Goal: Task Accomplishment & Management: Manage account settings

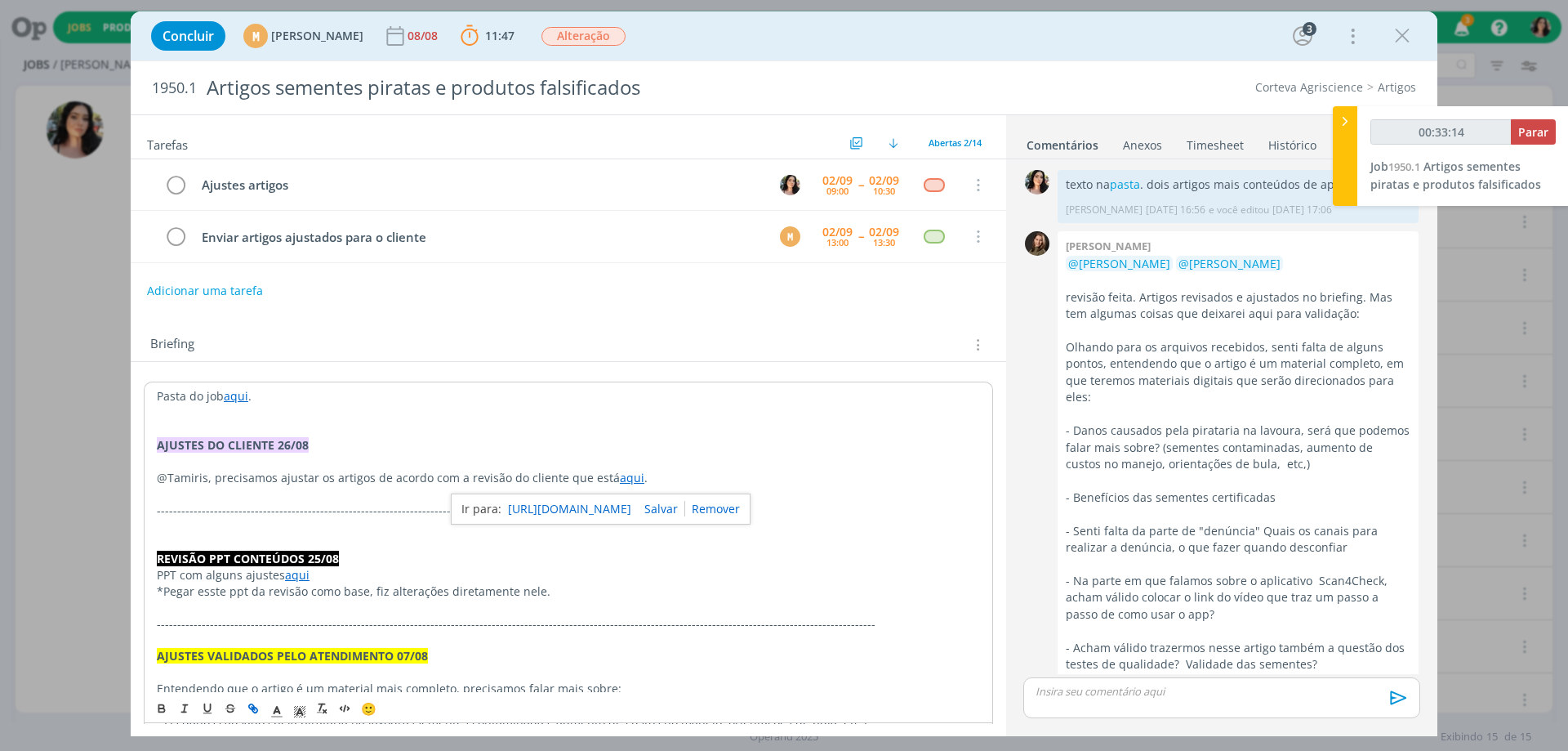
scroll to position [990, 0]
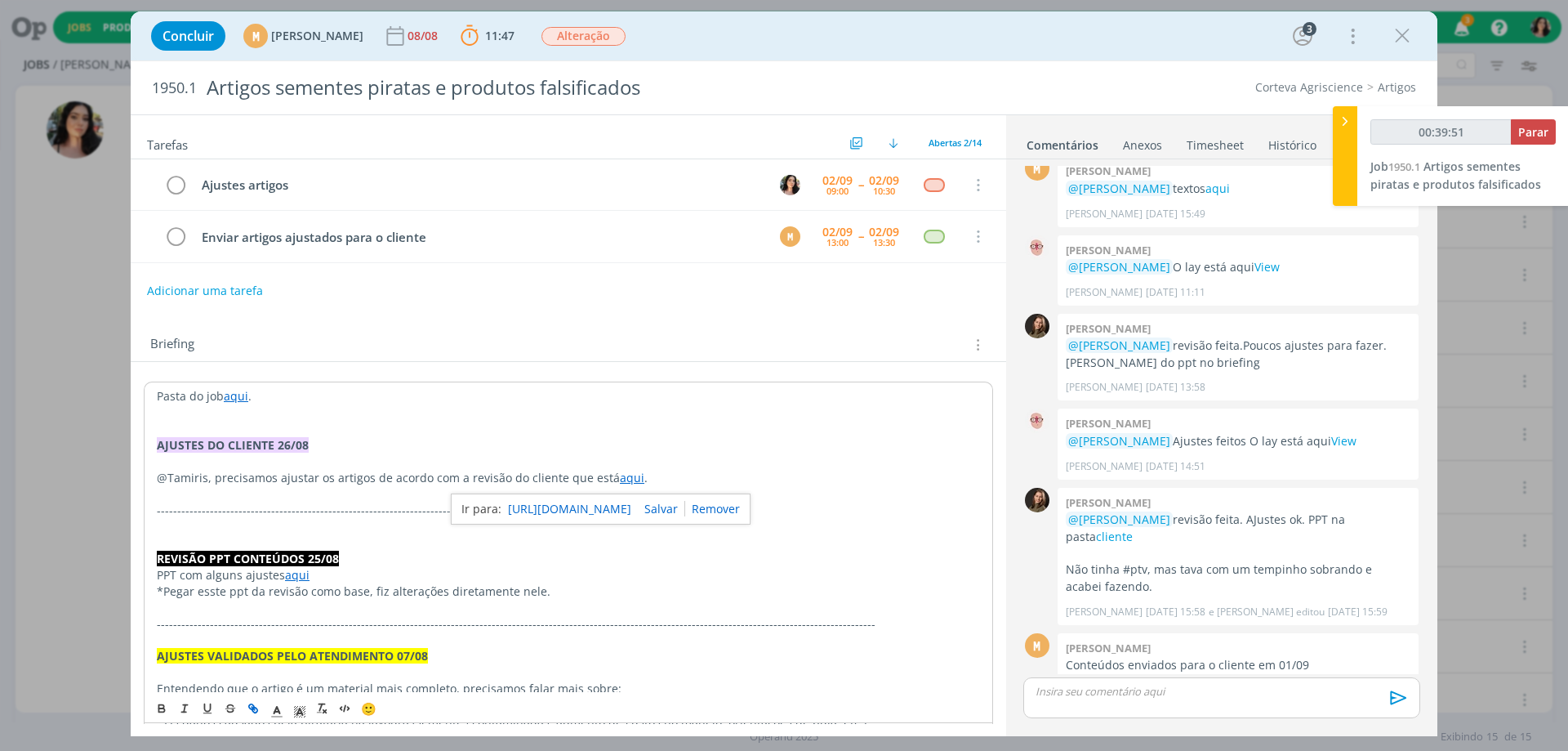
type input "00:39:52"
click at [1344, 131] on div at bounding box center [1345, 156] width 25 height 100
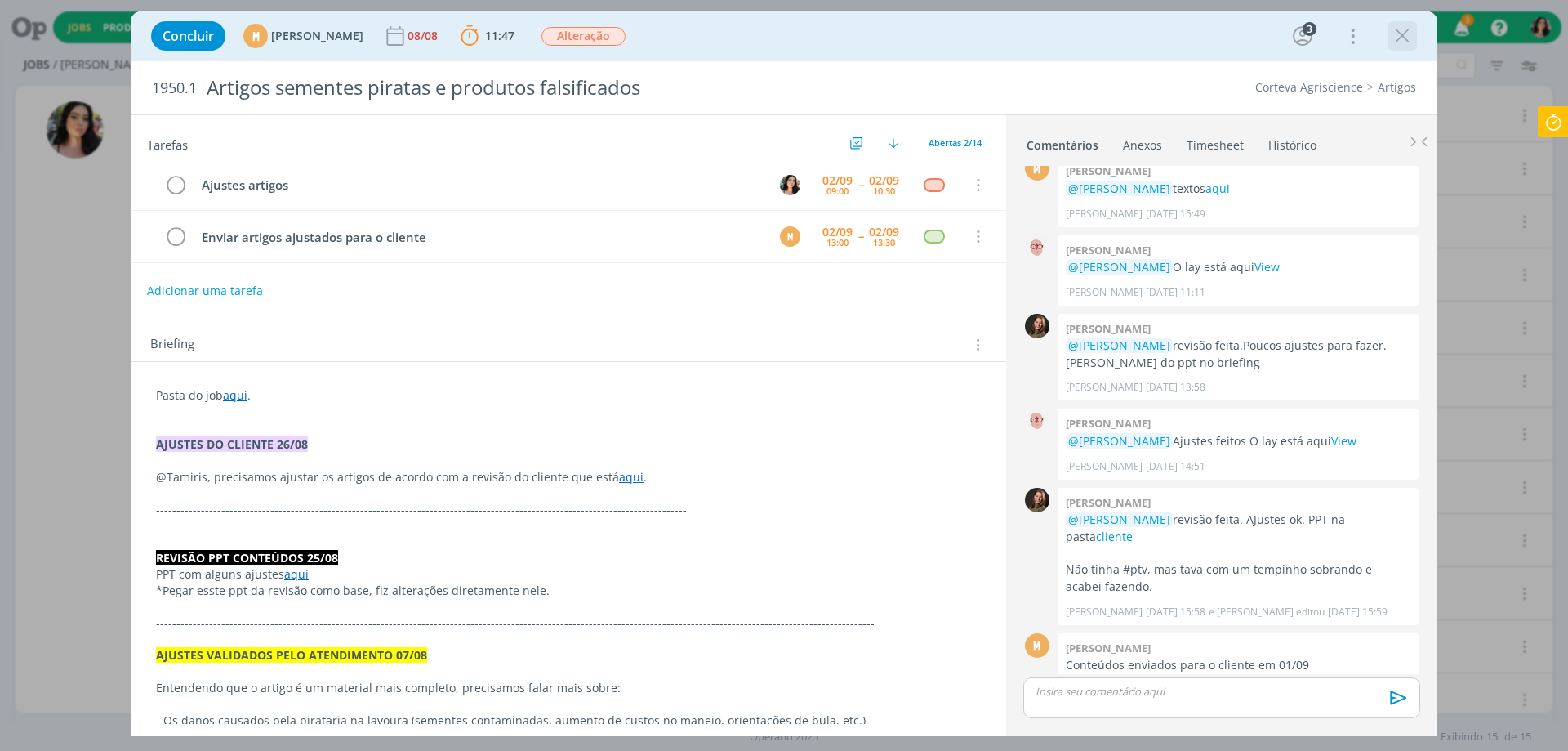
click at [1407, 29] on icon "dialog" at bounding box center [1403, 36] width 25 height 25
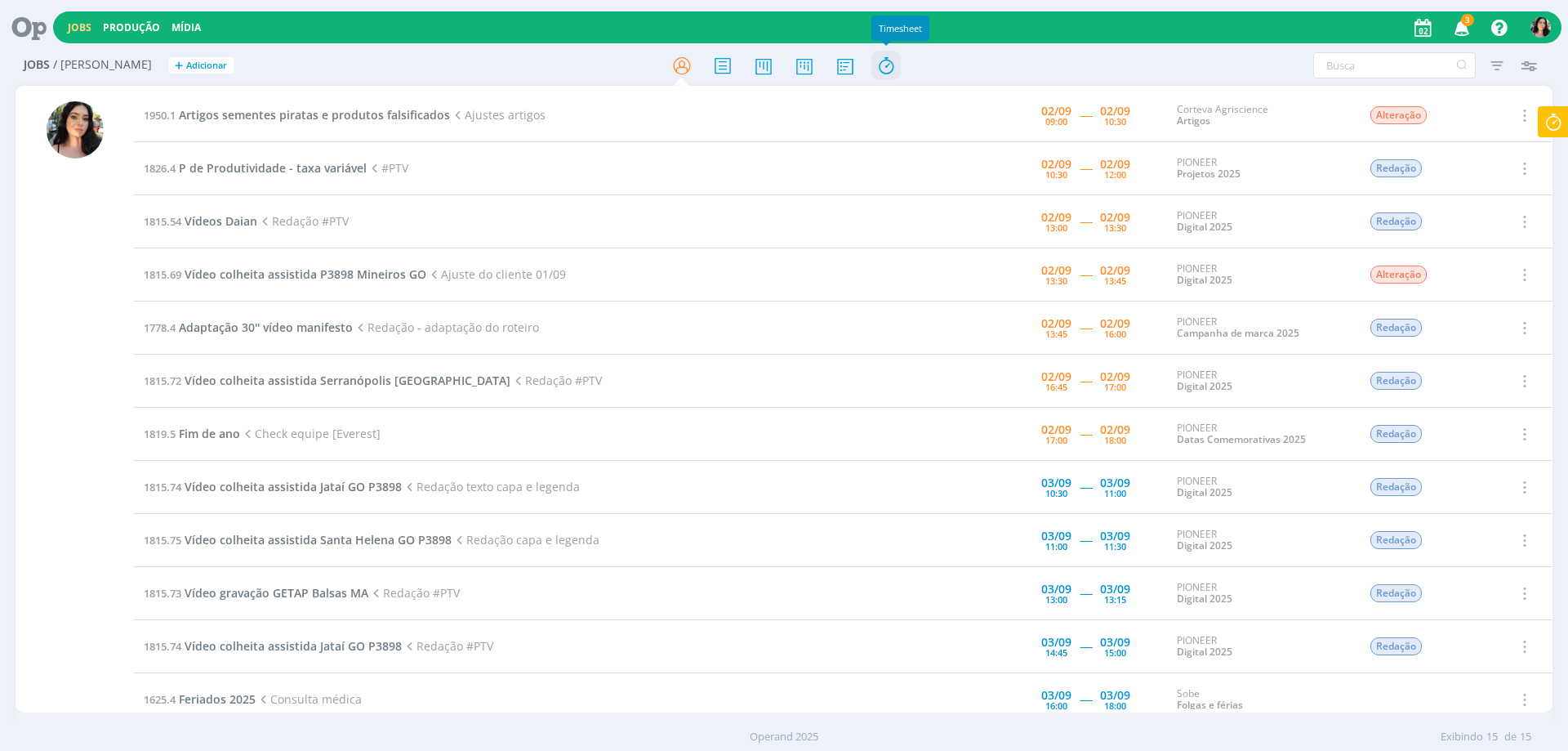
click at [890, 77] on icon at bounding box center [886, 66] width 29 height 32
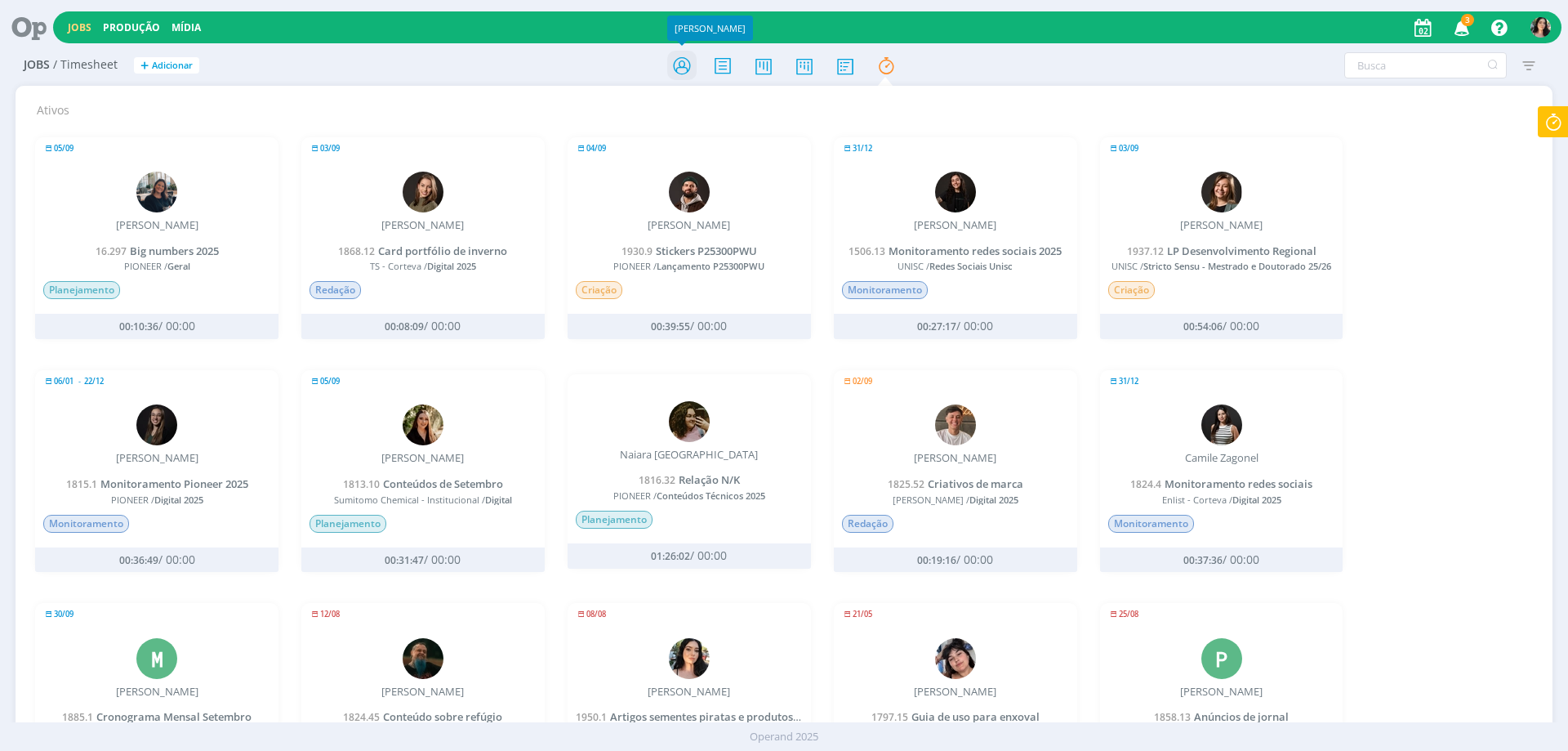
click at [686, 64] on icon at bounding box center [682, 66] width 29 height 32
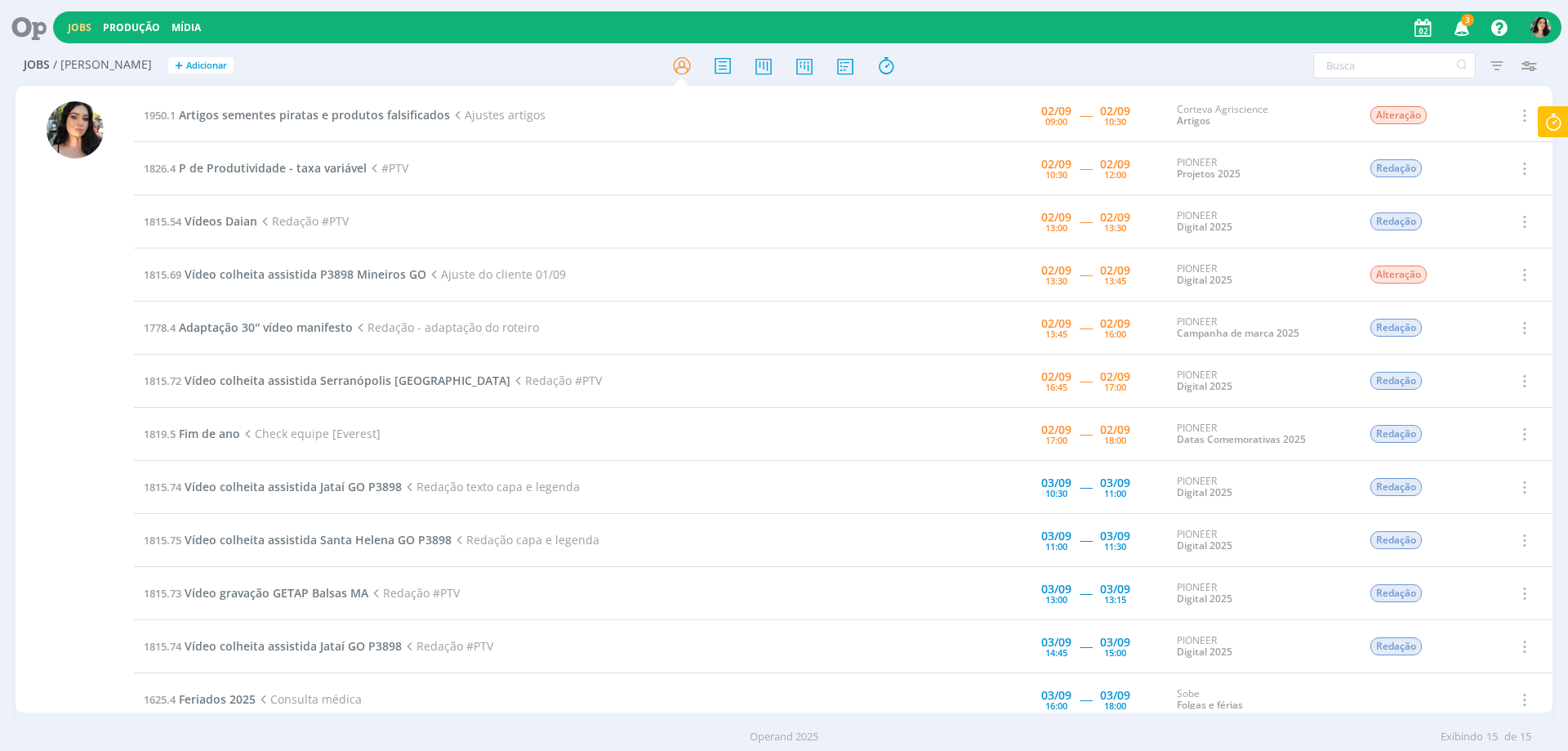
click at [19, 453] on div at bounding box center [75, 400] width 119 height 623
click at [721, 70] on icon at bounding box center [723, 66] width 29 height 32
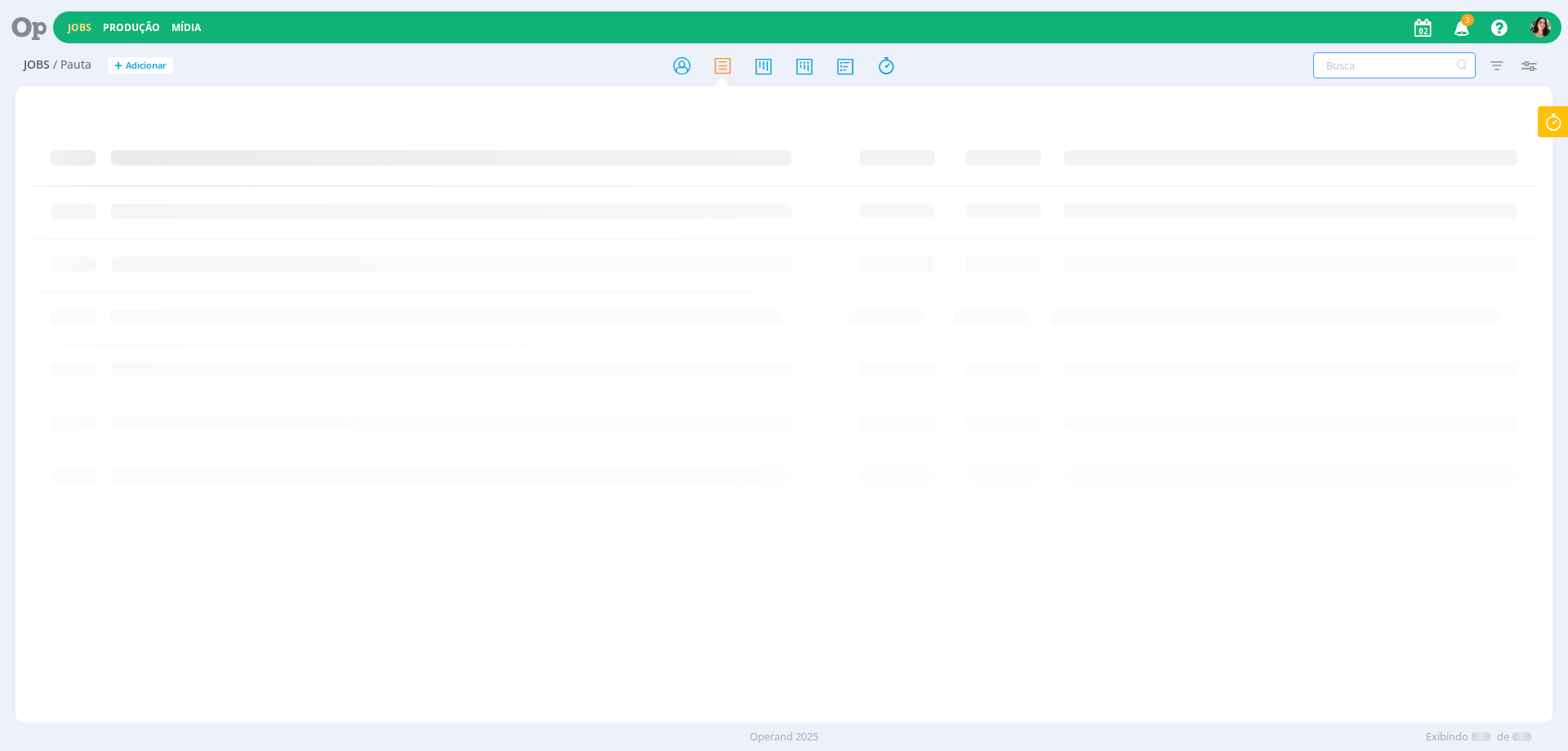
click at [1425, 67] on input "text" at bounding box center [1394, 66] width 162 height 26
type input "prospera"
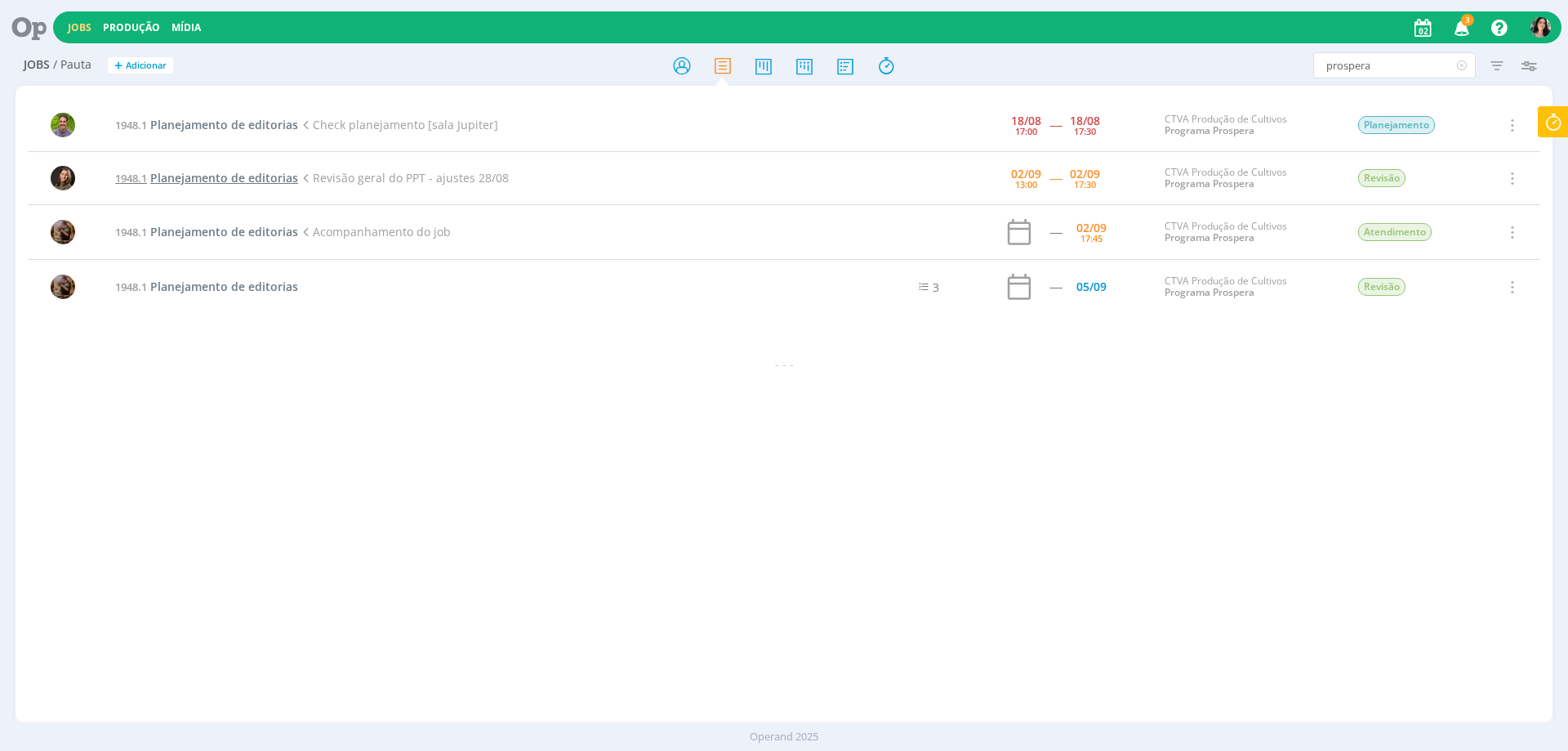
click at [246, 182] on span "Planejamento de editorias" at bounding box center [224, 177] width 148 height 16
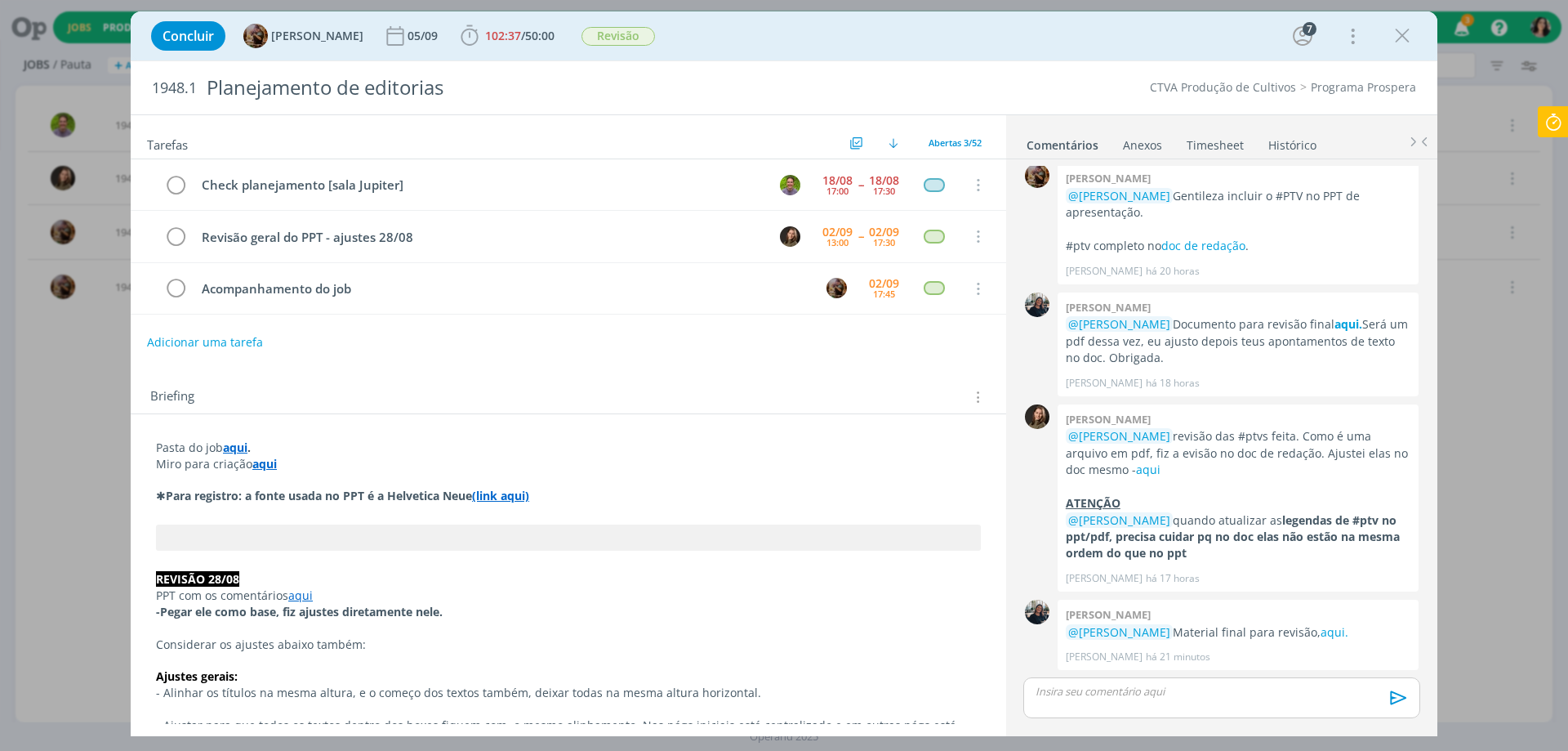
click at [1222, 143] on link "Timesheet" at bounding box center [1215, 142] width 59 height 24
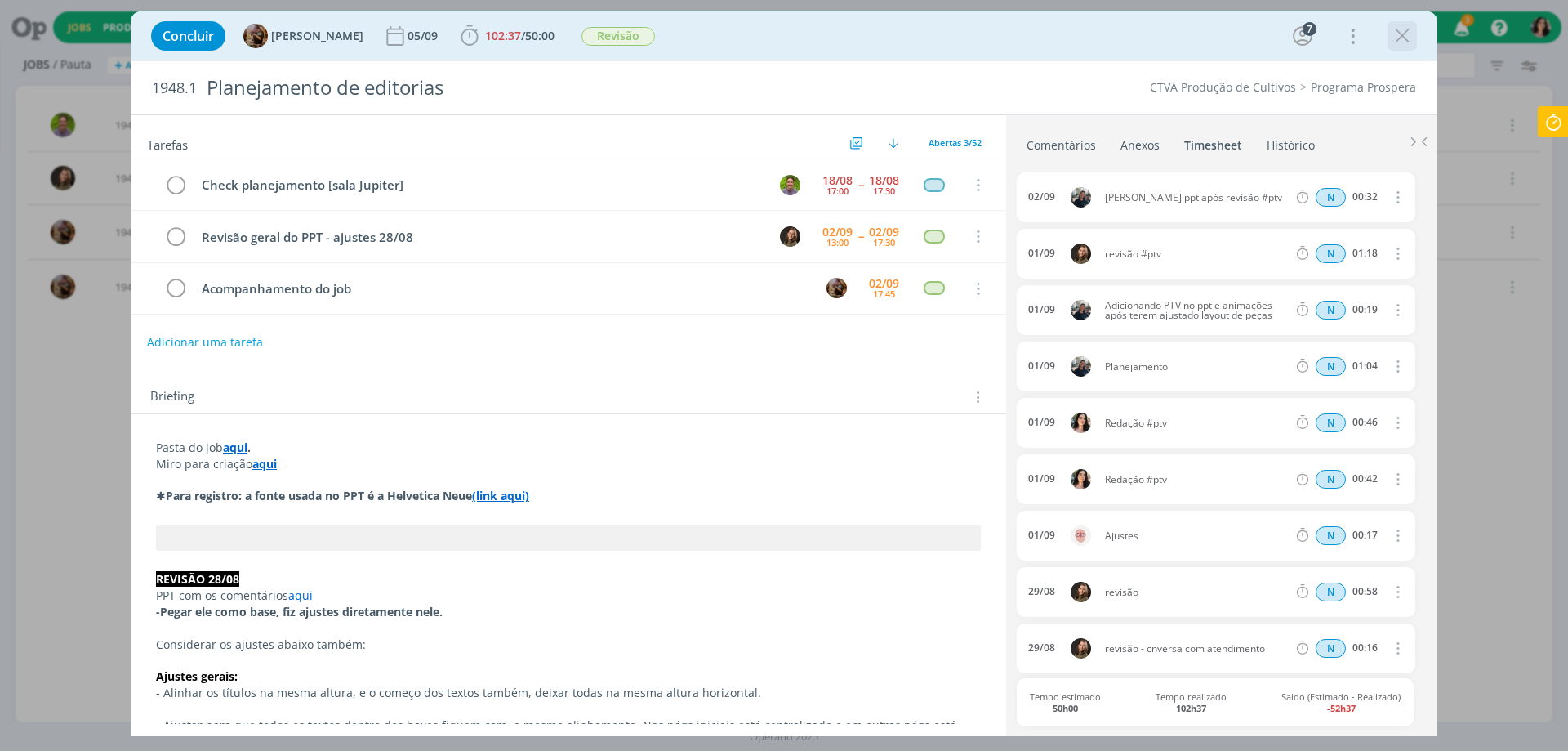
click at [1402, 34] on icon "dialog" at bounding box center [1403, 36] width 25 height 25
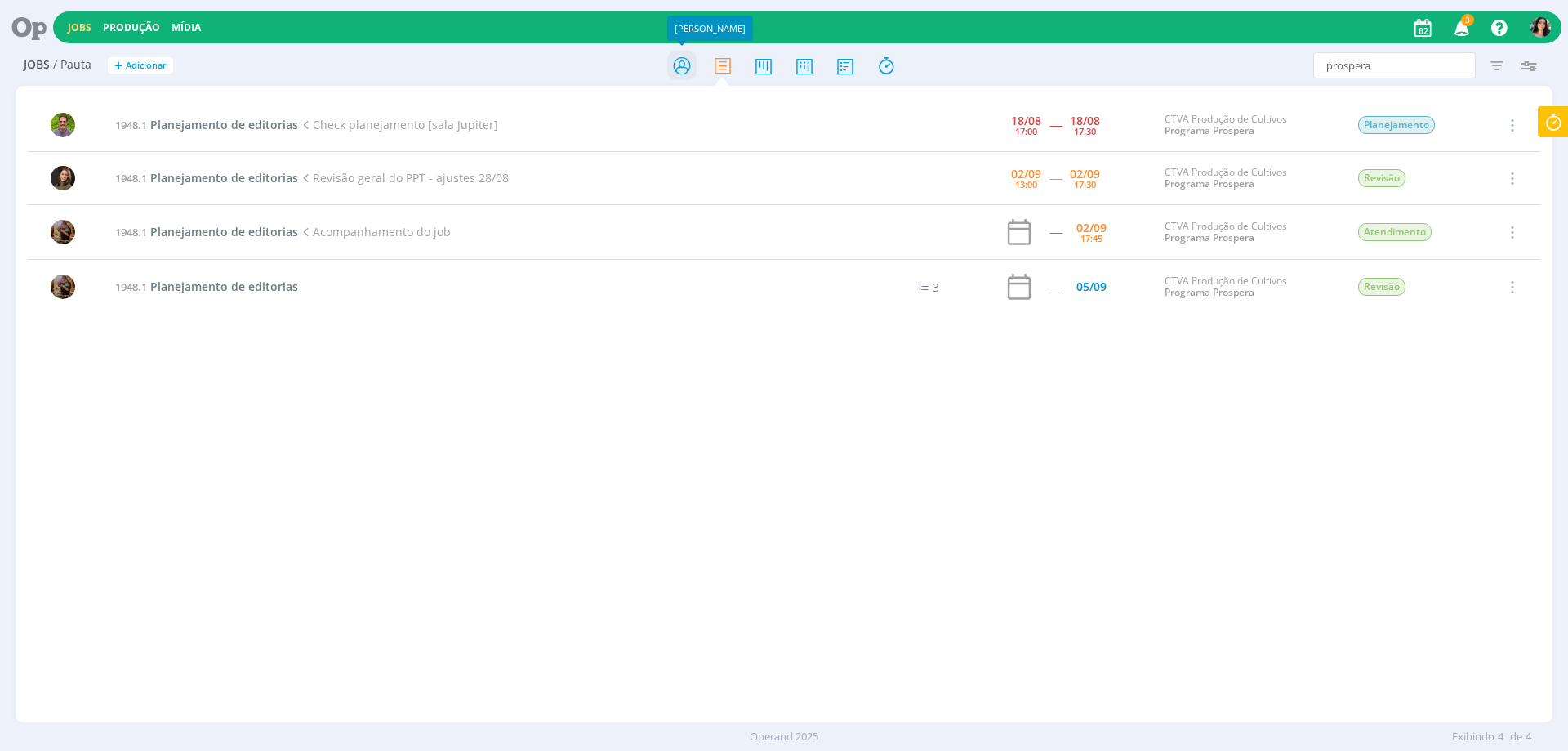
click at [680, 57] on icon at bounding box center [682, 66] width 29 height 32
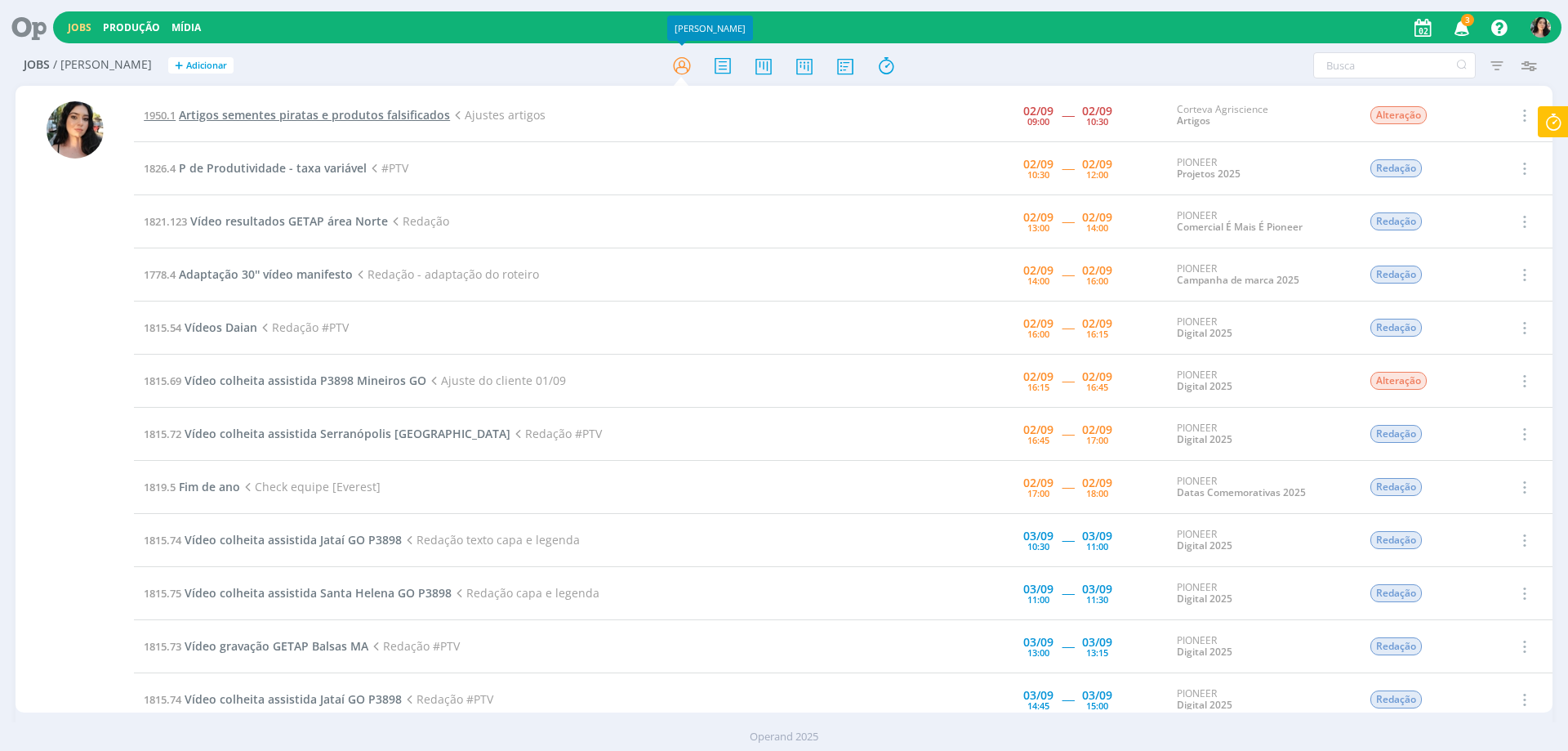
click at [392, 119] on span "Artigos sementes piratas e produtos falsificados" at bounding box center [314, 115] width 271 height 16
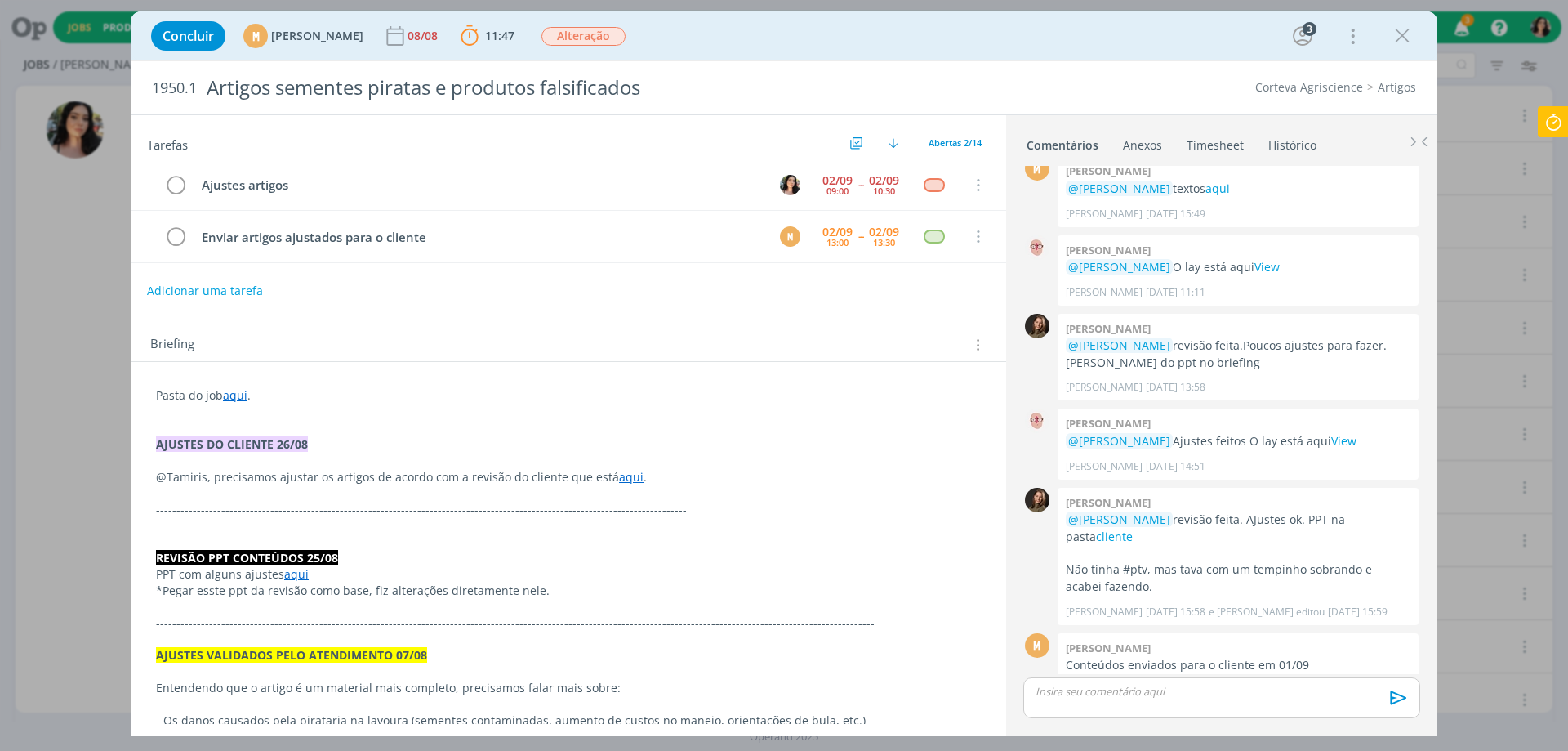
click at [1155, 694] on p "dialog" at bounding box center [1222, 691] width 371 height 15
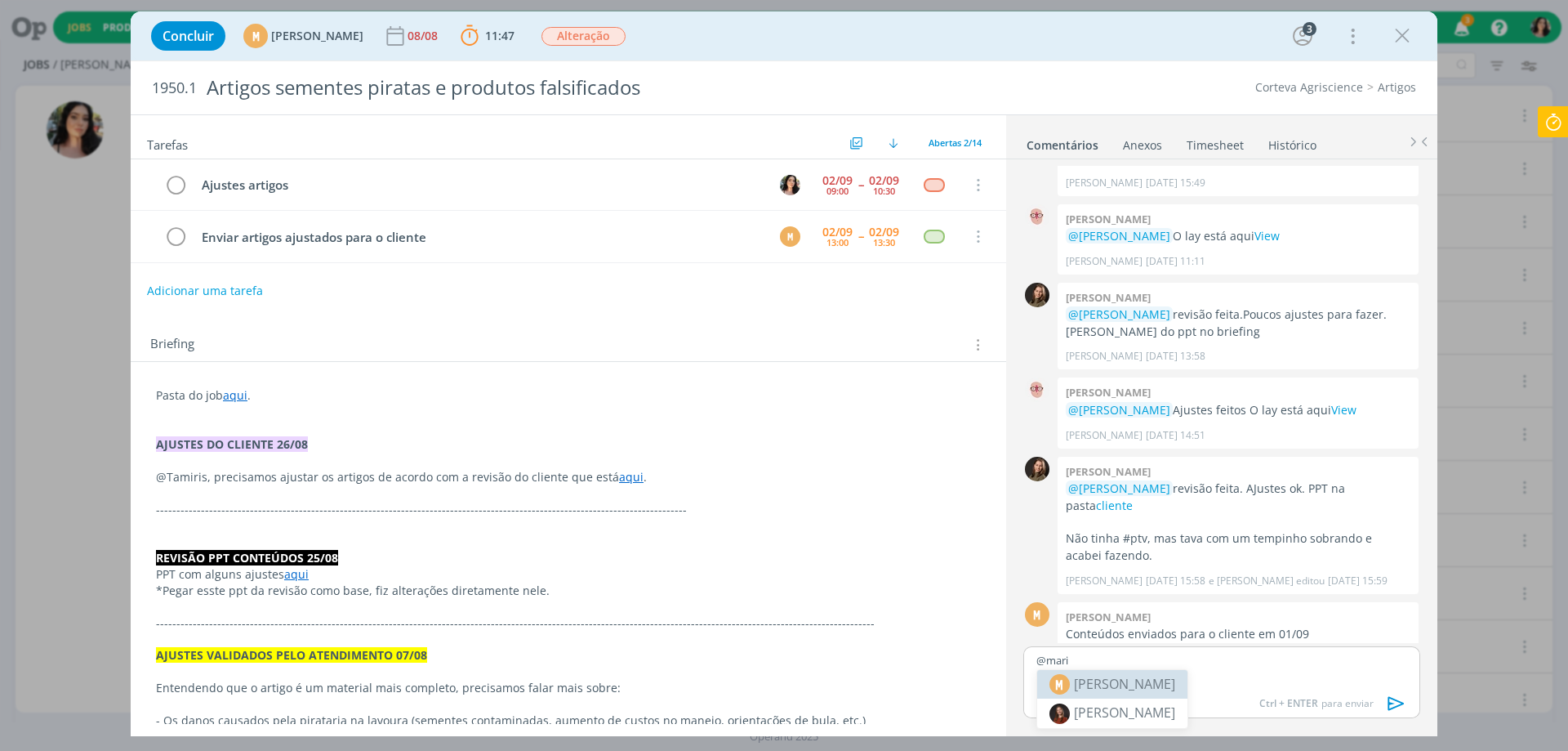
click at [1175, 683] on span "[PERSON_NAME]" at bounding box center [1125, 684] width 102 height 20
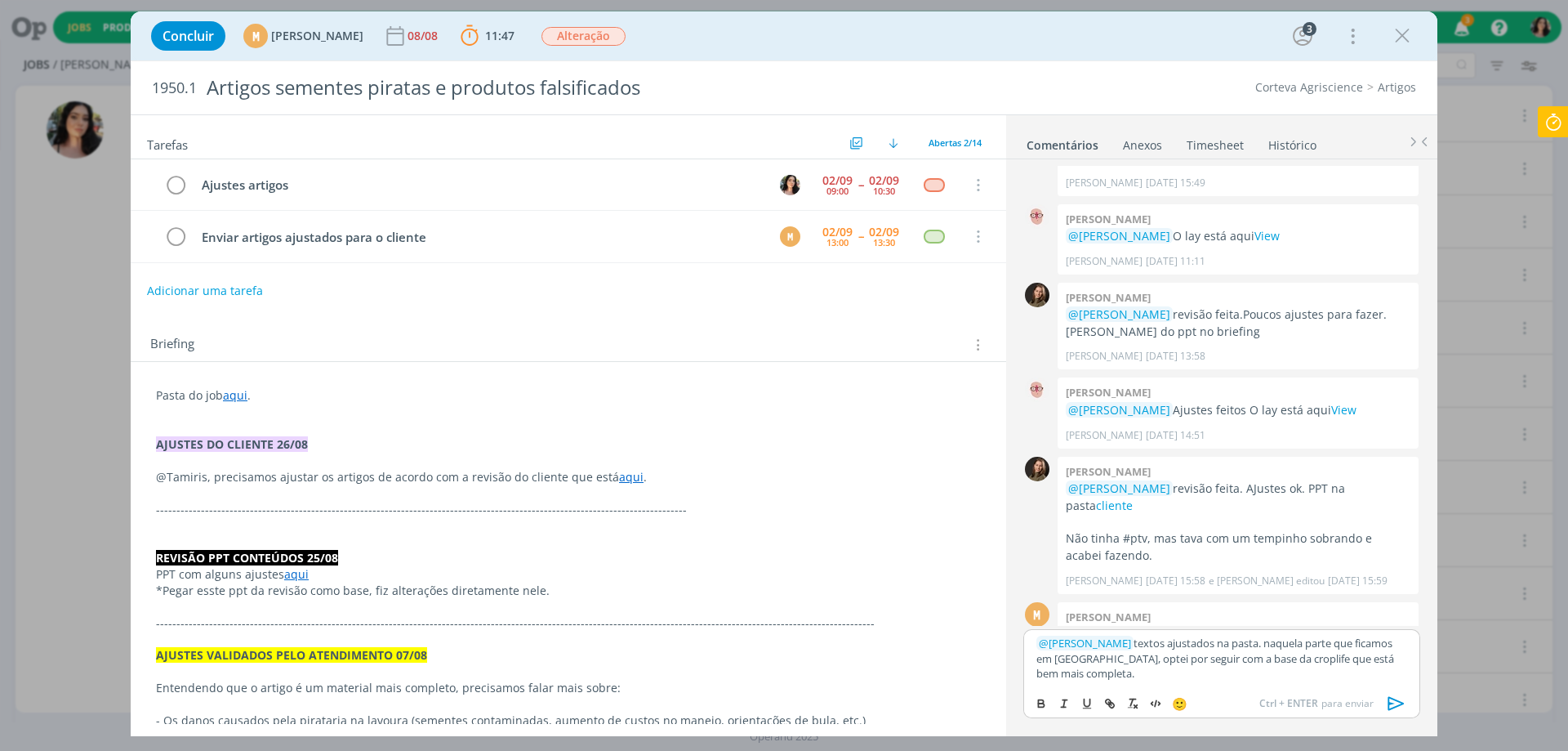
click at [1281, 644] on p "﻿ @ [PERSON_NAME] ﻿ textos ajustados na pasta. naquela parte que ficamos em dúv…" at bounding box center [1222, 658] width 371 height 45
click at [1112, 706] on icon "dialog" at bounding box center [1110, 703] width 13 height 13
paste input "[URL][DOMAIN_NAME]"
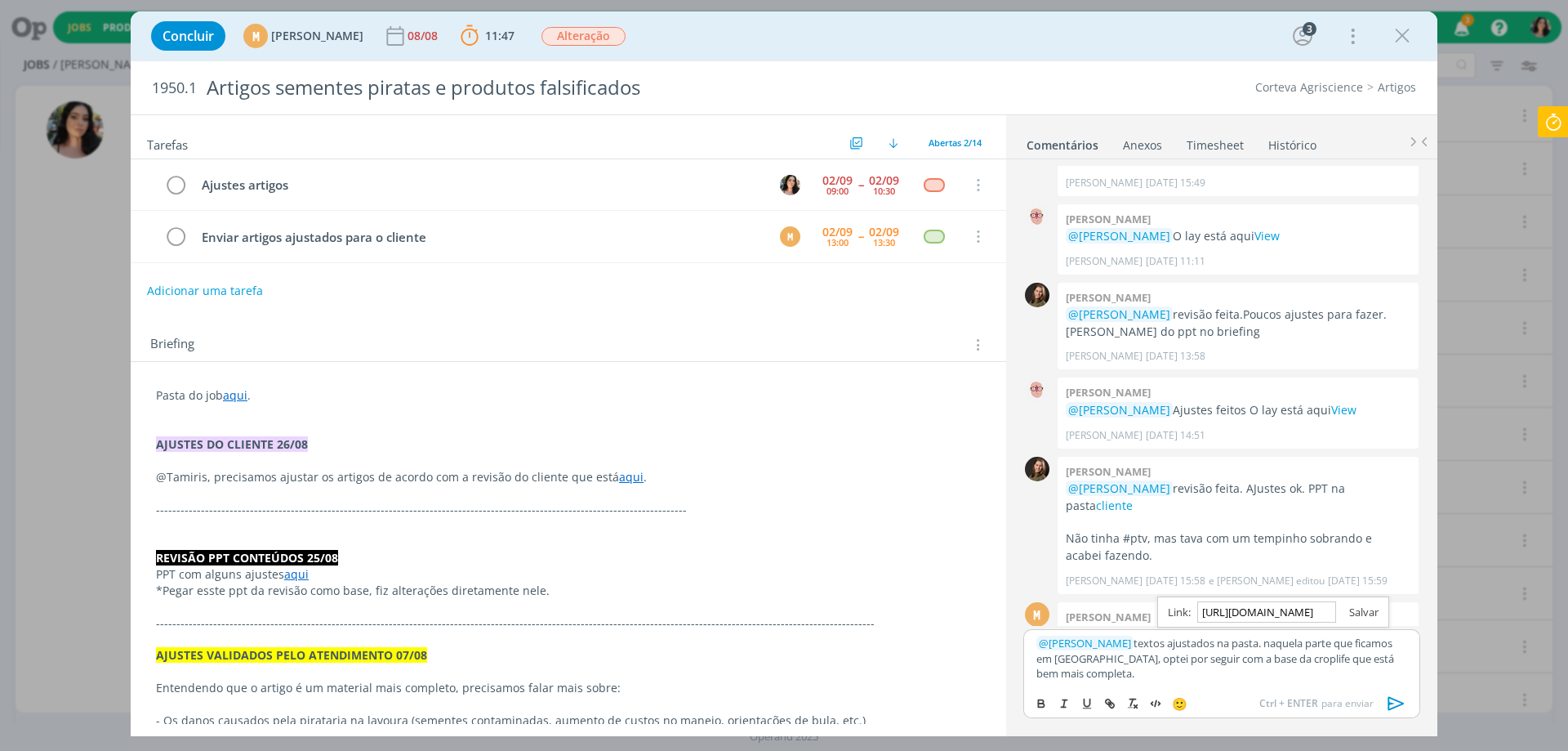
type input "[URL][DOMAIN_NAME]"
click at [1368, 607] on link "dialog" at bounding box center [1358, 612] width 43 height 15
click at [1396, 702] on icon "dialog" at bounding box center [1397, 703] width 25 height 25
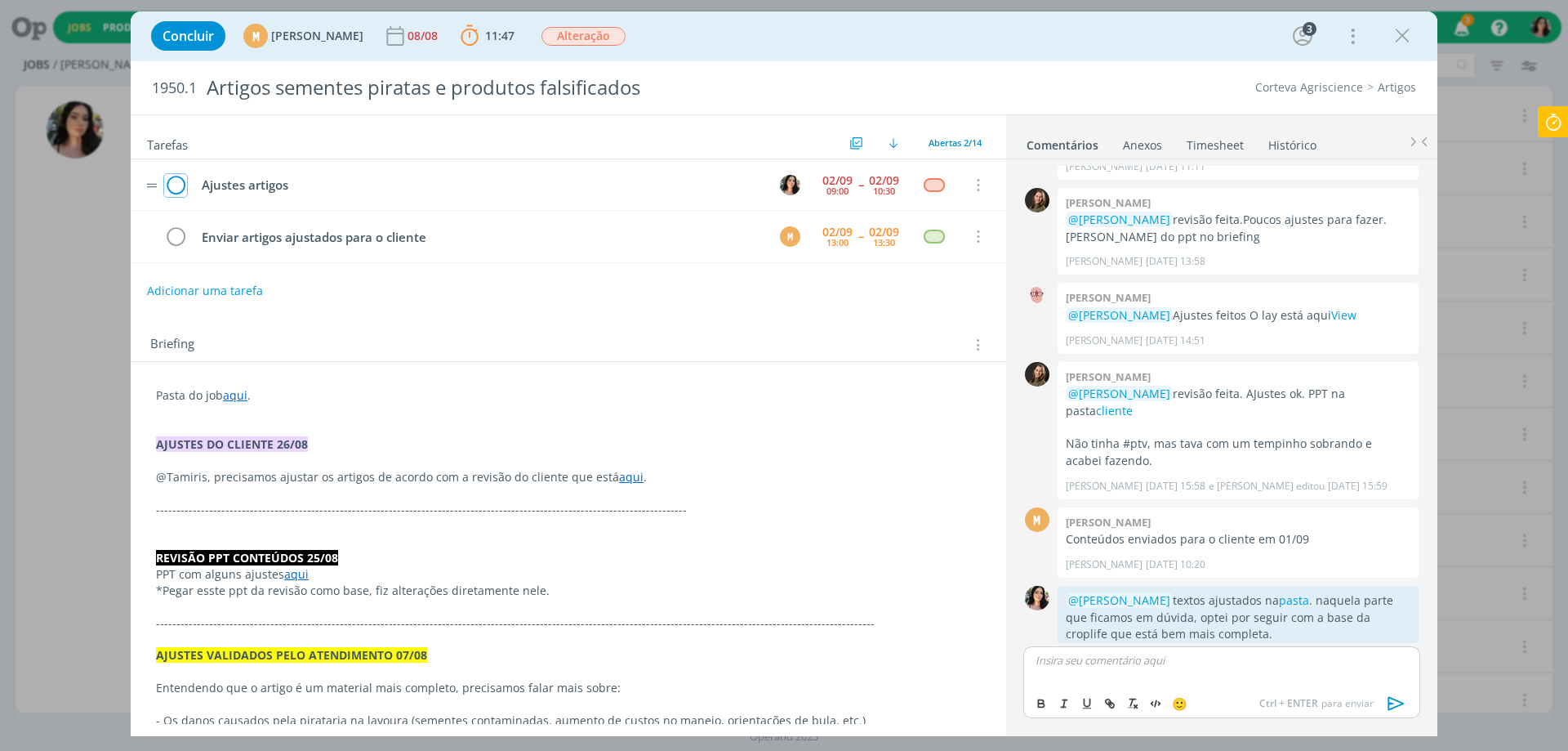
click at [170, 184] on icon "dialog" at bounding box center [175, 185] width 23 height 25
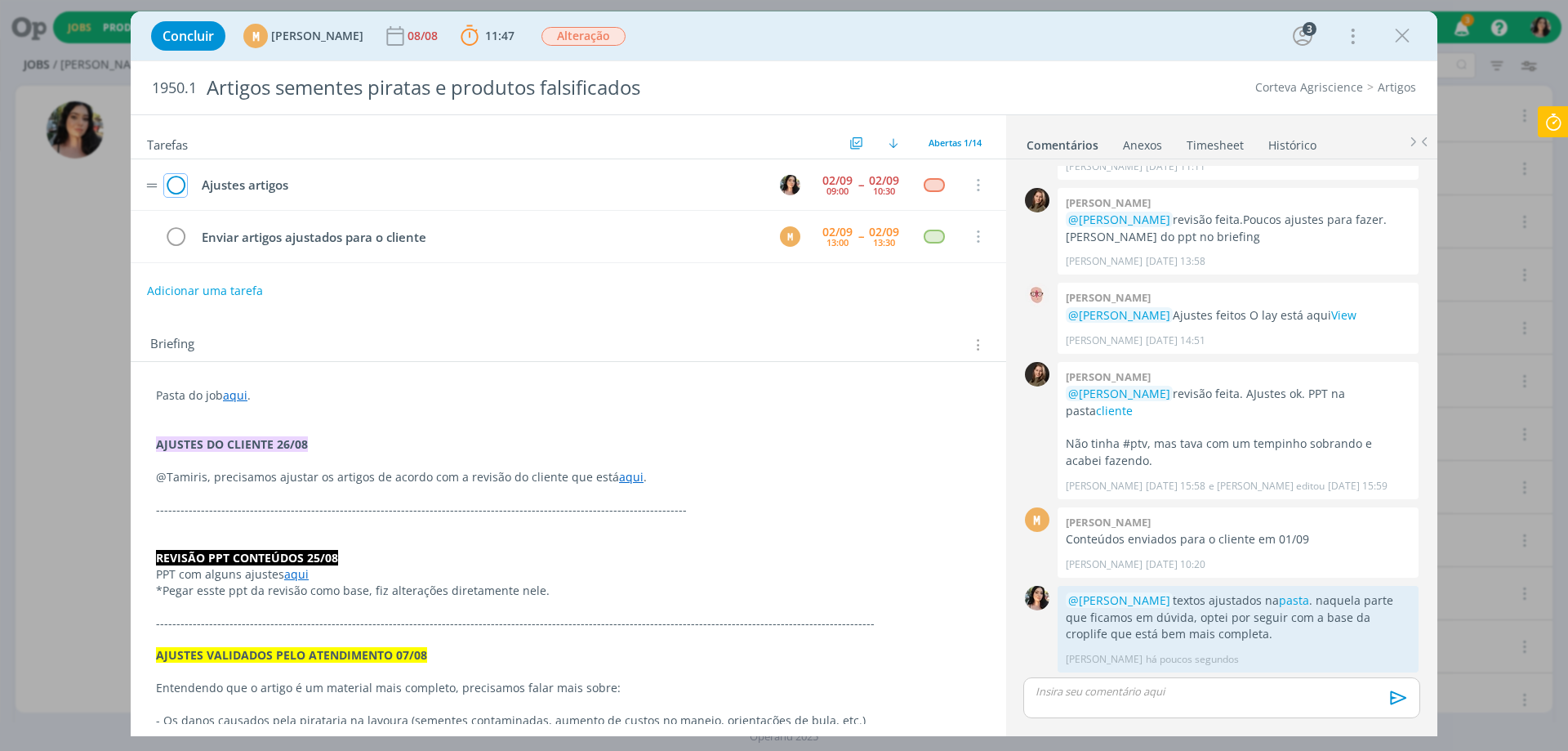
scroll to position [1085, 0]
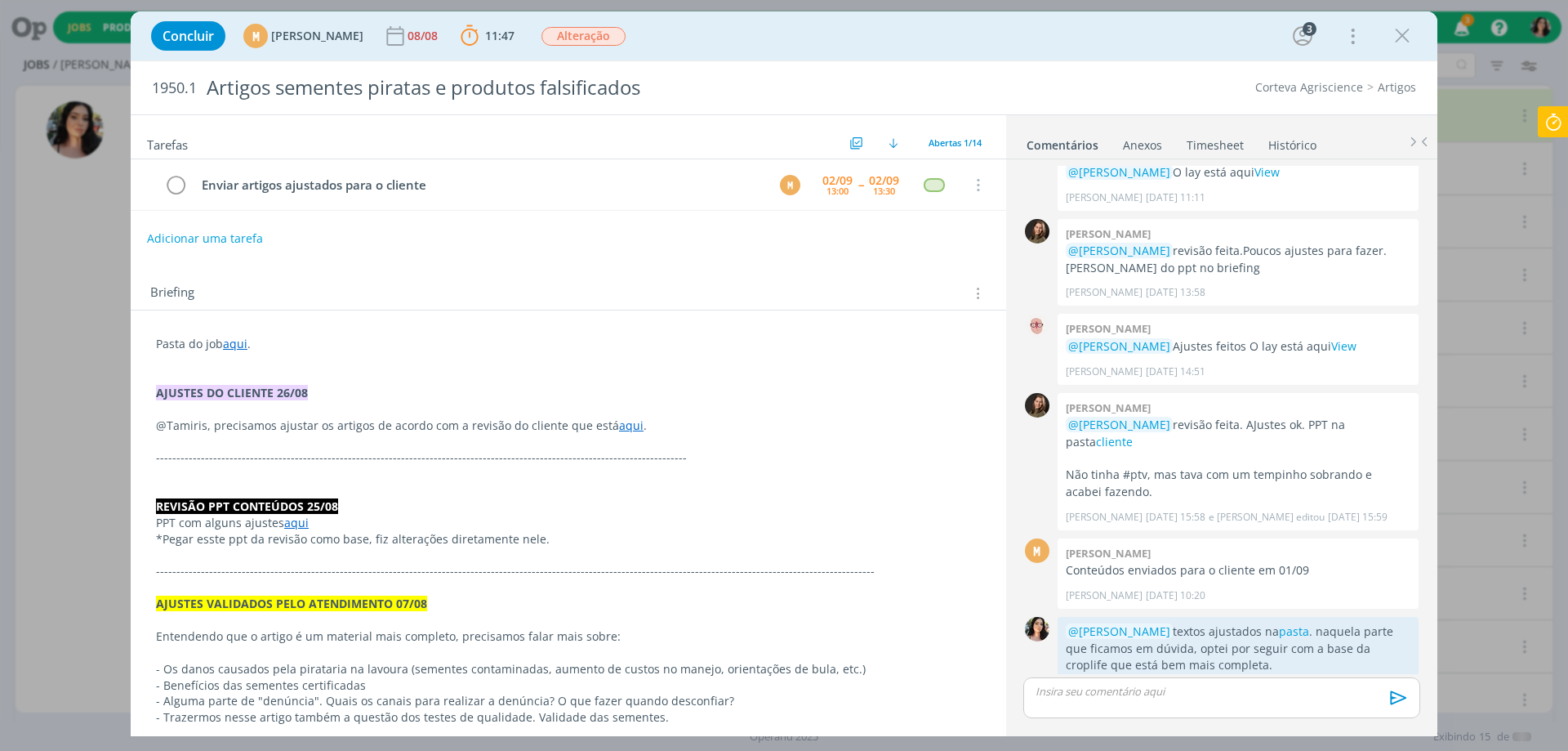
click at [1551, 122] on icon at bounding box center [1553, 122] width 29 height 32
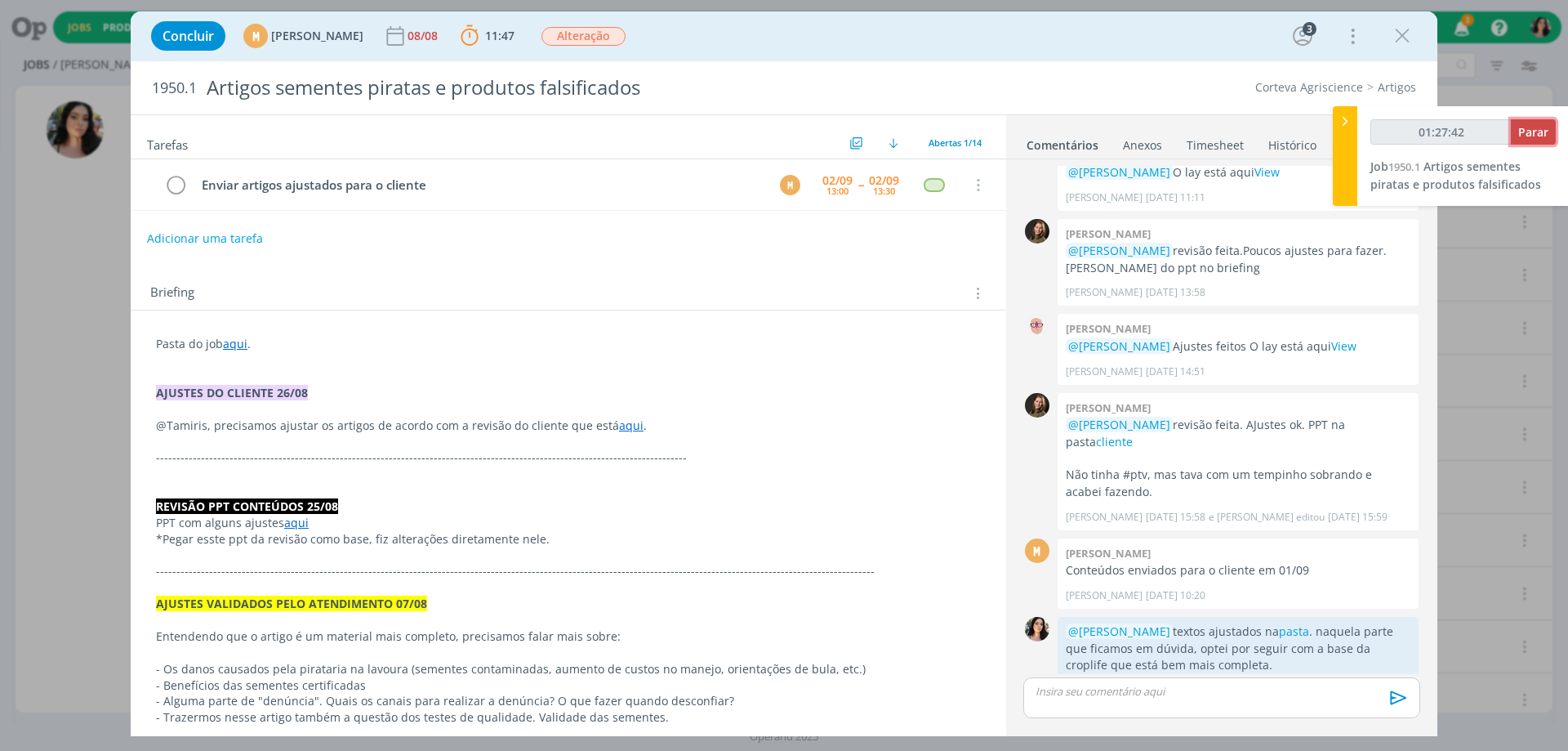
click at [1538, 133] on span "Parar" at bounding box center [1533, 132] width 30 height 16
type input "01:28:00"
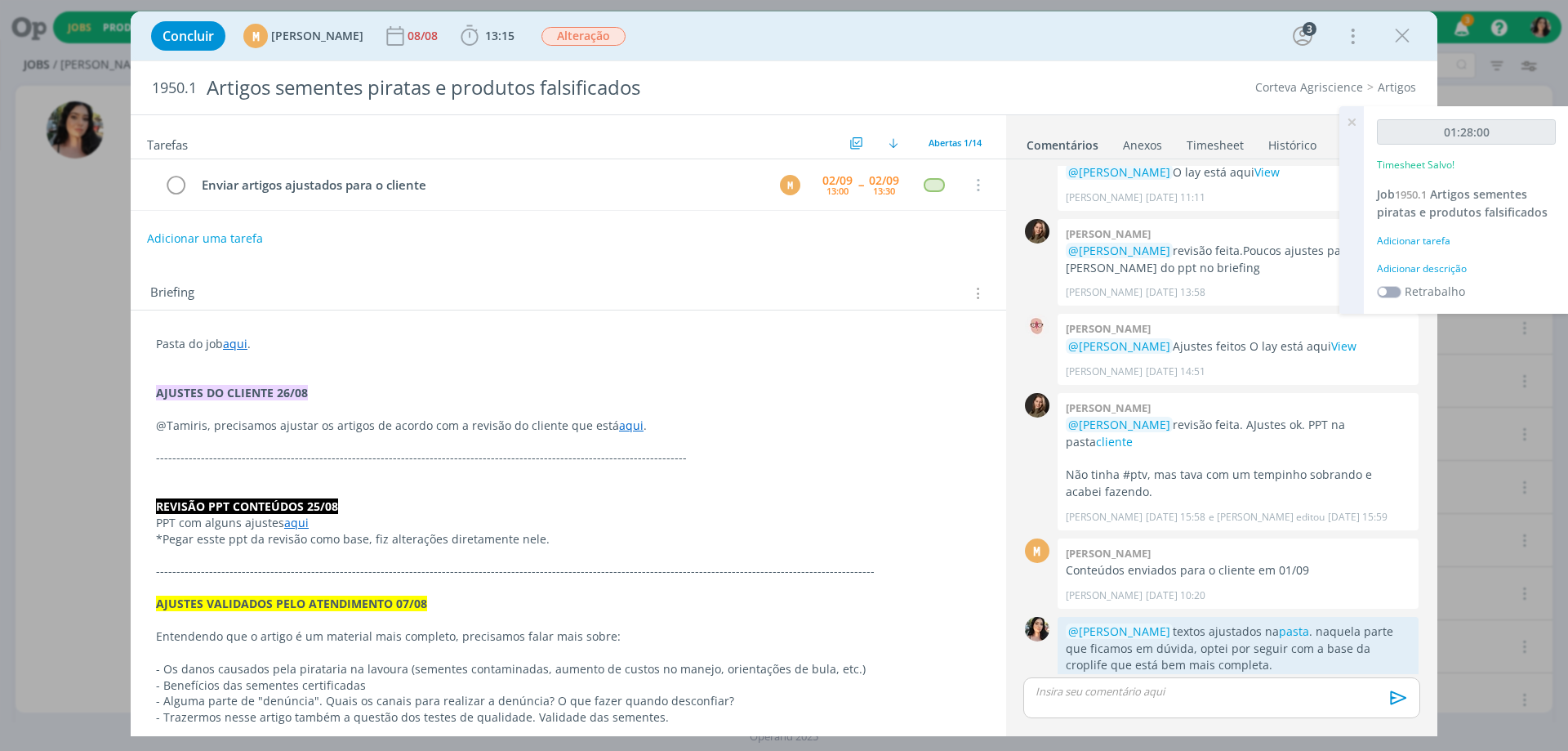
click at [1439, 269] on div "Adicionar descrição" at bounding box center [1466, 269] width 178 height 15
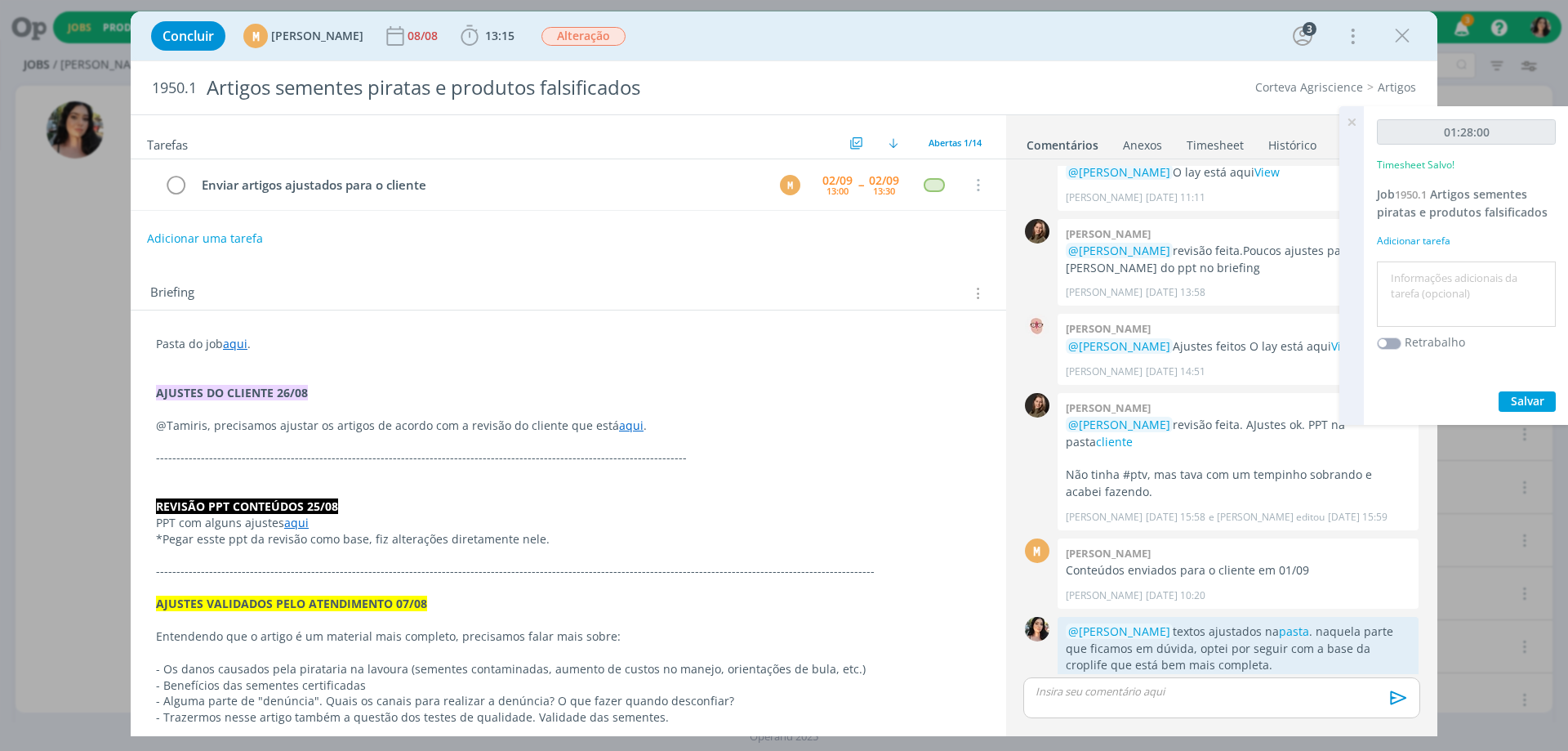
click at [1437, 281] on textarea at bounding box center [1466, 294] width 170 height 58
type textarea "Redação."
click at [1536, 390] on div "01:28:00 Timesheet Salvo! Job 1950.1 Artigos sementes piratas e produtos falsif…" at bounding box center [1466, 265] width 205 height 319
click at [1521, 402] on span "Salvar" at bounding box center [1527, 400] width 34 height 16
click at [1355, 120] on icon at bounding box center [1352, 122] width 29 height 32
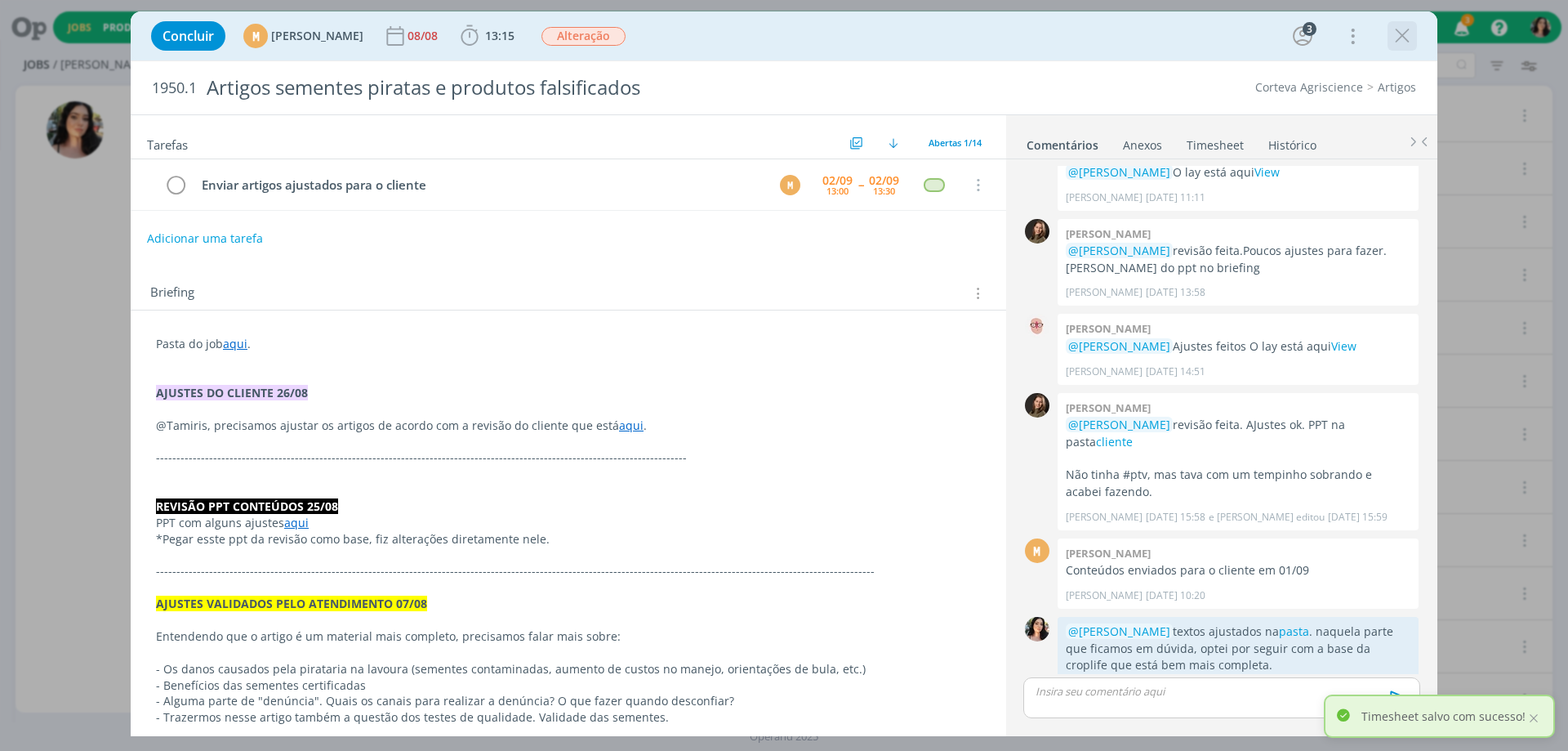
click at [1390, 28] on div "dialog" at bounding box center [1403, 36] width 29 height 29
click at [1402, 39] on icon "dialog" at bounding box center [1403, 36] width 25 height 25
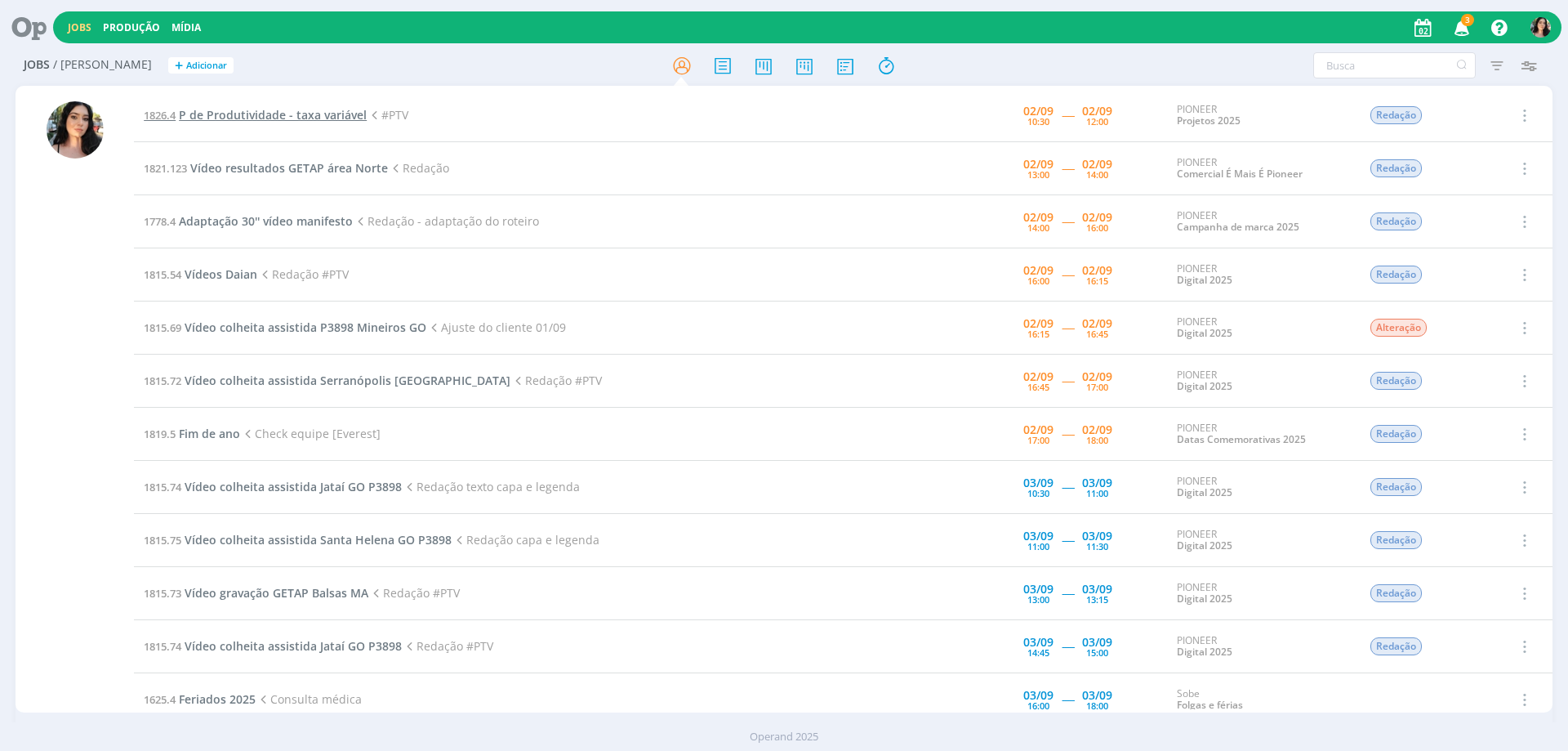
click at [308, 121] on span "P de Produtividade - taxa variável" at bounding box center [272, 115] width 188 height 16
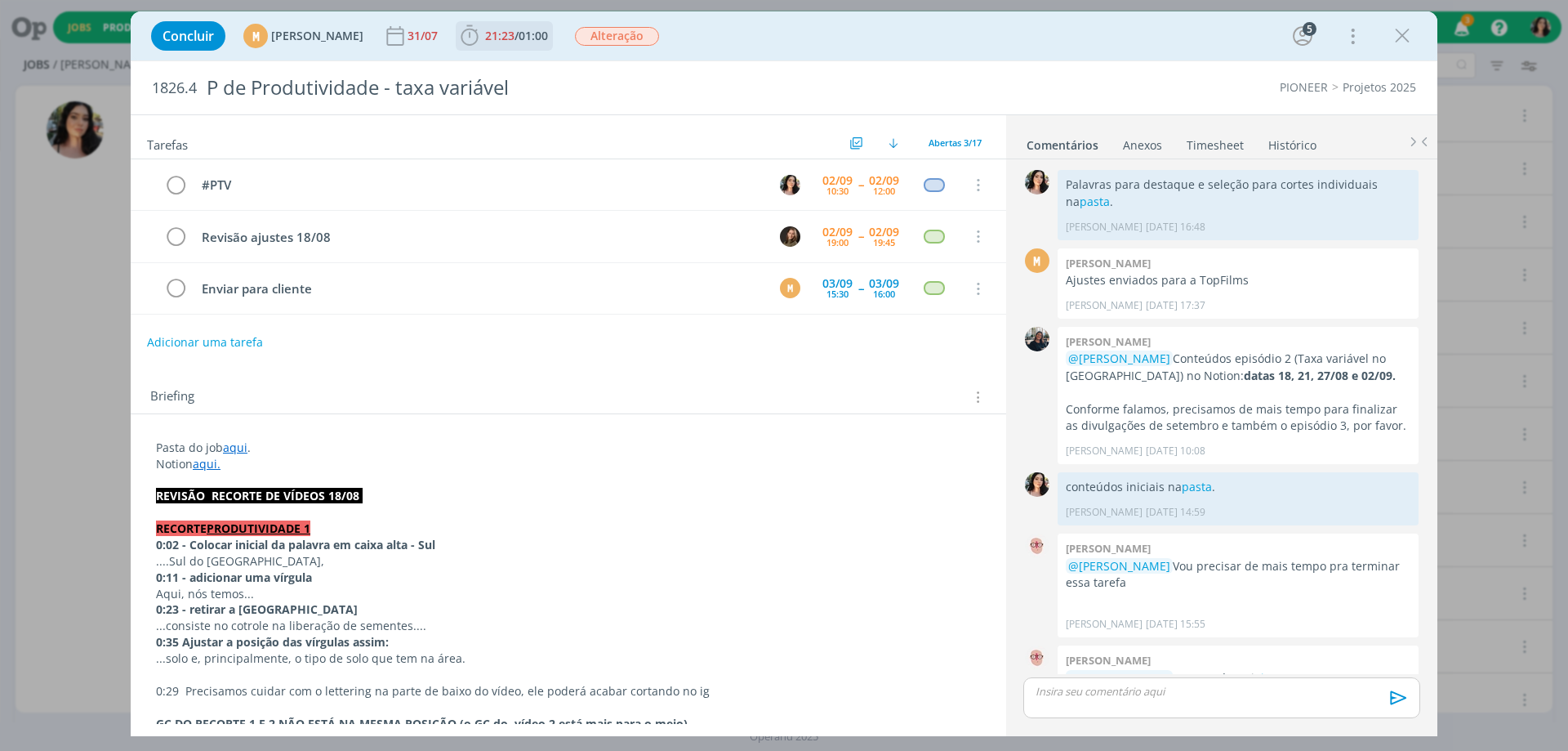
scroll to position [488, 0]
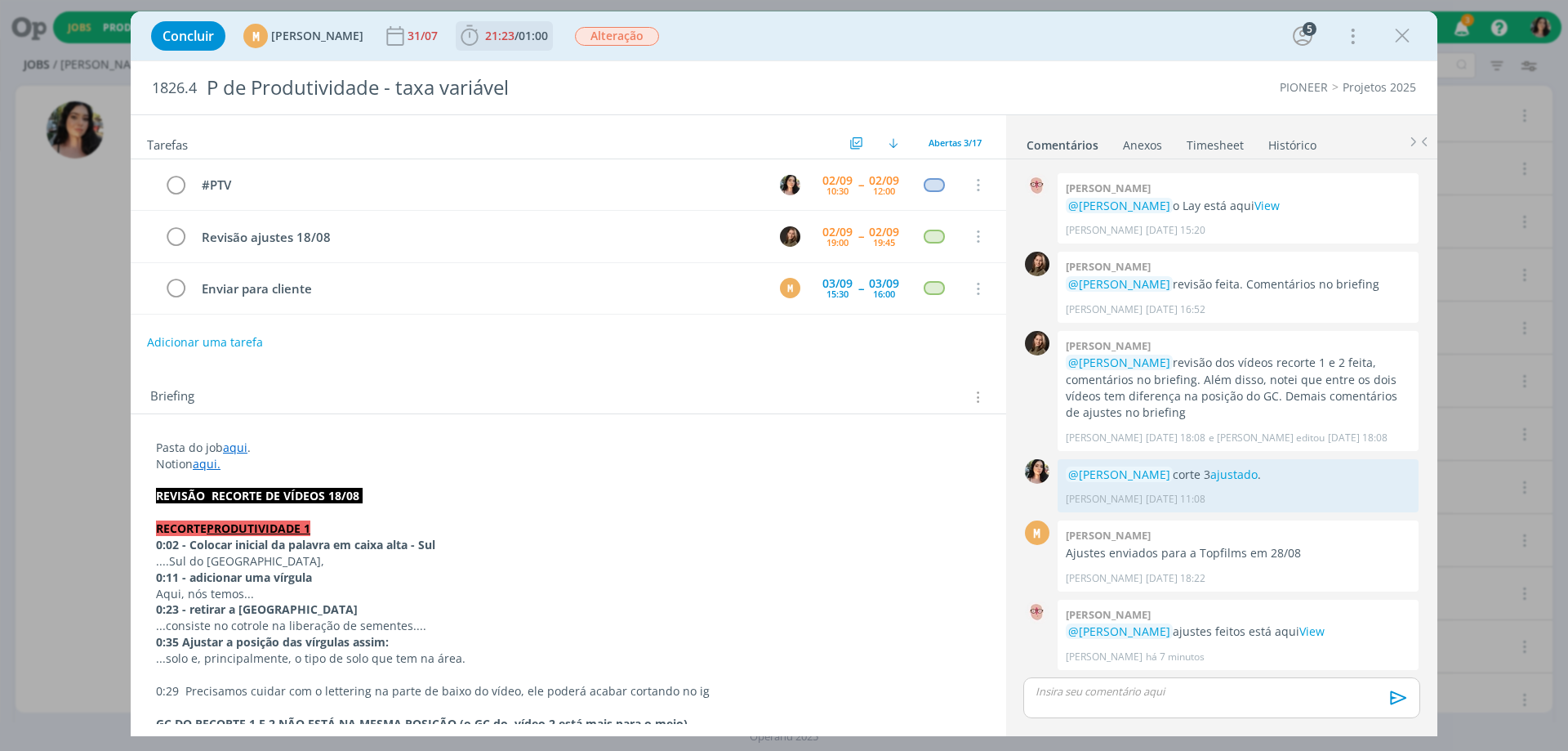
click at [548, 41] on span "01:00" at bounding box center [533, 35] width 29 height 16
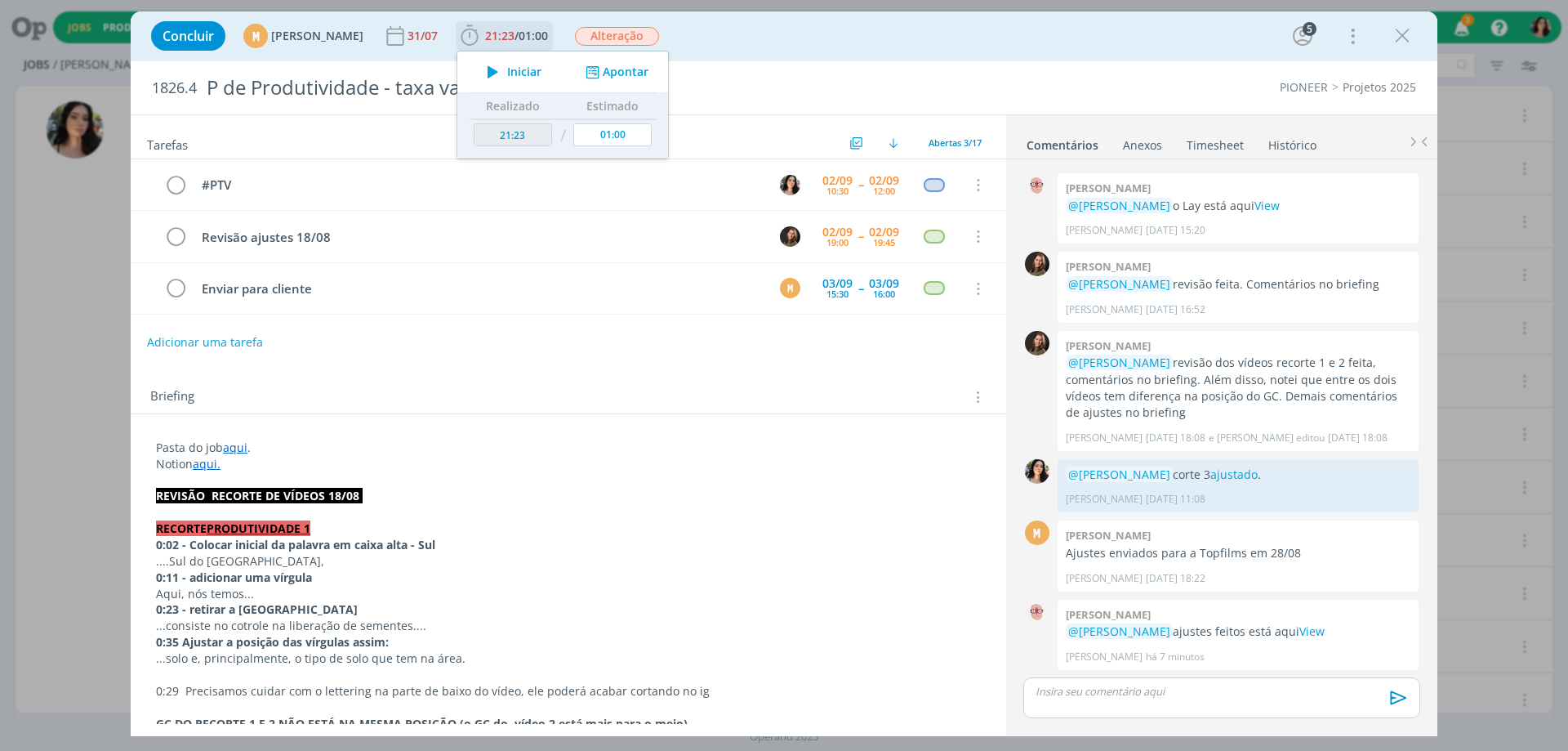
click at [541, 70] on span "Iniciar" at bounding box center [524, 72] width 34 height 11
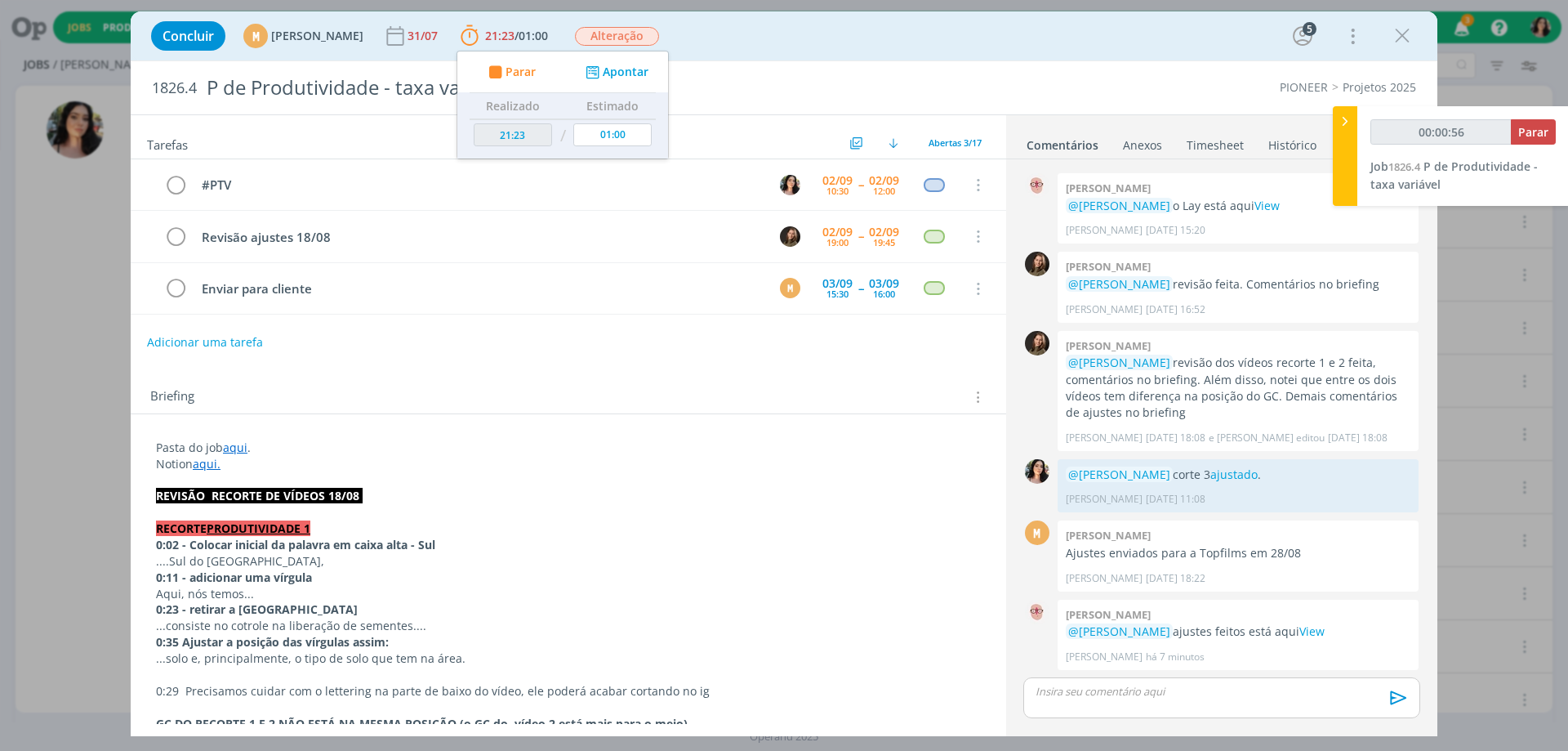
click at [778, 54] on div "Concluir M [PERSON_NAME] [DATE] 21:23 / 01:00 Parar Apontar Data * [DATE] Horas…" at bounding box center [784, 36] width 1282 height 39
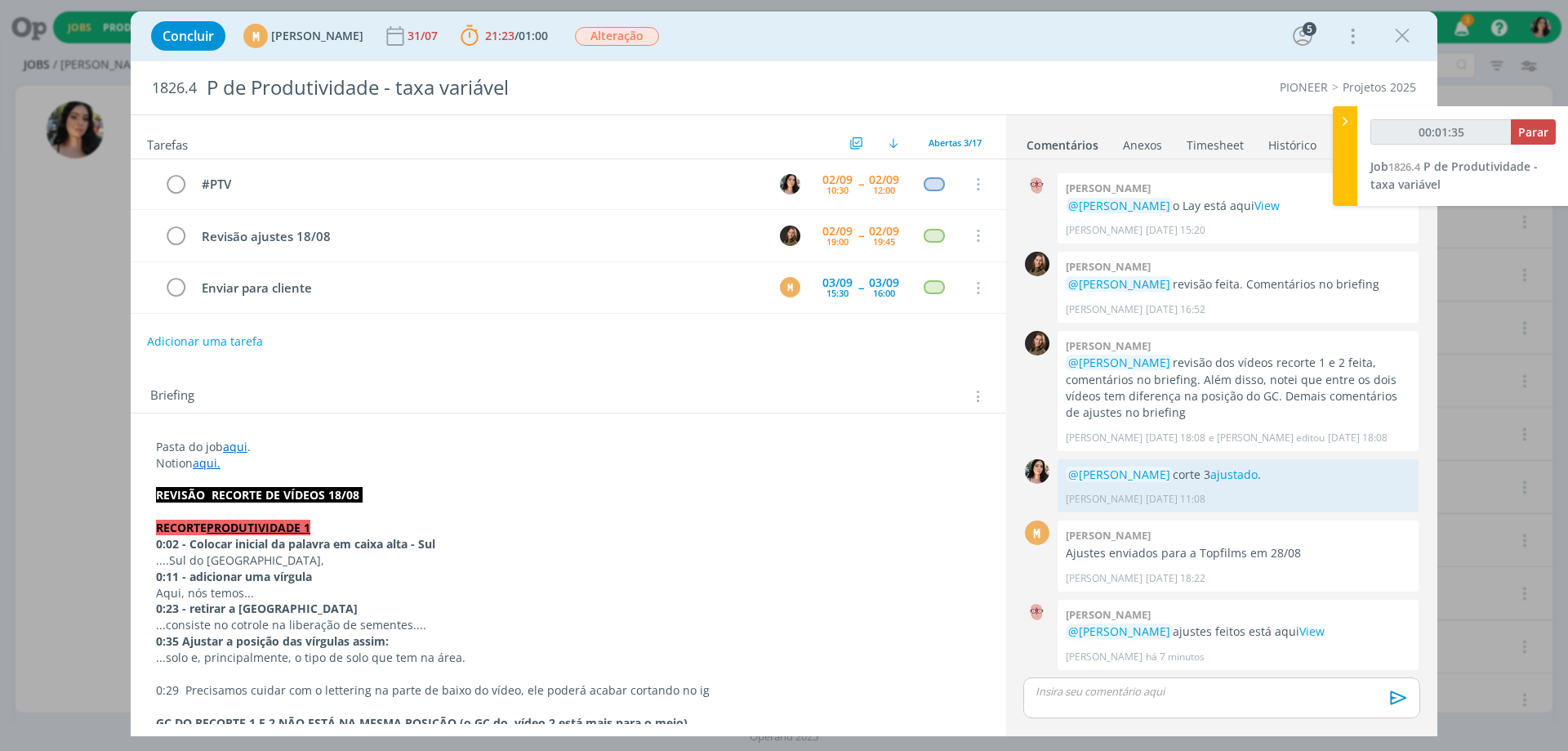
scroll to position [0, 0]
click at [1325, 627] on link "View" at bounding box center [1312, 631] width 25 height 16
type input "00:01:48"
click at [1354, 153] on div at bounding box center [1345, 156] width 25 height 100
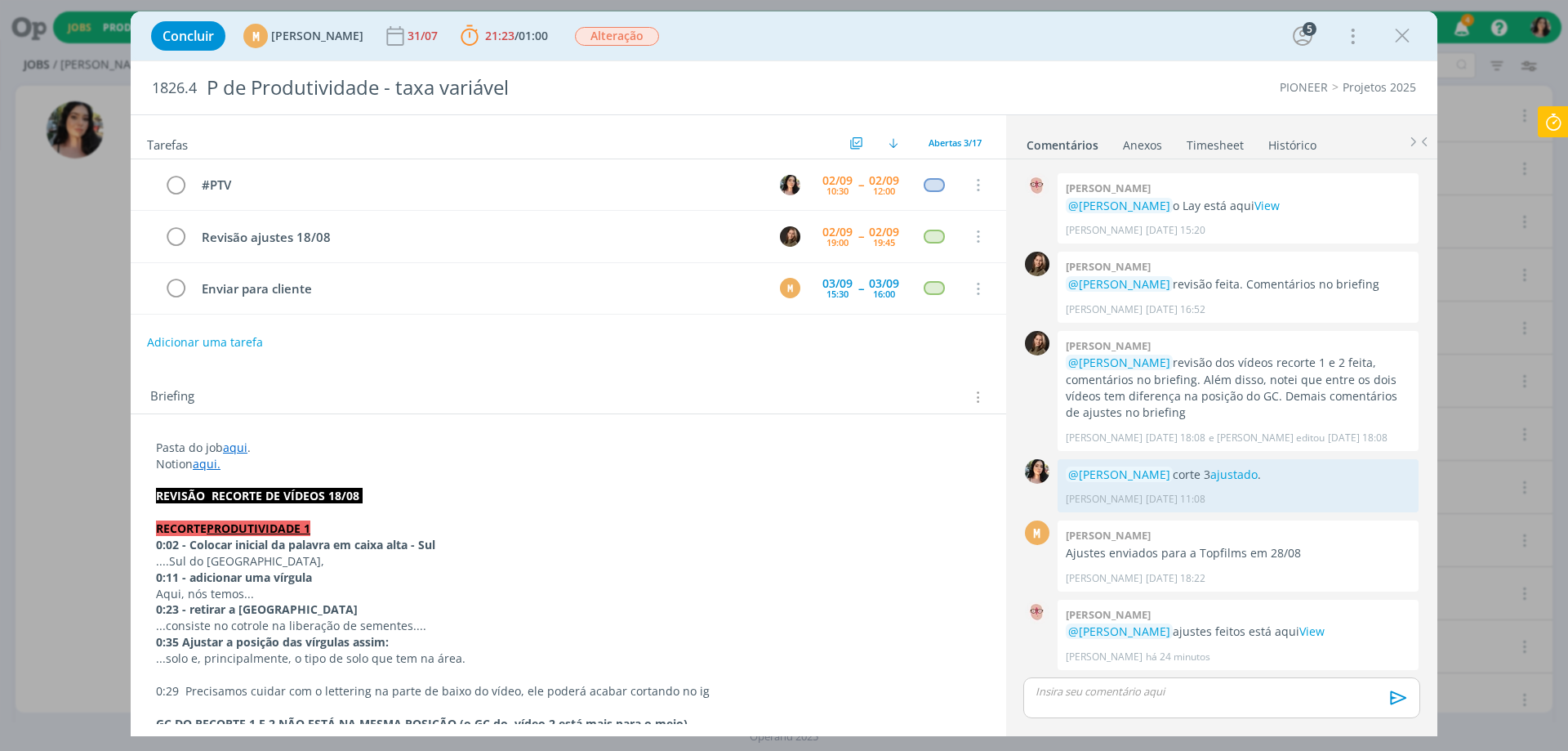
click at [1547, 123] on icon at bounding box center [1553, 122] width 29 height 32
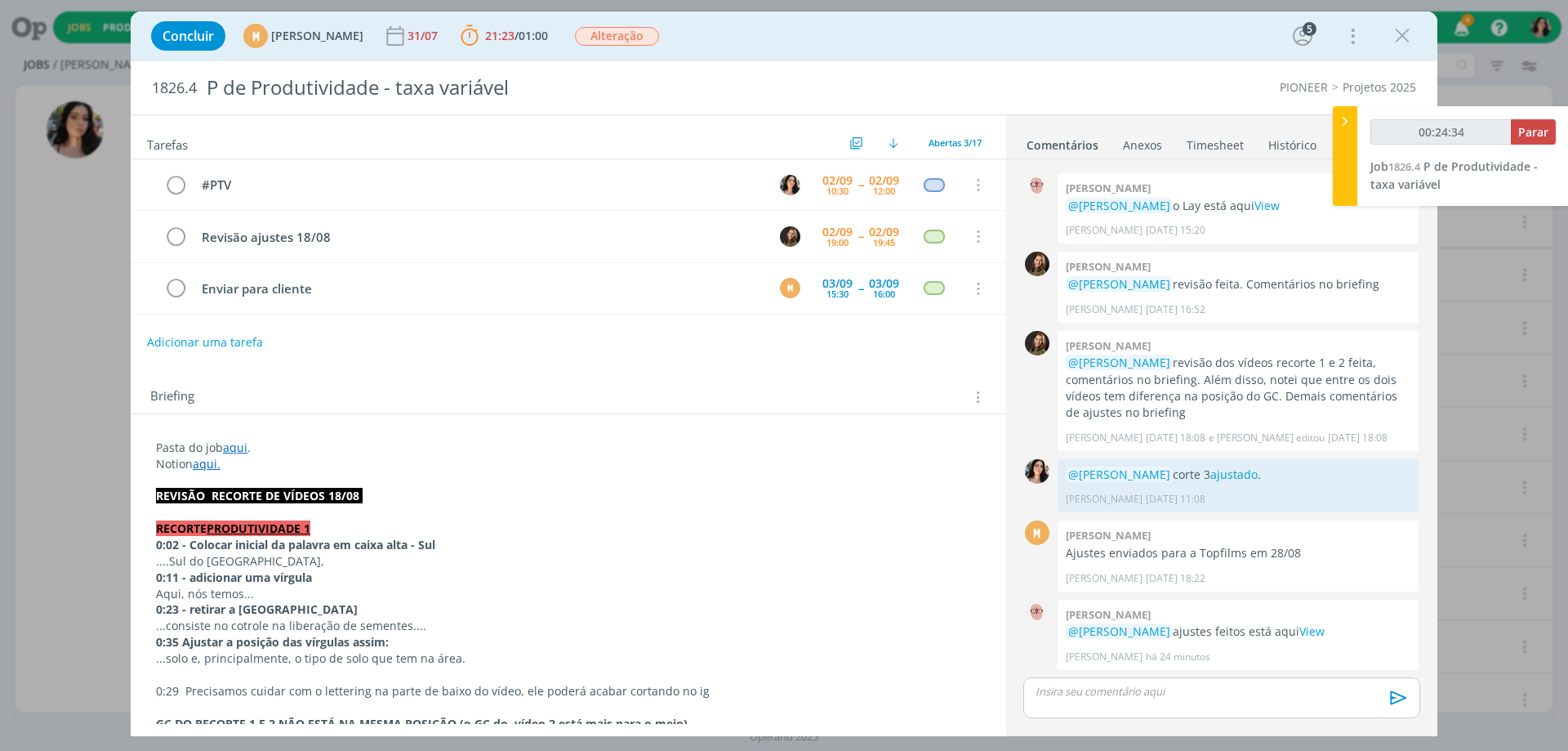
type input "00:24:35"
click at [1540, 131] on span "Parar" at bounding box center [1533, 132] width 30 height 16
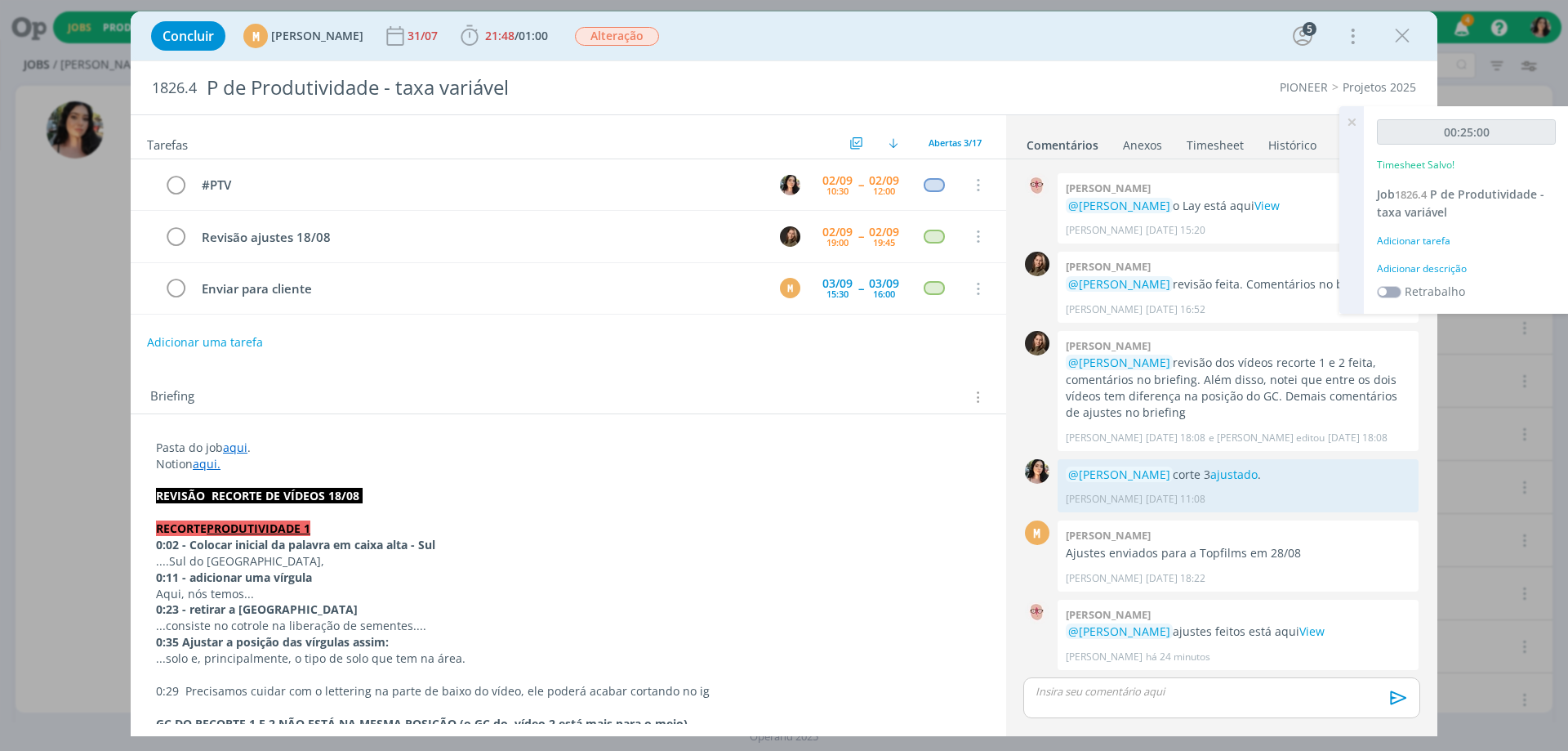
click at [1425, 265] on div "Adicionar descrição" at bounding box center [1466, 269] width 178 height 15
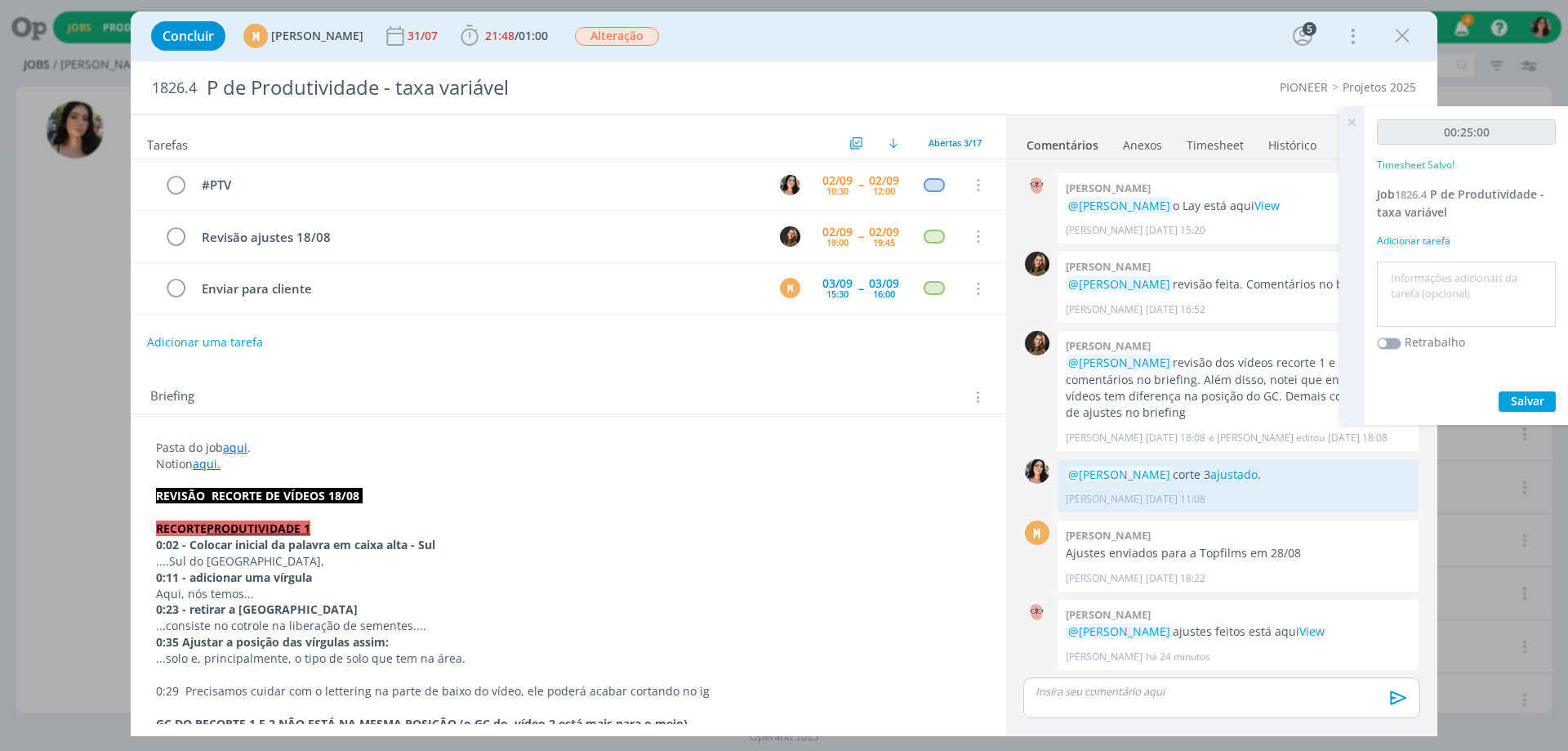
click at [1421, 301] on textarea at bounding box center [1466, 294] width 170 height 58
type textarea "Redação #ptv"
click at [1517, 399] on span "Salvar" at bounding box center [1527, 400] width 34 height 16
click at [548, 34] on span "01:00" at bounding box center [533, 35] width 29 height 16
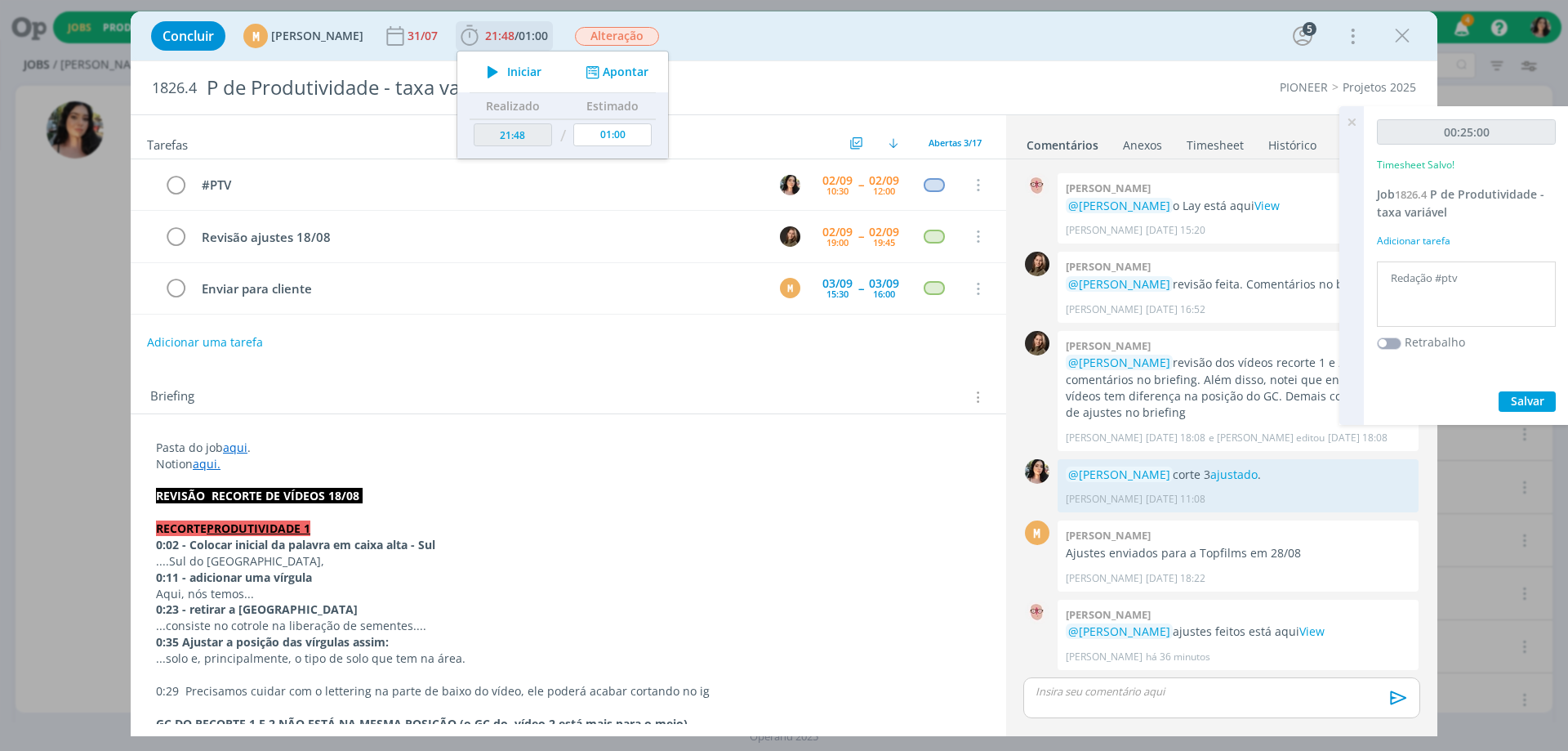
click at [541, 66] on span "Iniciar" at bounding box center [524, 72] width 34 height 11
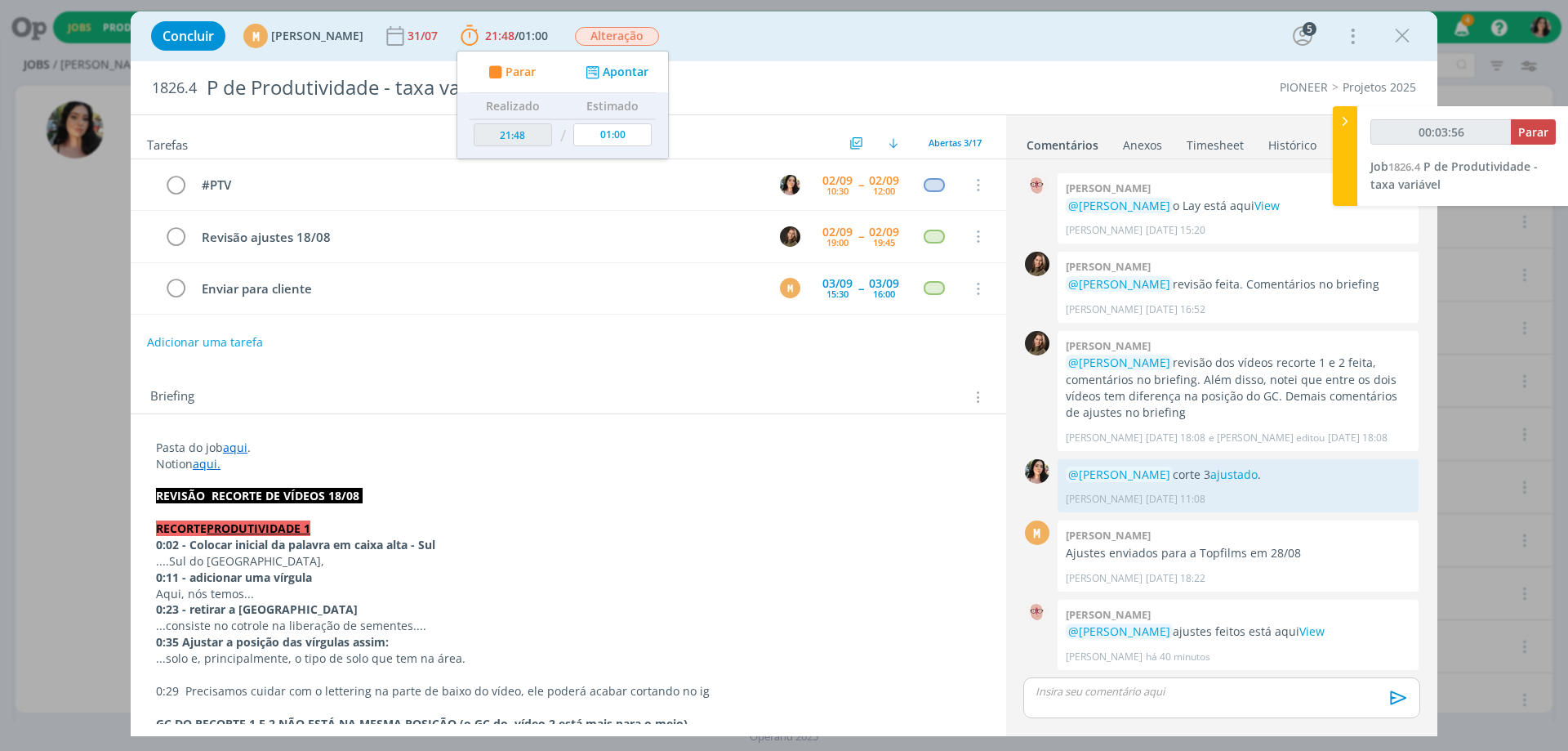
click at [775, 43] on div "Concluir M [PERSON_NAME] [DATE] 21:48 / 01:00 Parar Apontar Data * [DATE] Horas…" at bounding box center [784, 36] width 1282 height 39
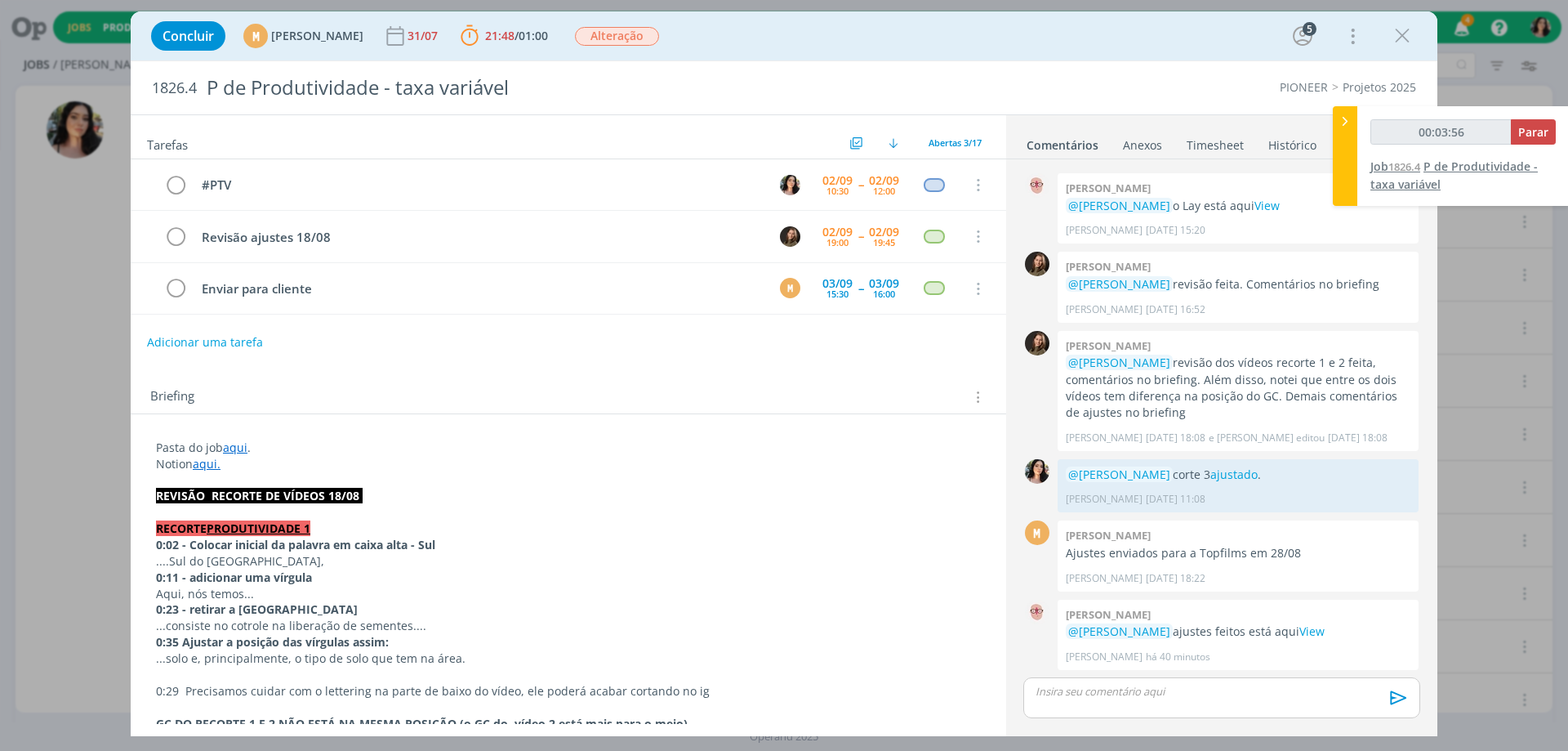
type input "00:03:57"
click at [1349, 184] on div at bounding box center [1345, 156] width 25 height 100
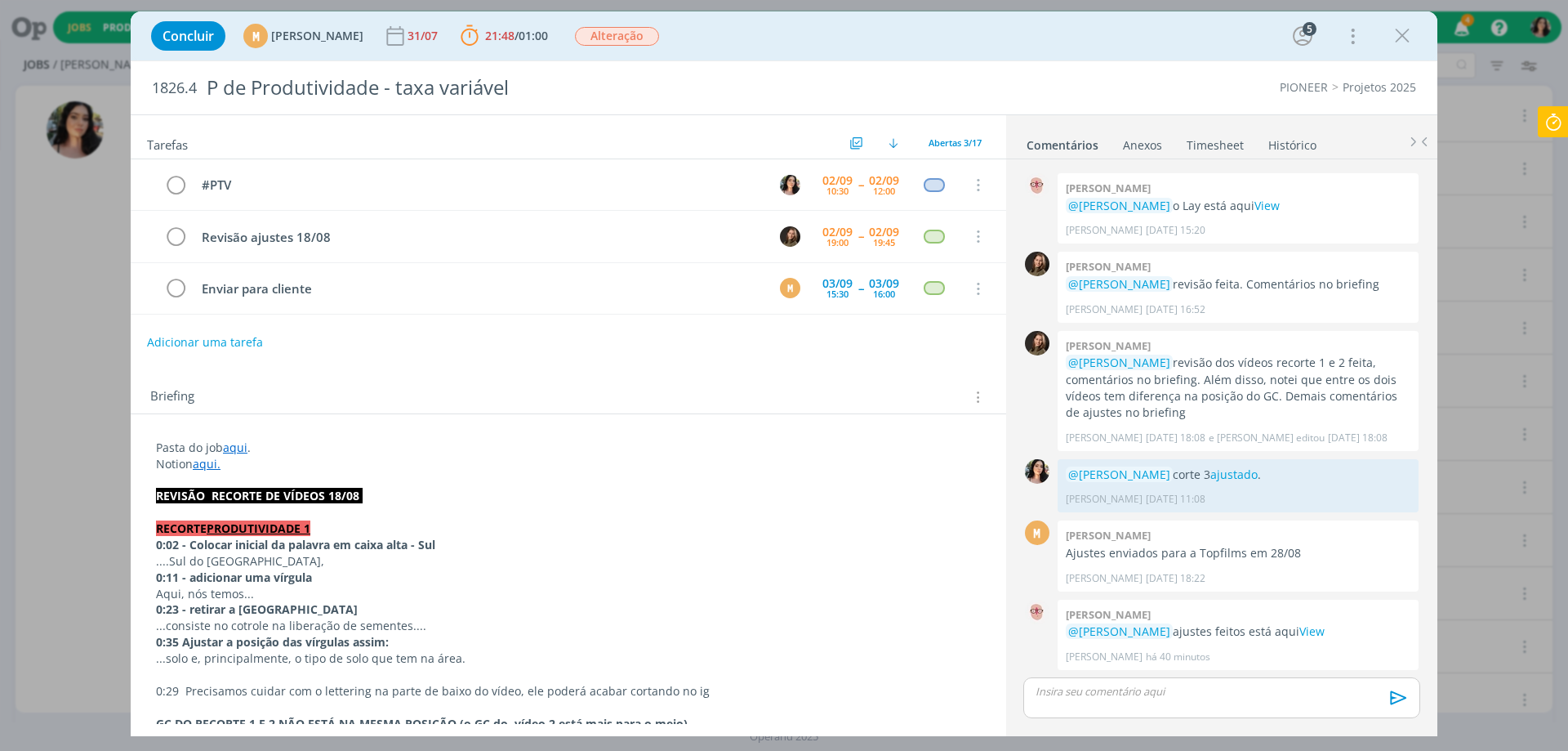
click at [241, 448] on link "aqui" at bounding box center [235, 447] width 25 height 16
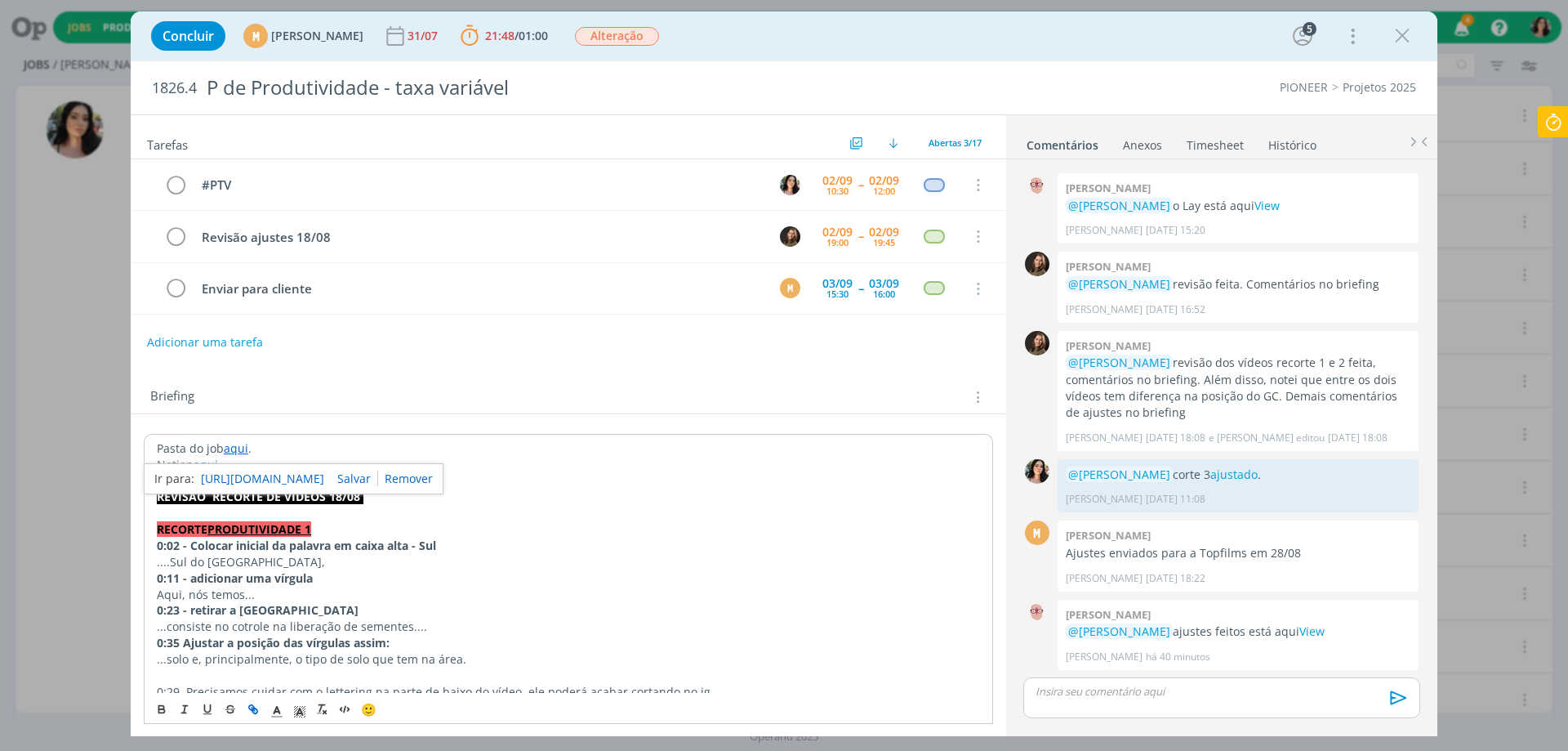
click at [260, 474] on link "[URL][DOMAIN_NAME]" at bounding box center [262, 479] width 124 height 21
click at [1325, 628] on link "View" at bounding box center [1312, 631] width 25 height 16
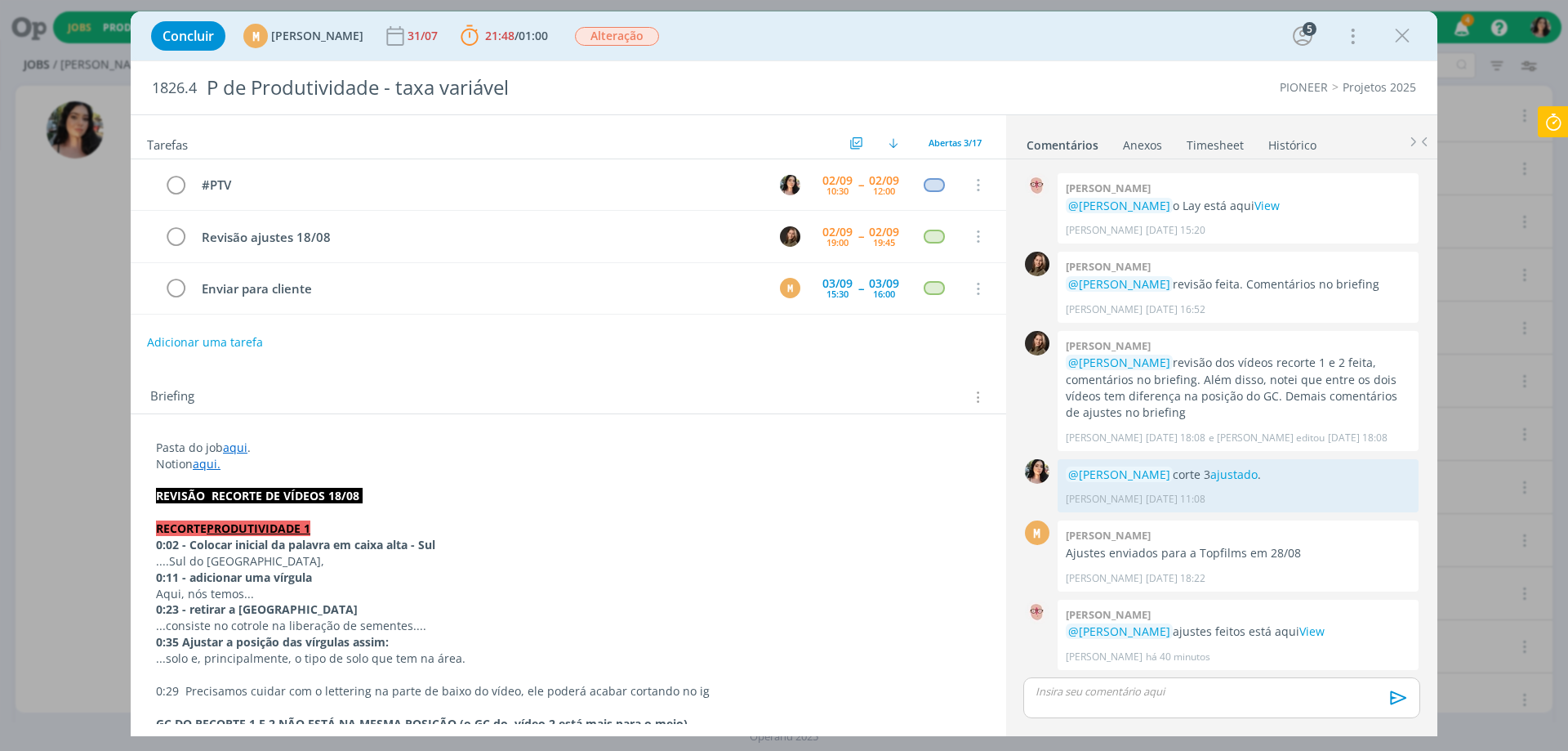
click at [1114, 687] on p "dialog" at bounding box center [1222, 691] width 371 height 15
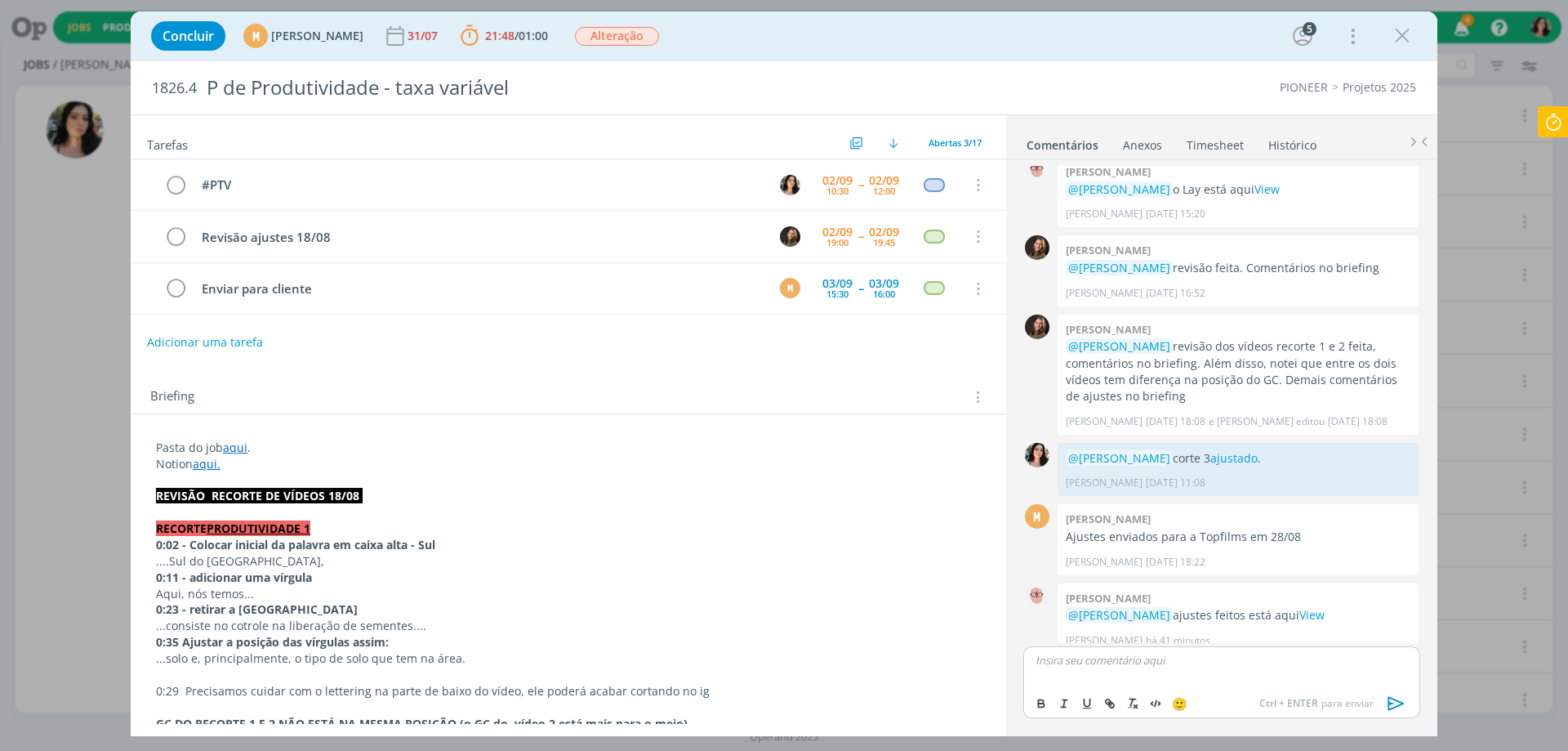
scroll to position [519, 0]
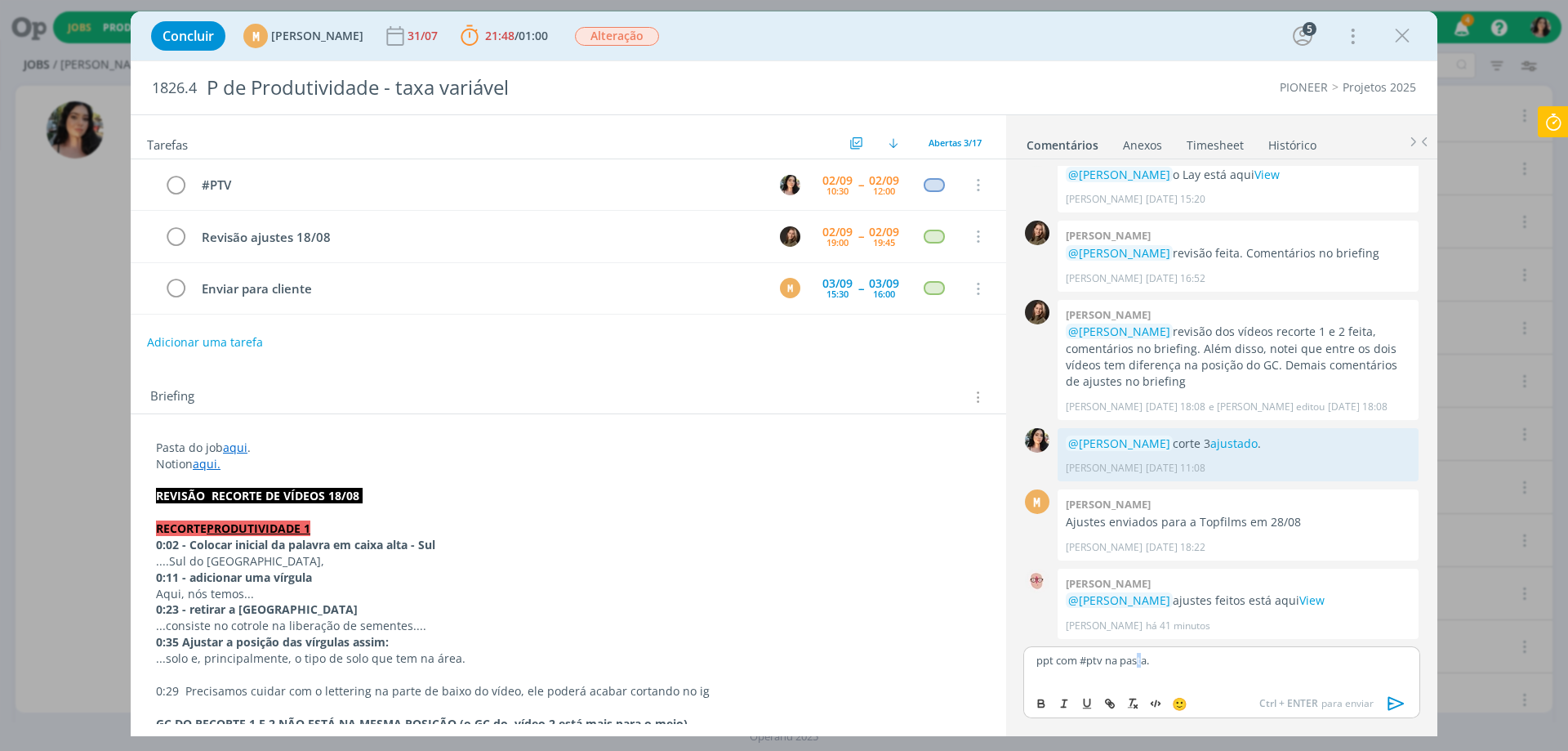
click at [1141, 672] on div "ppt com #ptv na pasta." at bounding box center [1222, 667] width 397 height 41
click at [1130, 657] on p "ppt com #ptv na pasta." at bounding box center [1222, 660] width 371 height 15
click at [1113, 706] on icon "dialog" at bounding box center [1110, 703] width 13 height 13
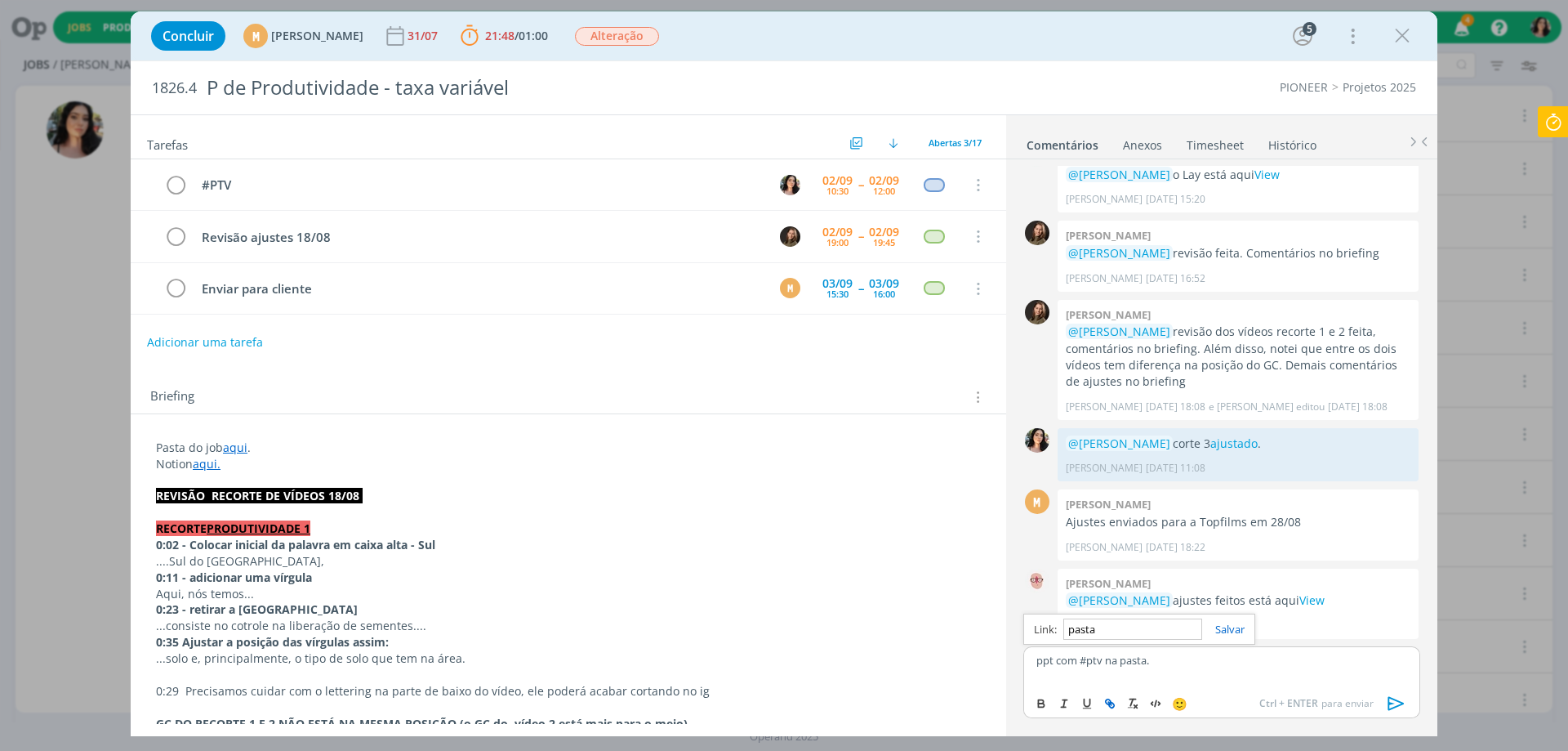
paste input "[URL][DOMAIN_NAME]"
type input "[URL][DOMAIN_NAME]"
click at [1241, 625] on link "dialog" at bounding box center [1223, 629] width 43 height 15
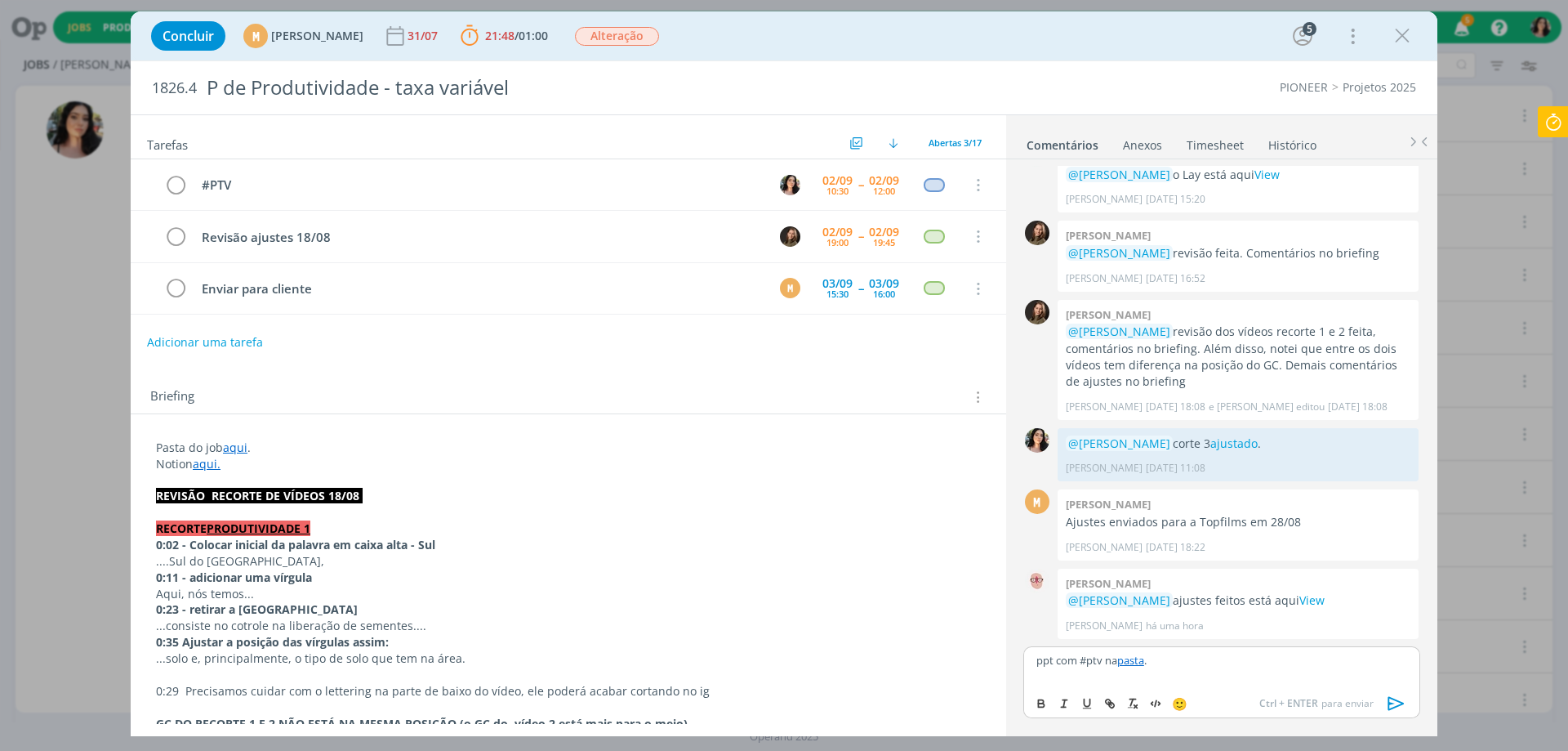
click at [1189, 675] on div "ppt com #ptv na pasta ." at bounding box center [1222, 667] width 397 height 41
click at [1545, 123] on icon at bounding box center [1553, 122] width 29 height 32
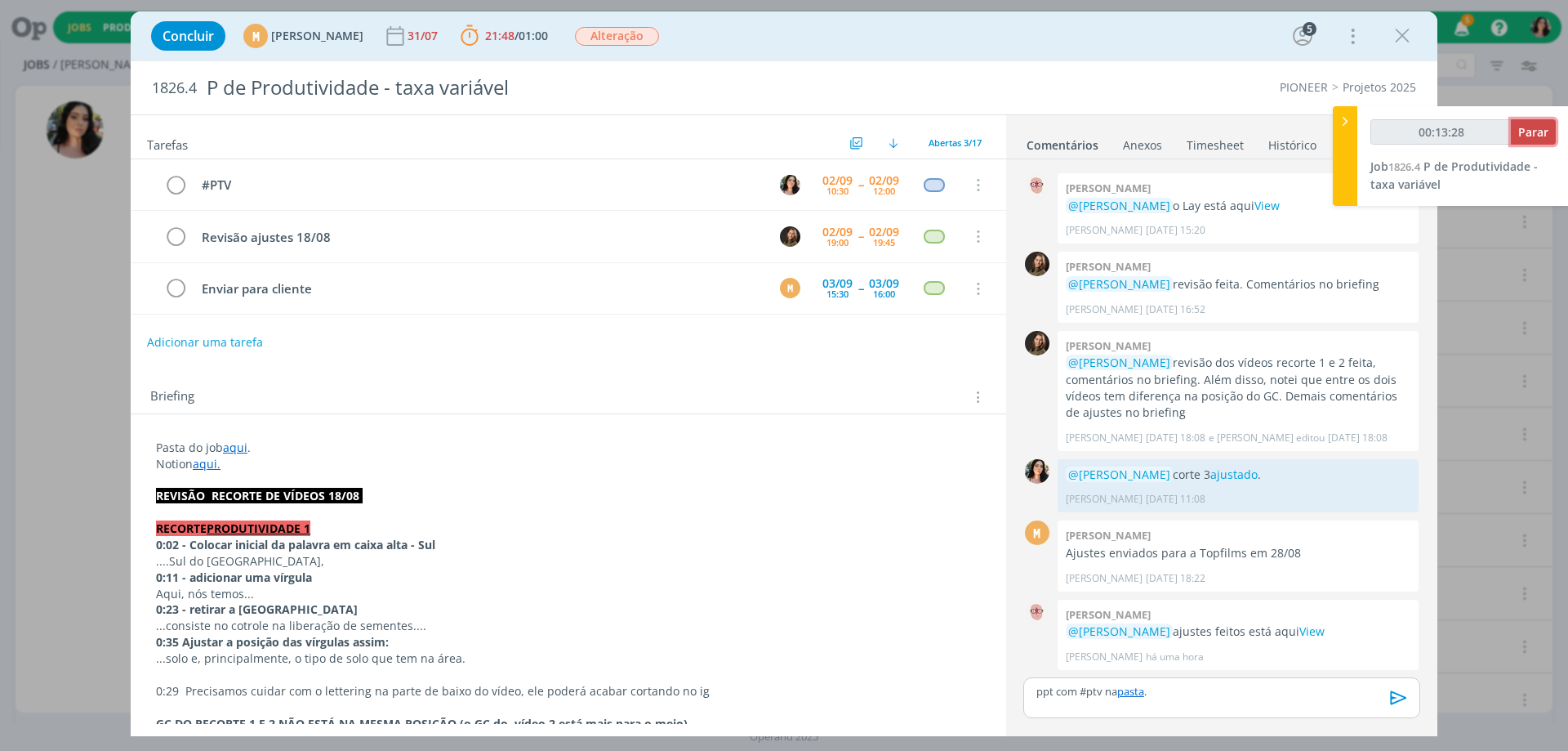
click at [1534, 120] on button "Parar" at bounding box center [1533, 132] width 45 height 25
type input "00:14:00"
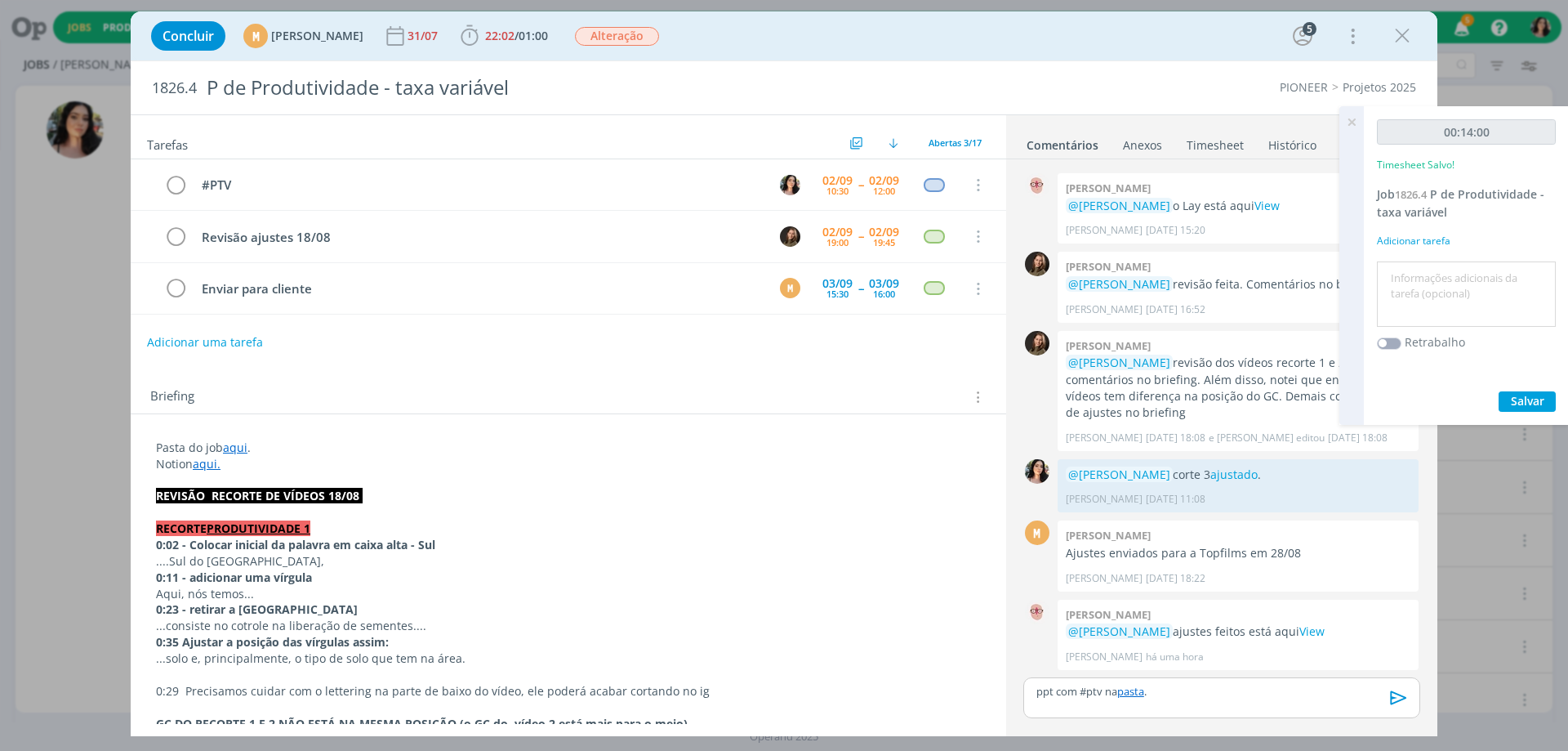
click at [1435, 284] on textarea at bounding box center [1466, 294] width 170 height 58
type textarea "Redação #ptv"
click at [1506, 397] on button "Salvar" at bounding box center [1527, 401] width 57 height 20
click at [1351, 120] on icon at bounding box center [1352, 122] width 29 height 32
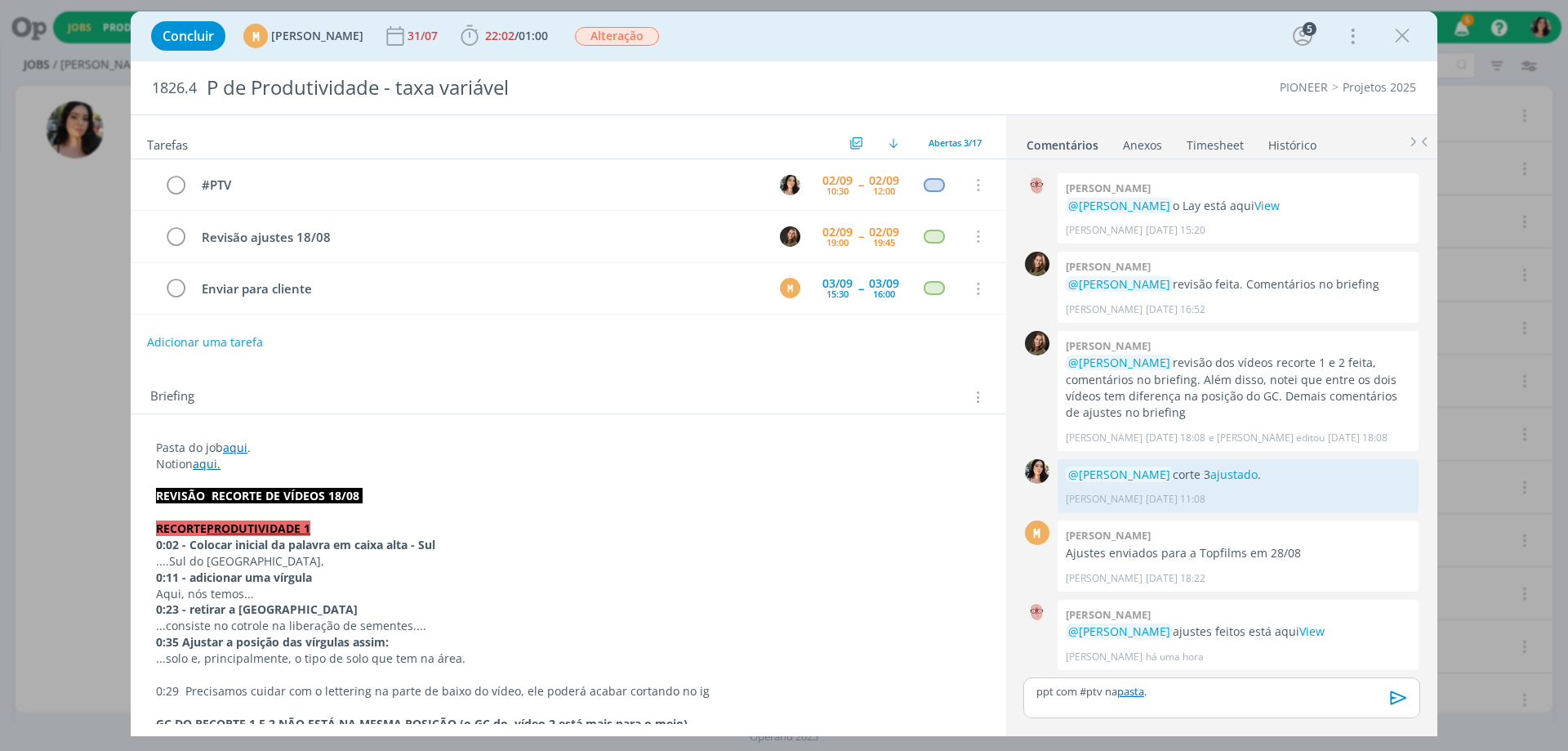
click at [1402, 694] on icon "dialog" at bounding box center [1399, 698] width 25 height 25
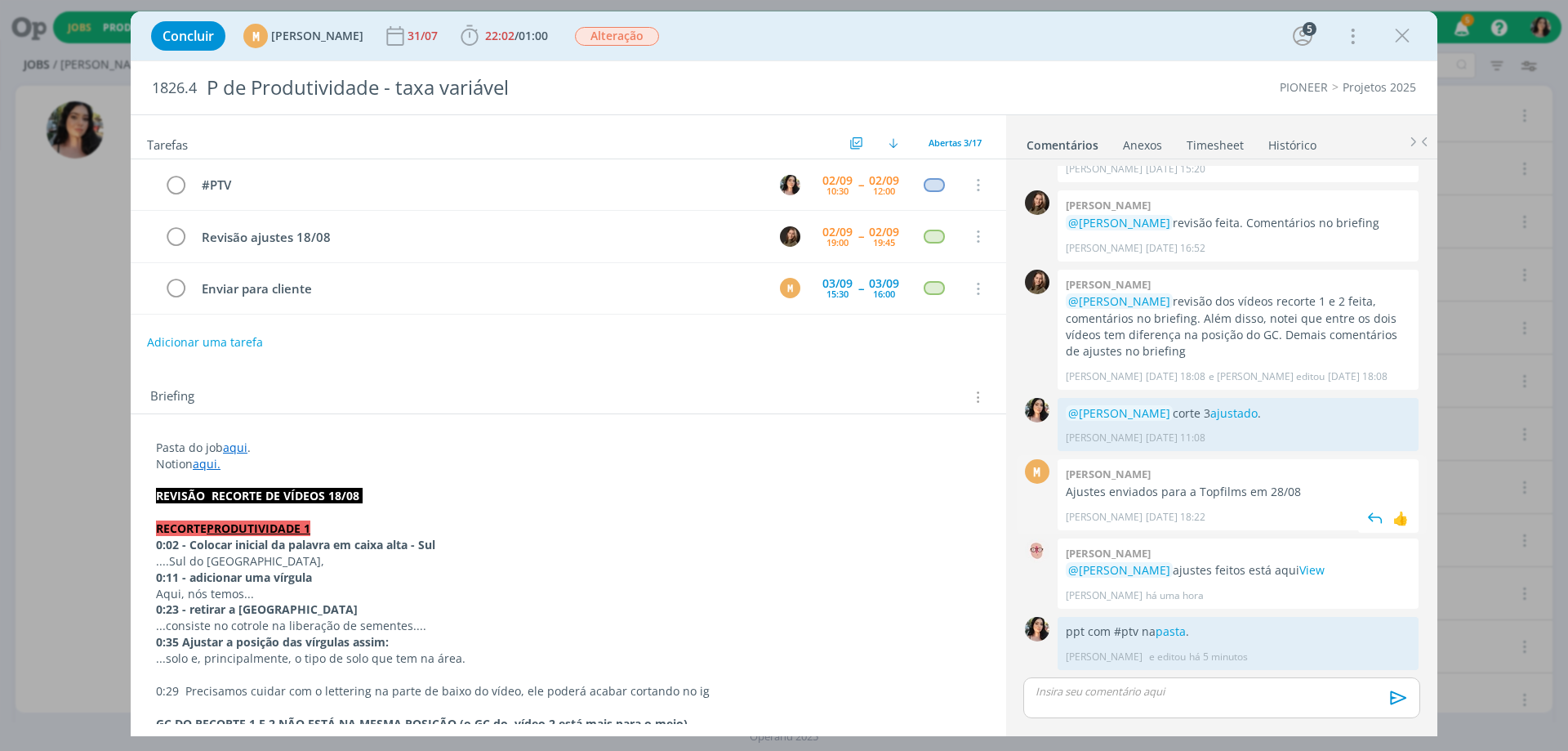
scroll to position [550, 0]
click at [1211, 142] on link "Timesheet" at bounding box center [1215, 142] width 59 height 24
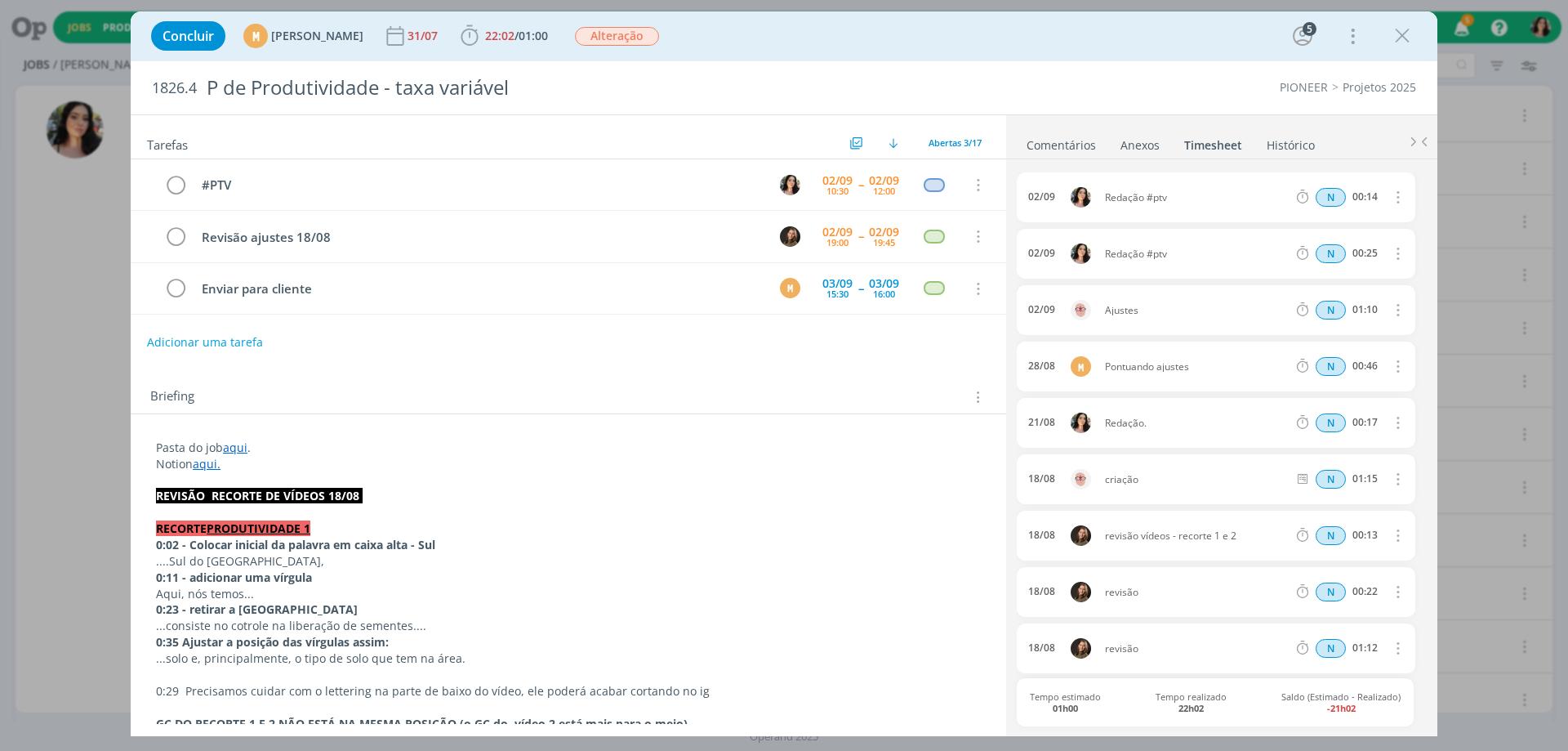
click at [1295, 148] on link "Histórico" at bounding box center [1290, 142] width 50 height 24
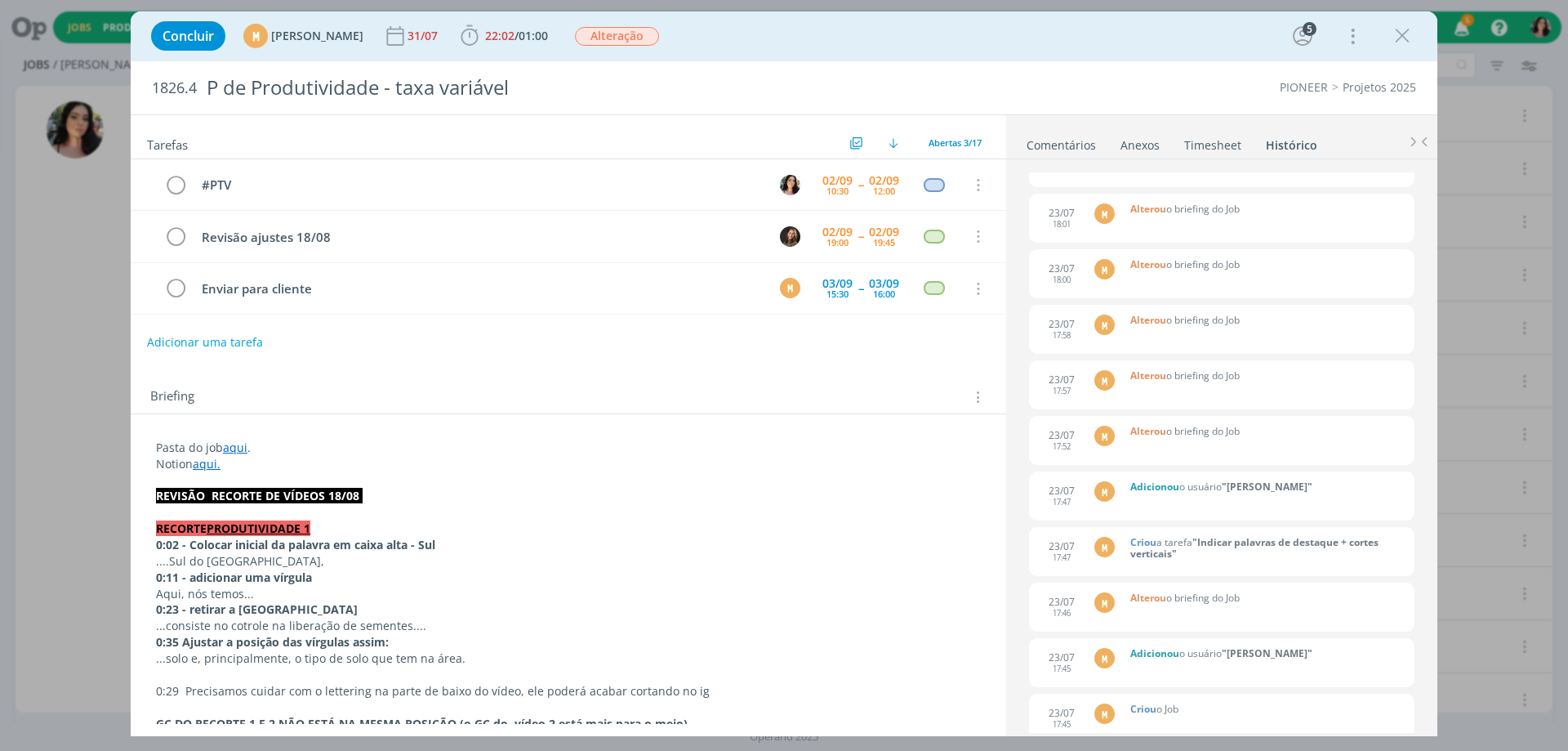
scroll to position [7605, 0]
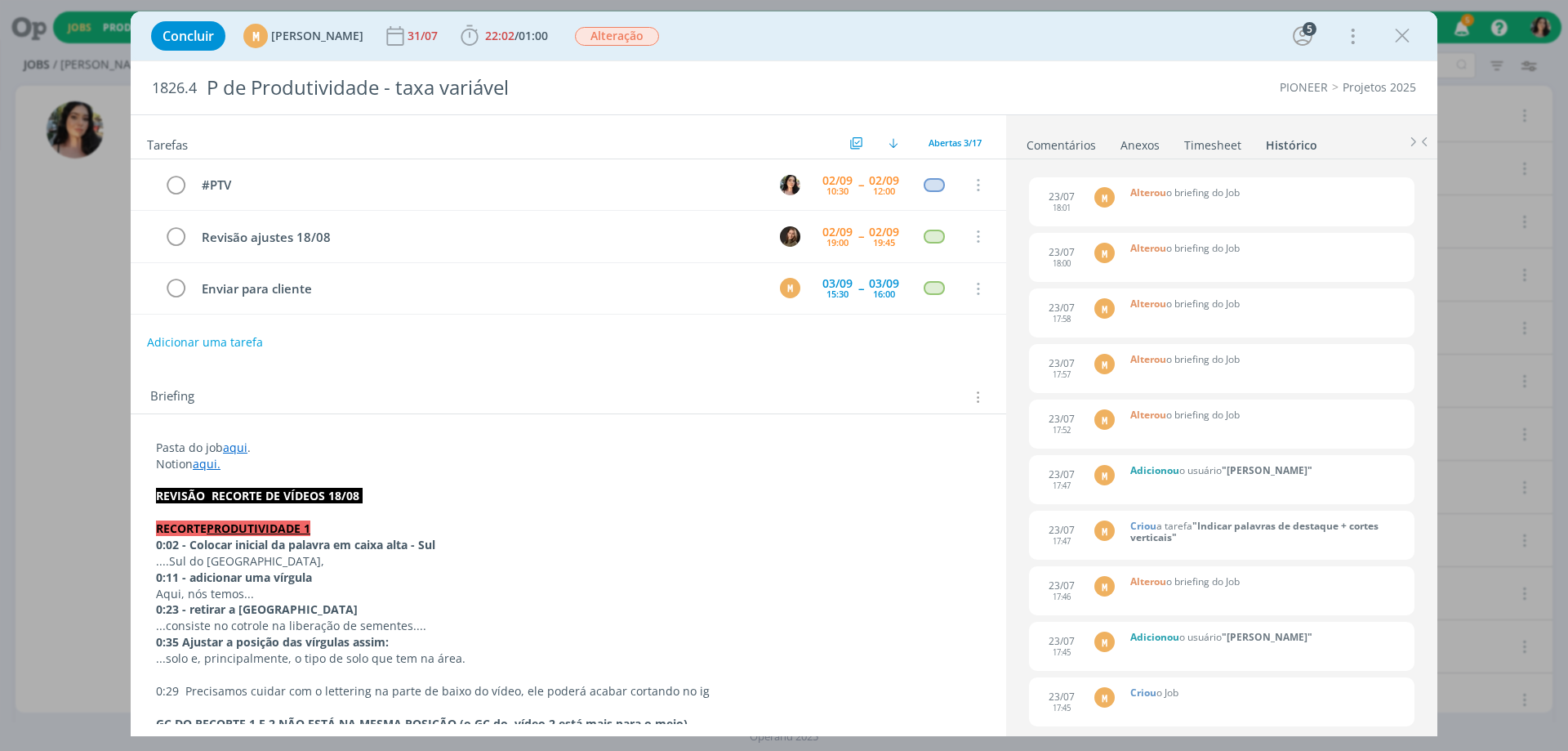
drag, startPoint x: 1410, startPoint y: 31, endPoint x: 489, endPoint y: 418, distance: 999.0
click at [1410, 31] on icon "dialog" at bounding box center [1403, 36] width 25 height 25
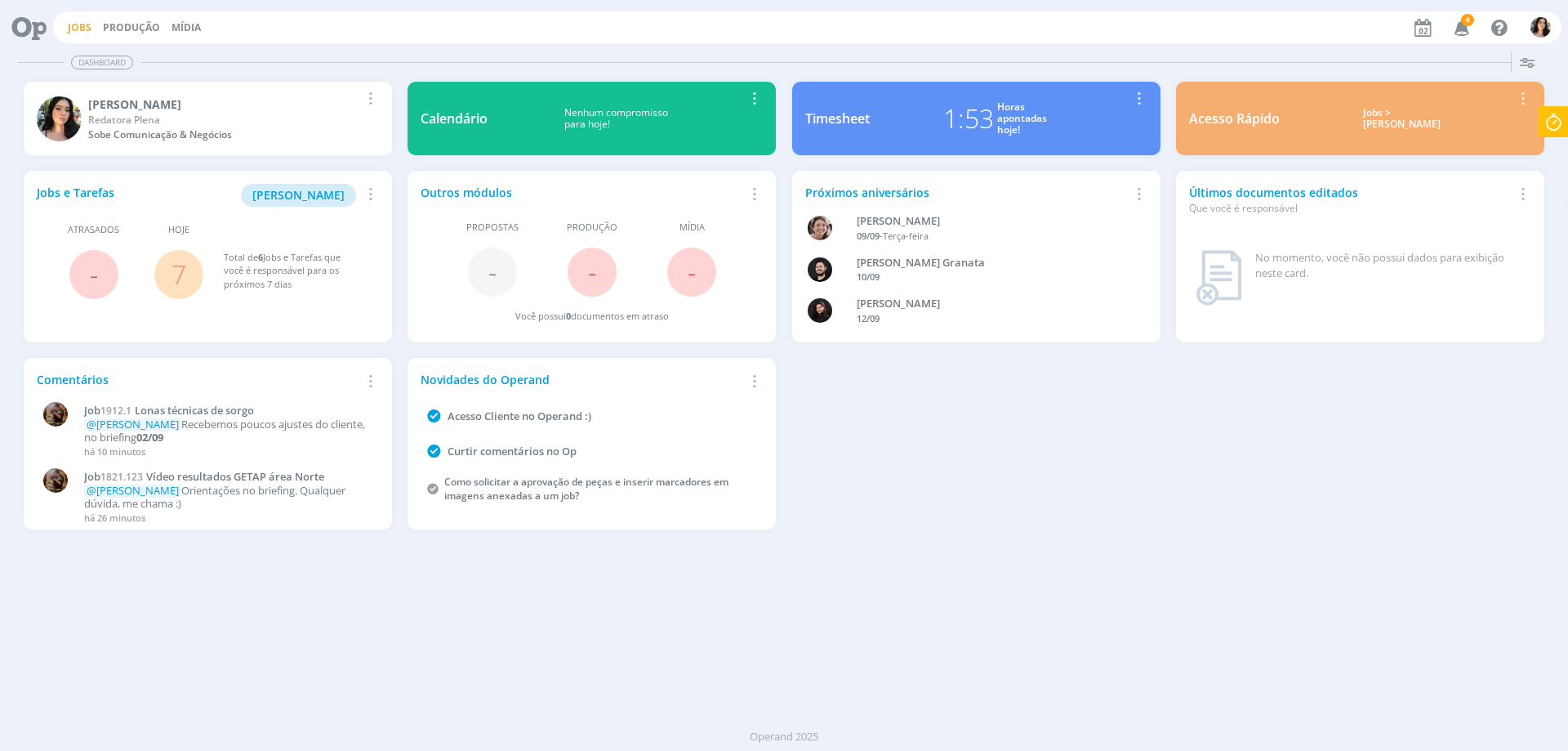
click at [70, 26] on link "Jobs" at bounding box center [79, 27] width 24 height 14
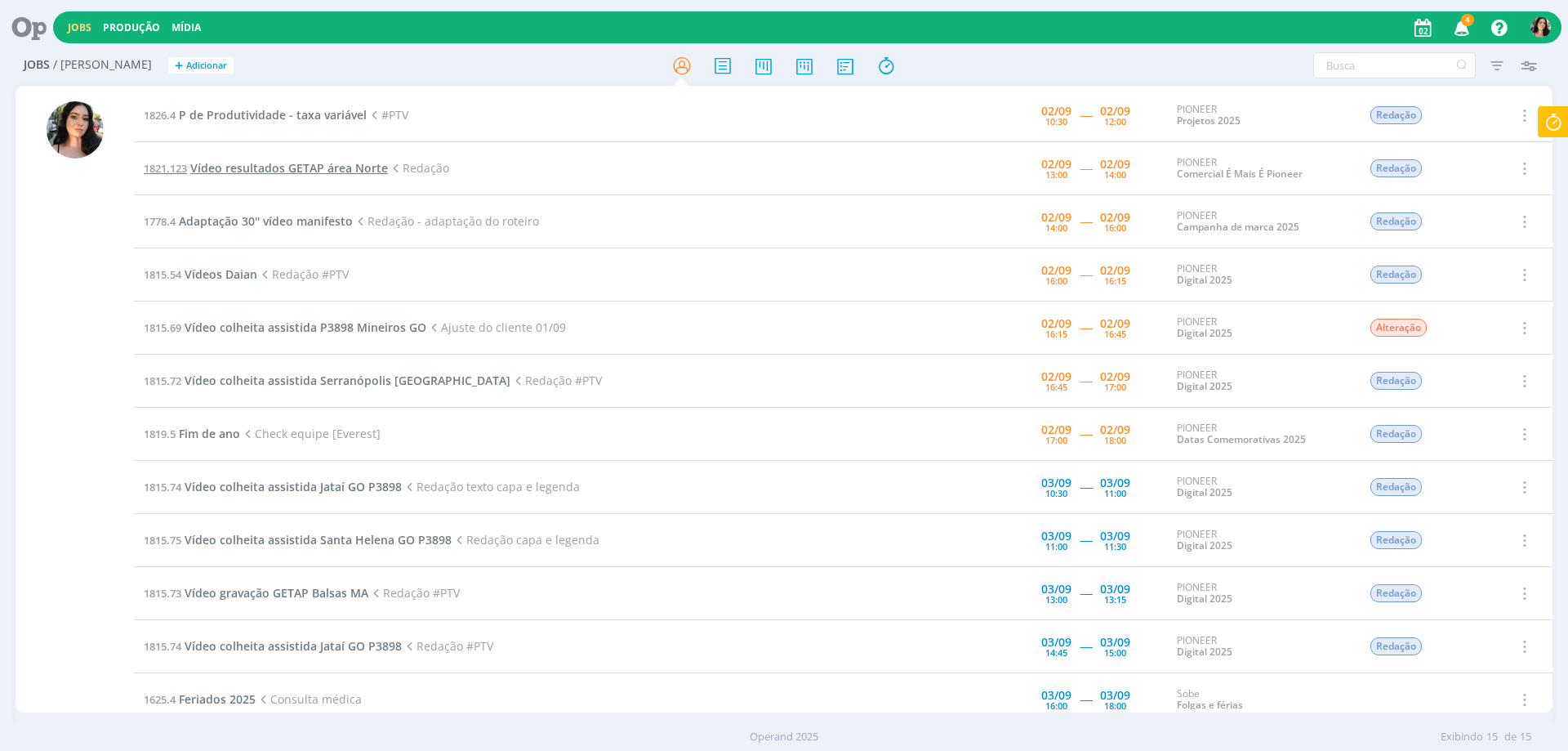
click at [294, 167] on span "Vídeo resultados GETAP área Norte" at bounding box center [288, 167] width 197 height 16
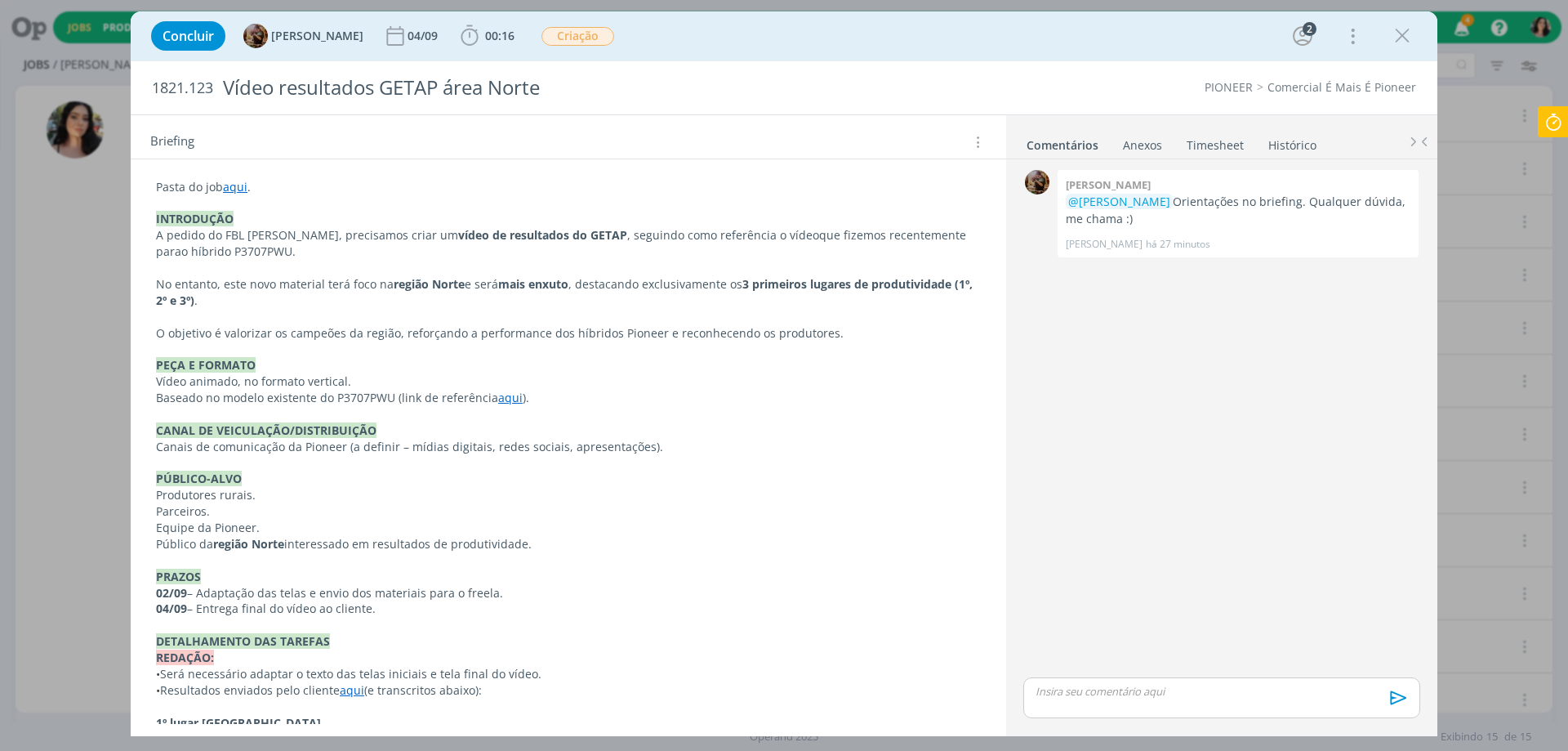
scroll to position [327, 0]
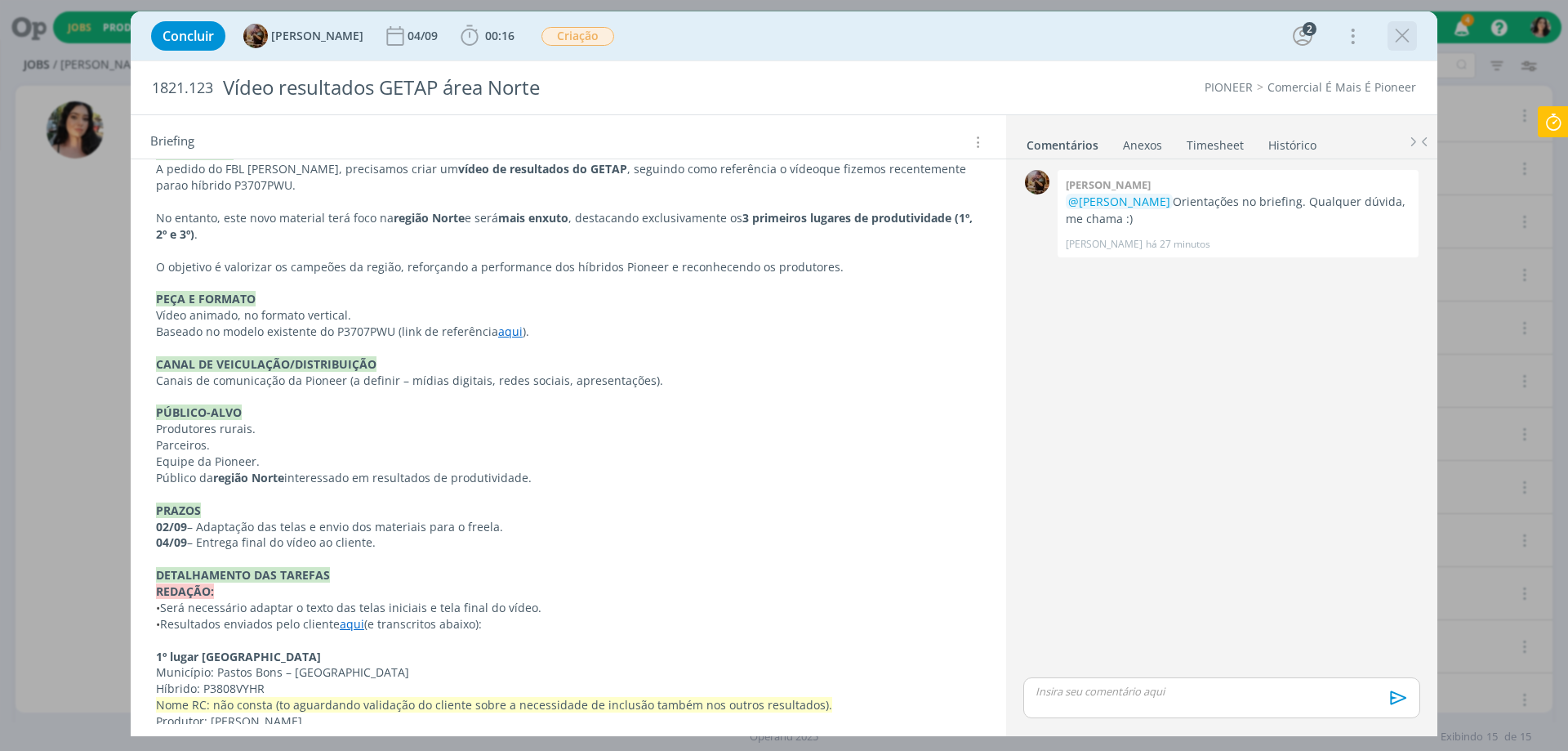
click at [1390, 42] on div "dialog" at bounding box center [1403, 36] width 29 height 29
click at [1397, 36] on icon "dialog" at bounding box center [1403, 36] width 25 height 25
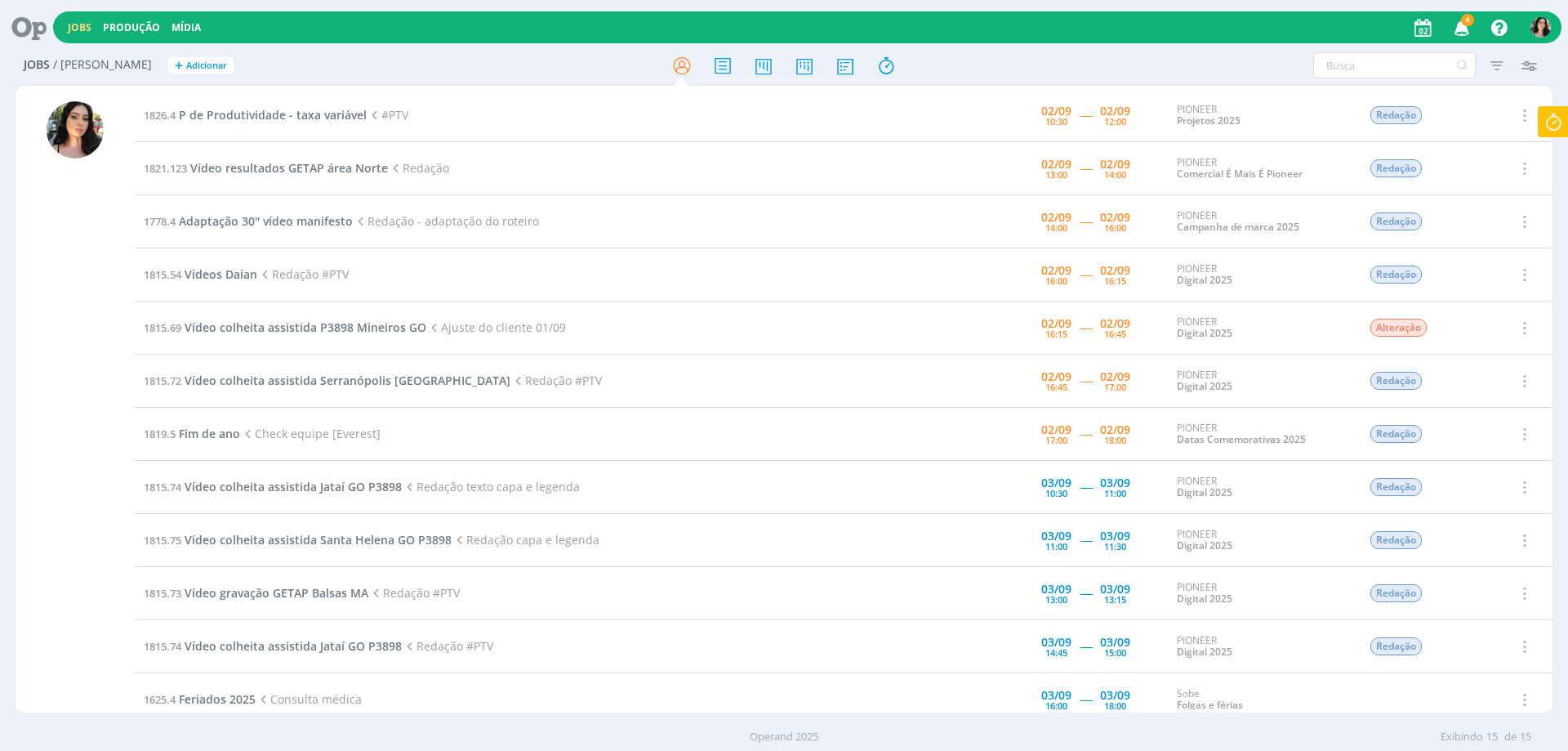
click at [36, 32] on icon at bounding box center [23, 27] width 34 height 32
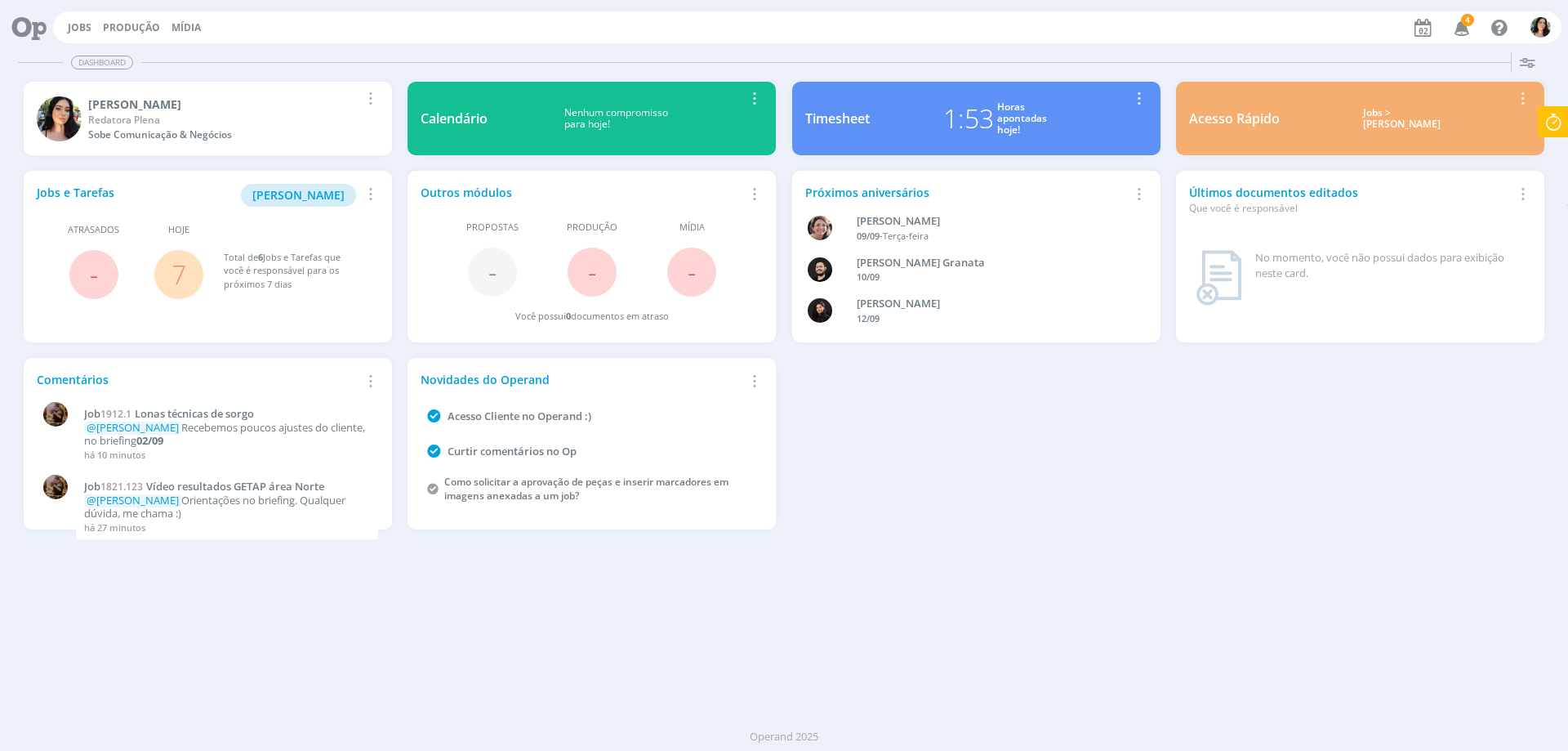
click at [69, 17] on div "Jobs Produção Mídia 4 Notificações Central de Ajuda Área de Membros Implantação…" at bounding box center [807, 27] width 1508 height 32
click at [78, 27] on link "Jobs" at bounding box center [79, 27] width 24 height 14
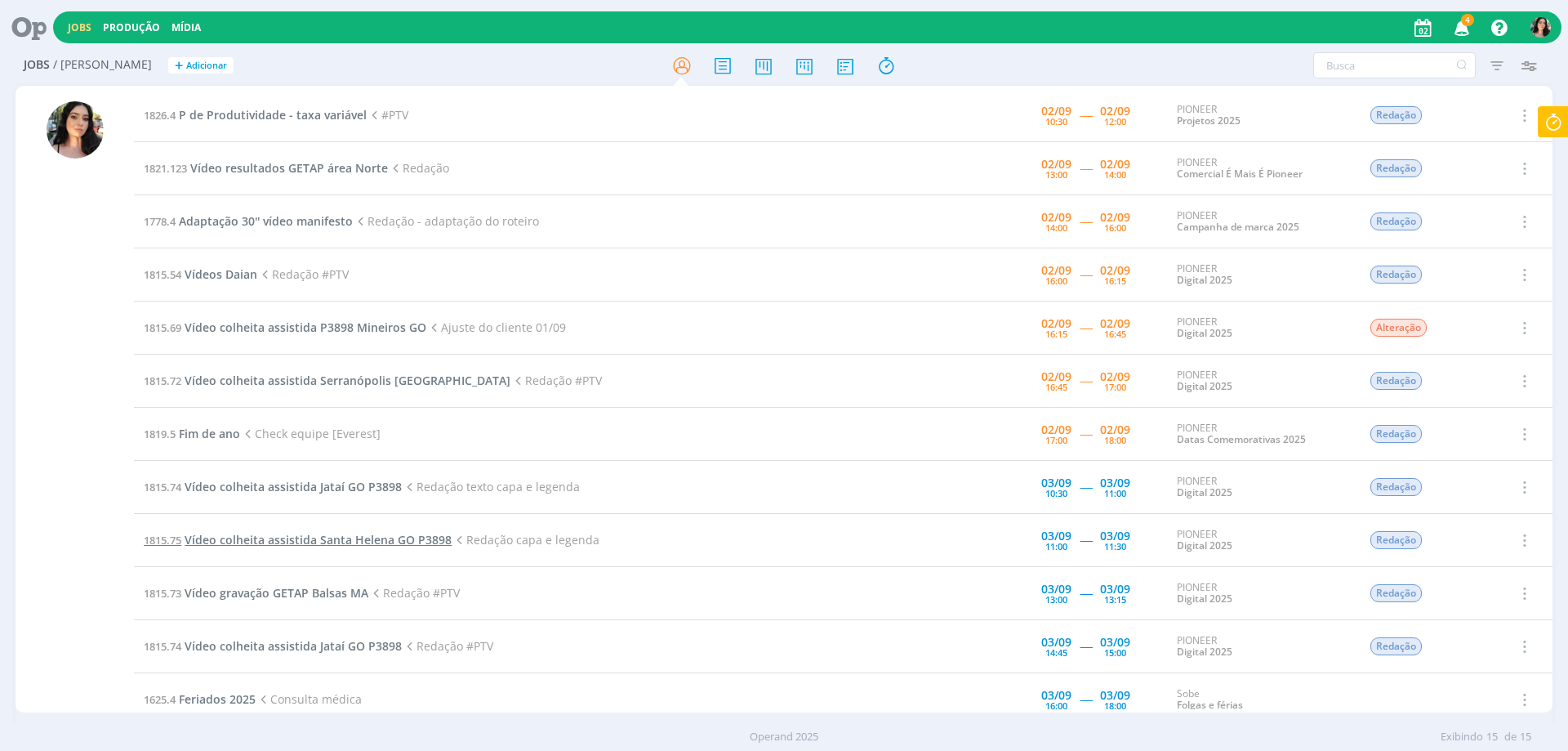
click at [341, 540] on span "Vídeo colheita assistida Santa Helena GO P3898" at bounding box center [318, 539] width 267 height 16
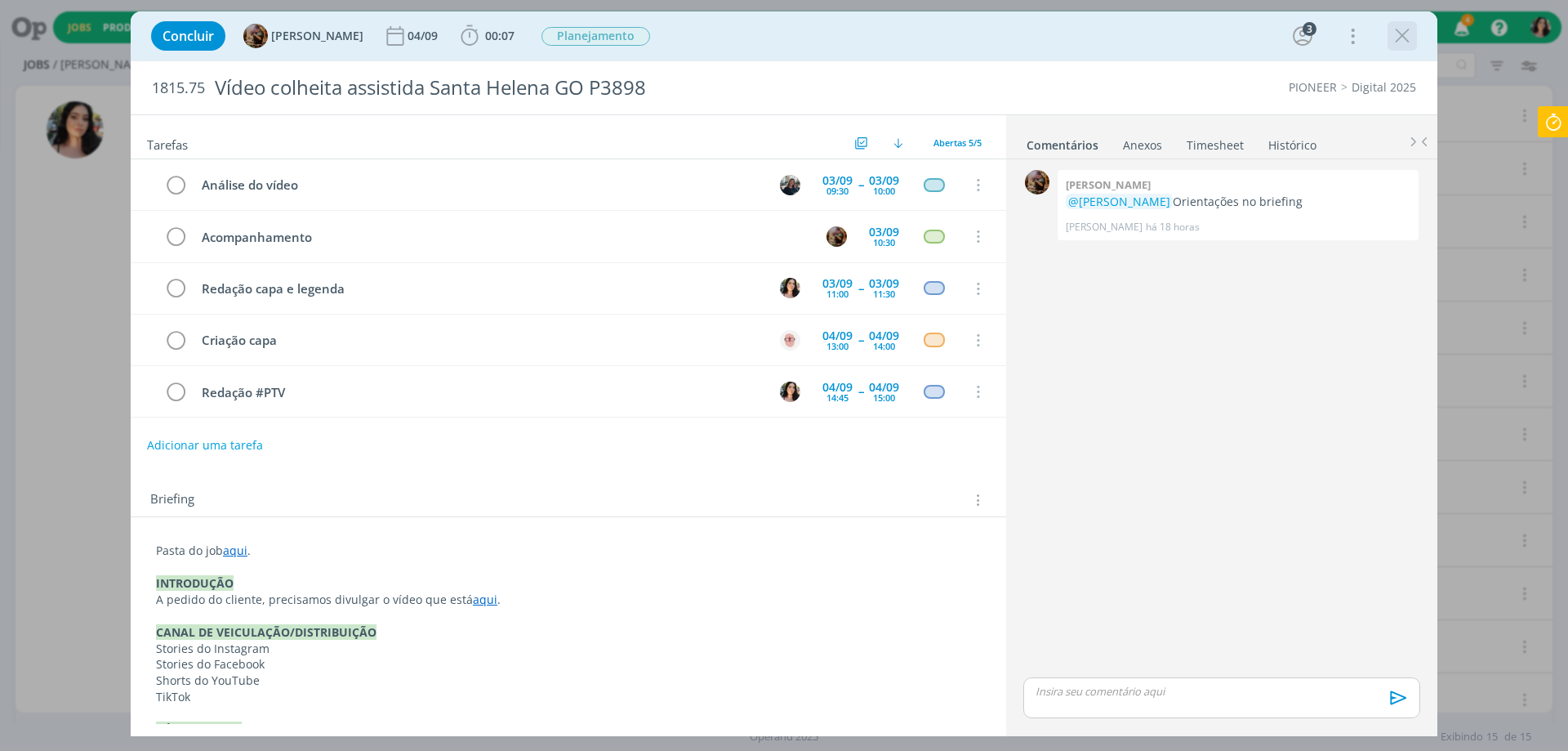
click at [1393, 39] on icon "dialog" at bounding box center [1403, 36] width 25 height 25
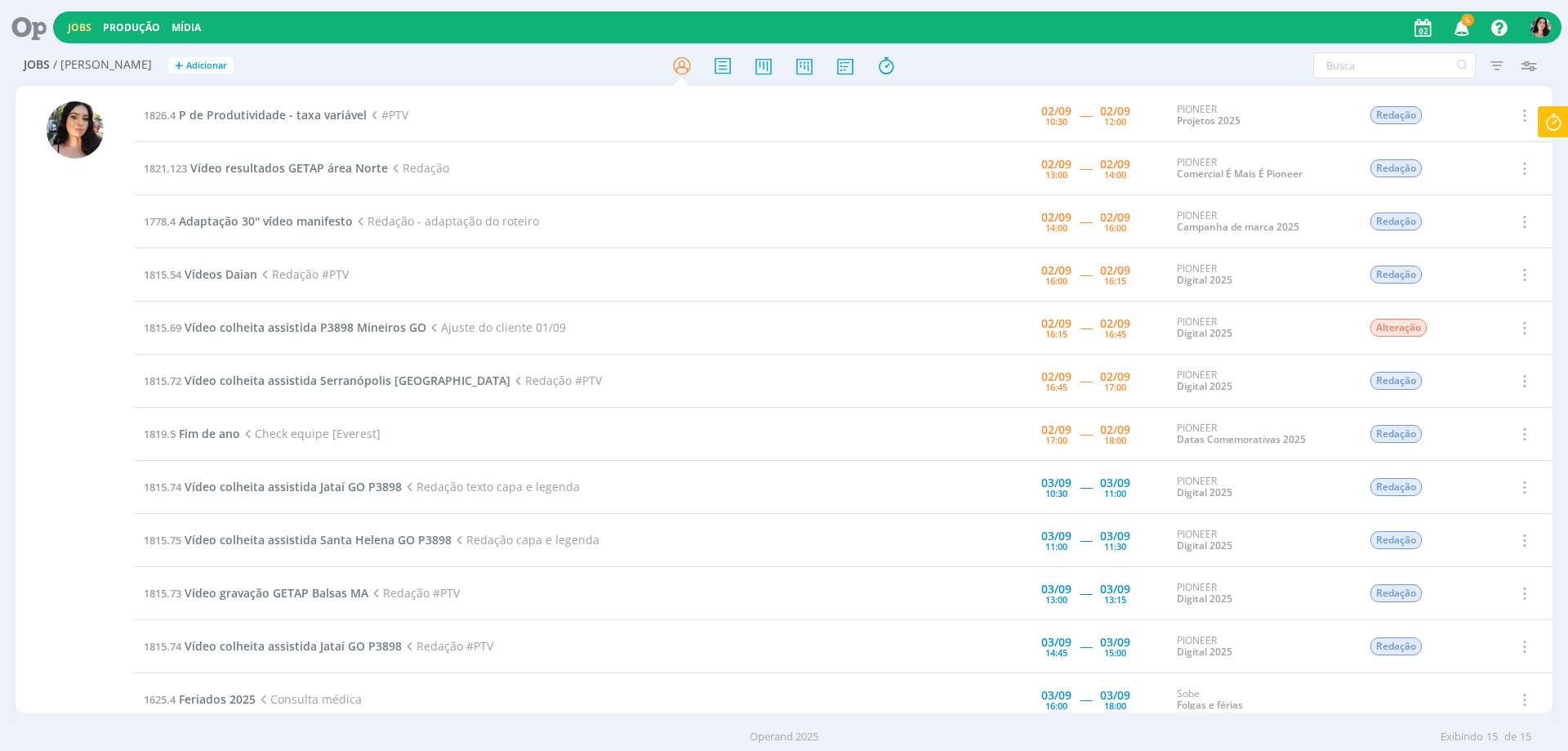
click at [22, 32] on icon at bounding box center [23, 27] width 34 height 32
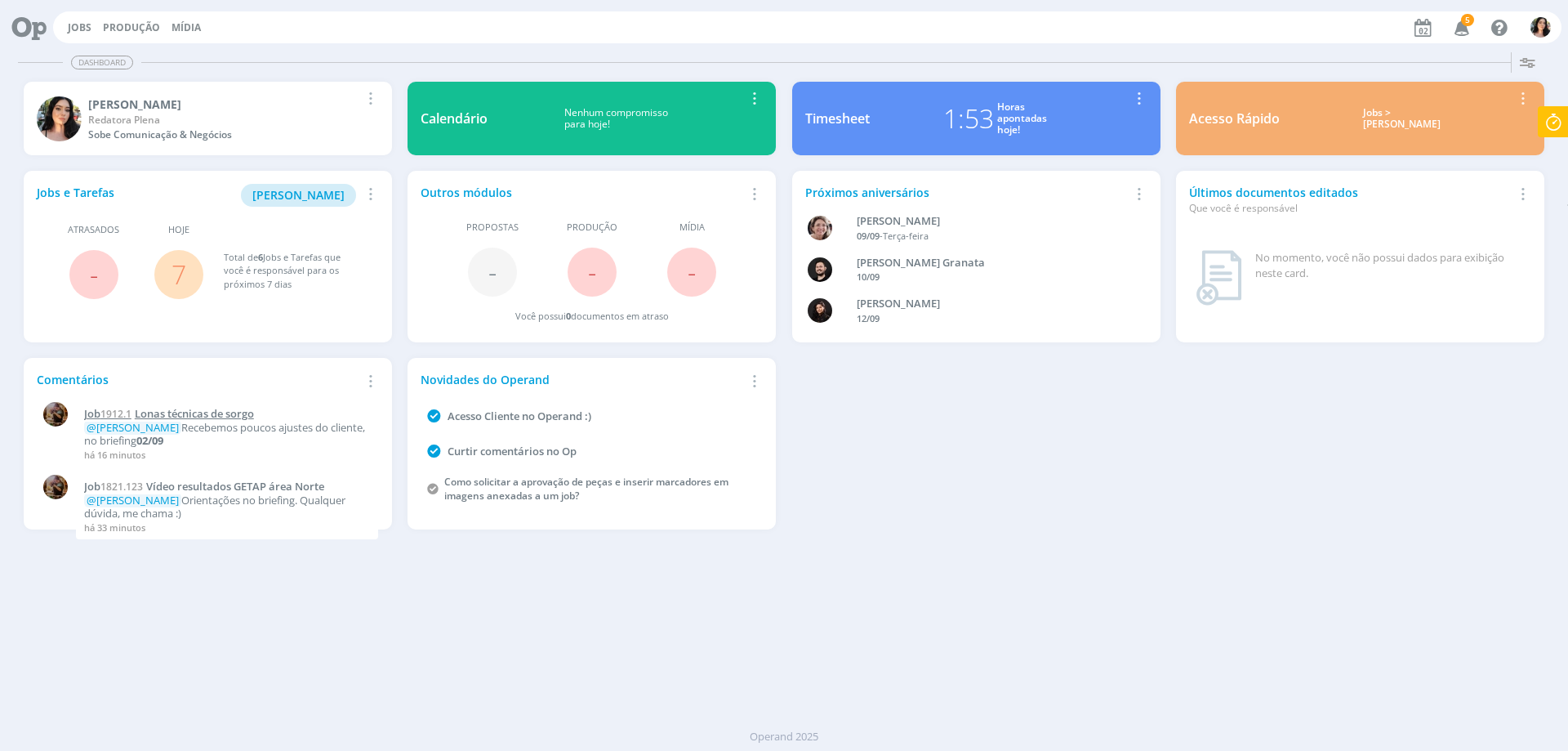
click at [197, 414] on span "Lonas técnicas de sorgo" at bounding box center [195, 414] width 120 height 15
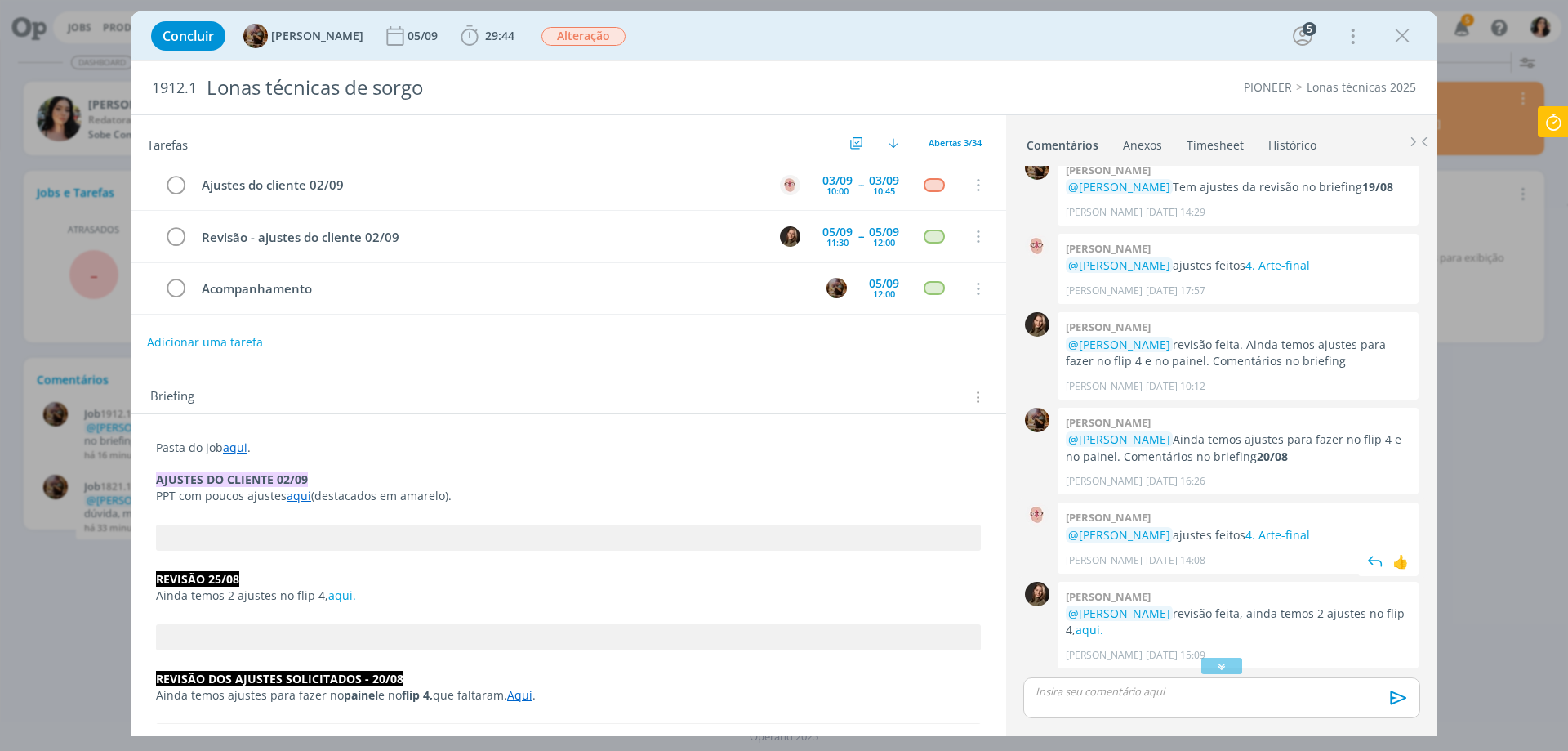
scroll to position [724, 0]
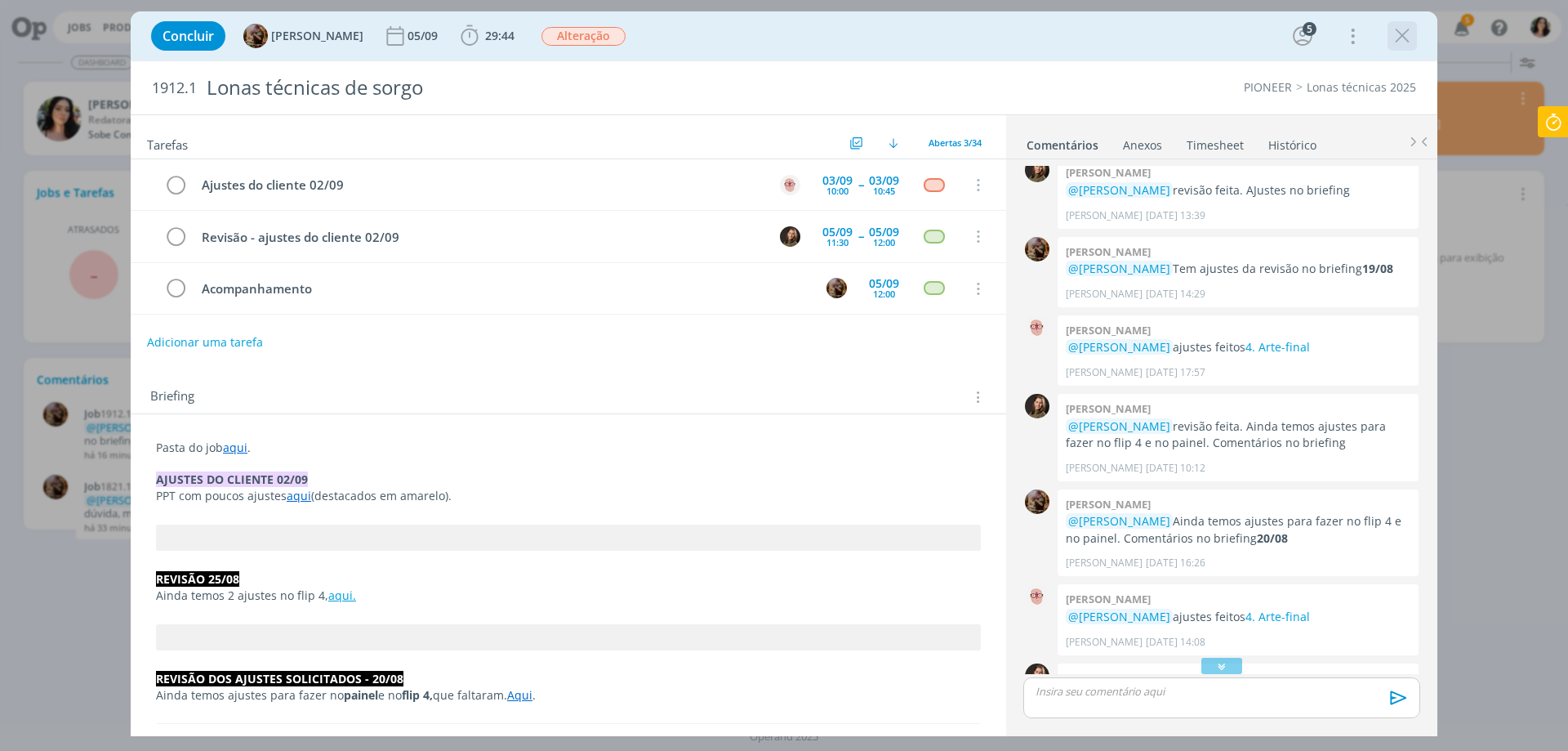
click at [1408, 25] on icon "dialog" at bounding box center [1403, 36] width 25 height 25
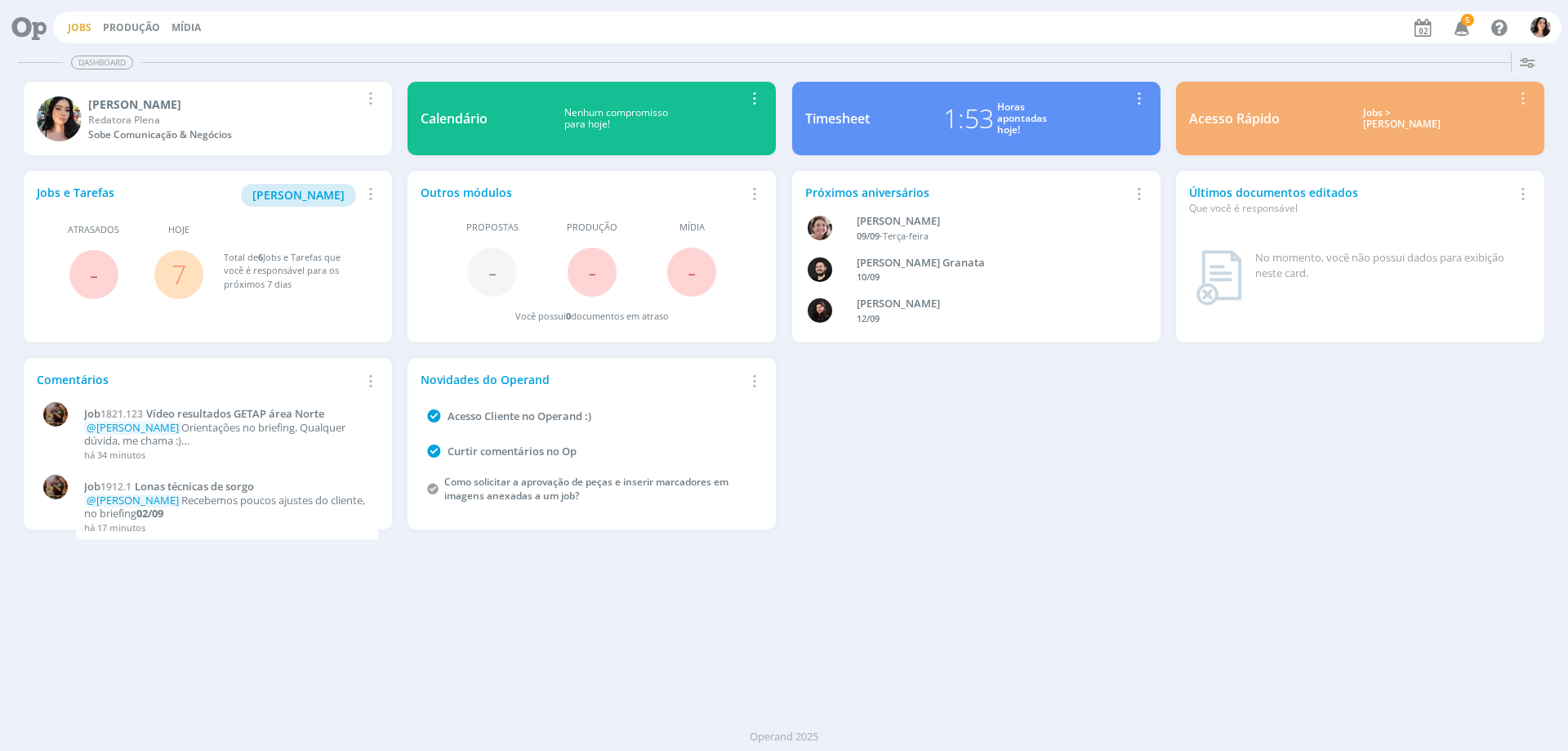
click at [80, 20] on link "Jobs" at bounding box center [79, 27] width 24 height 14
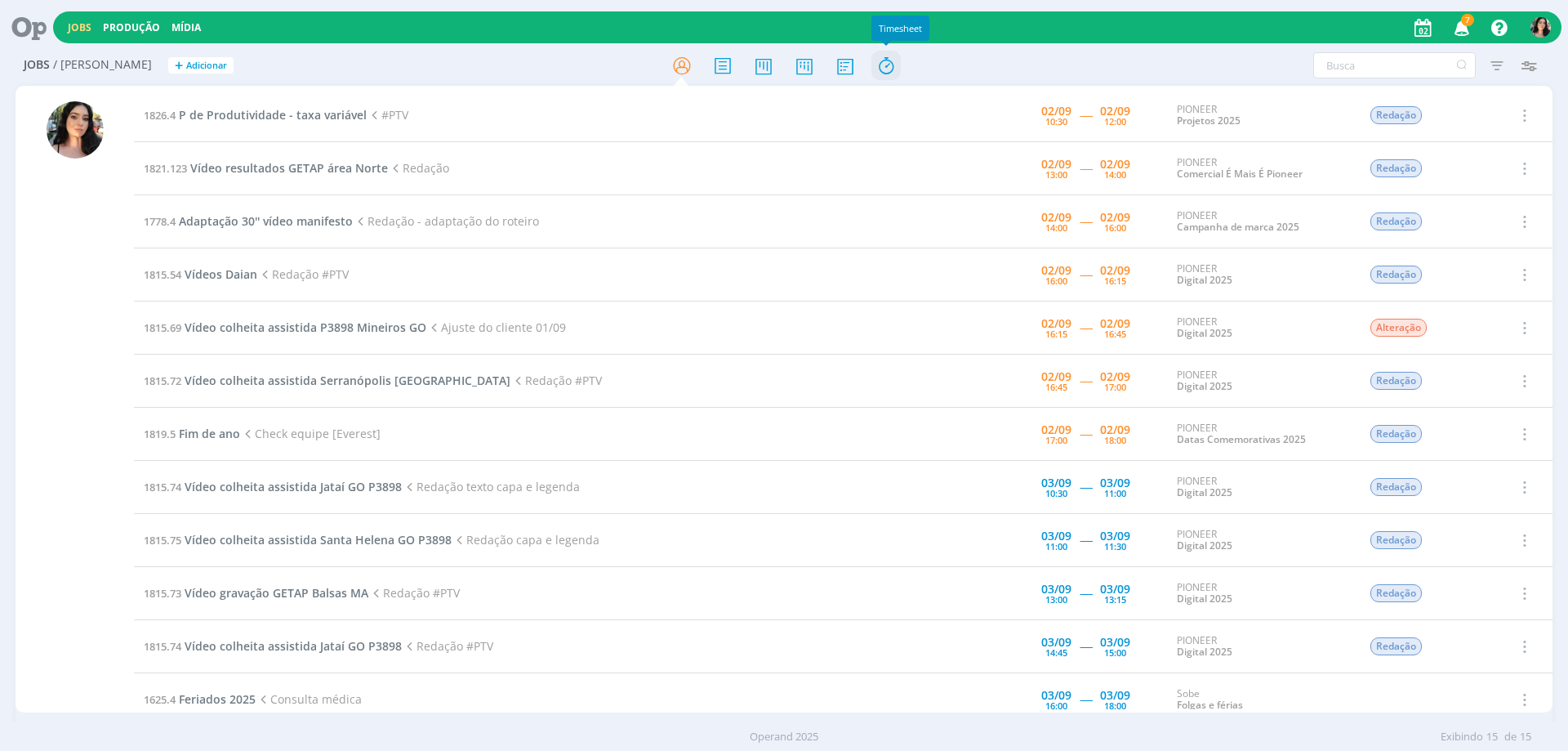
click at [883, 66] on icon at bounding box center [886, 66] width 29 height 32
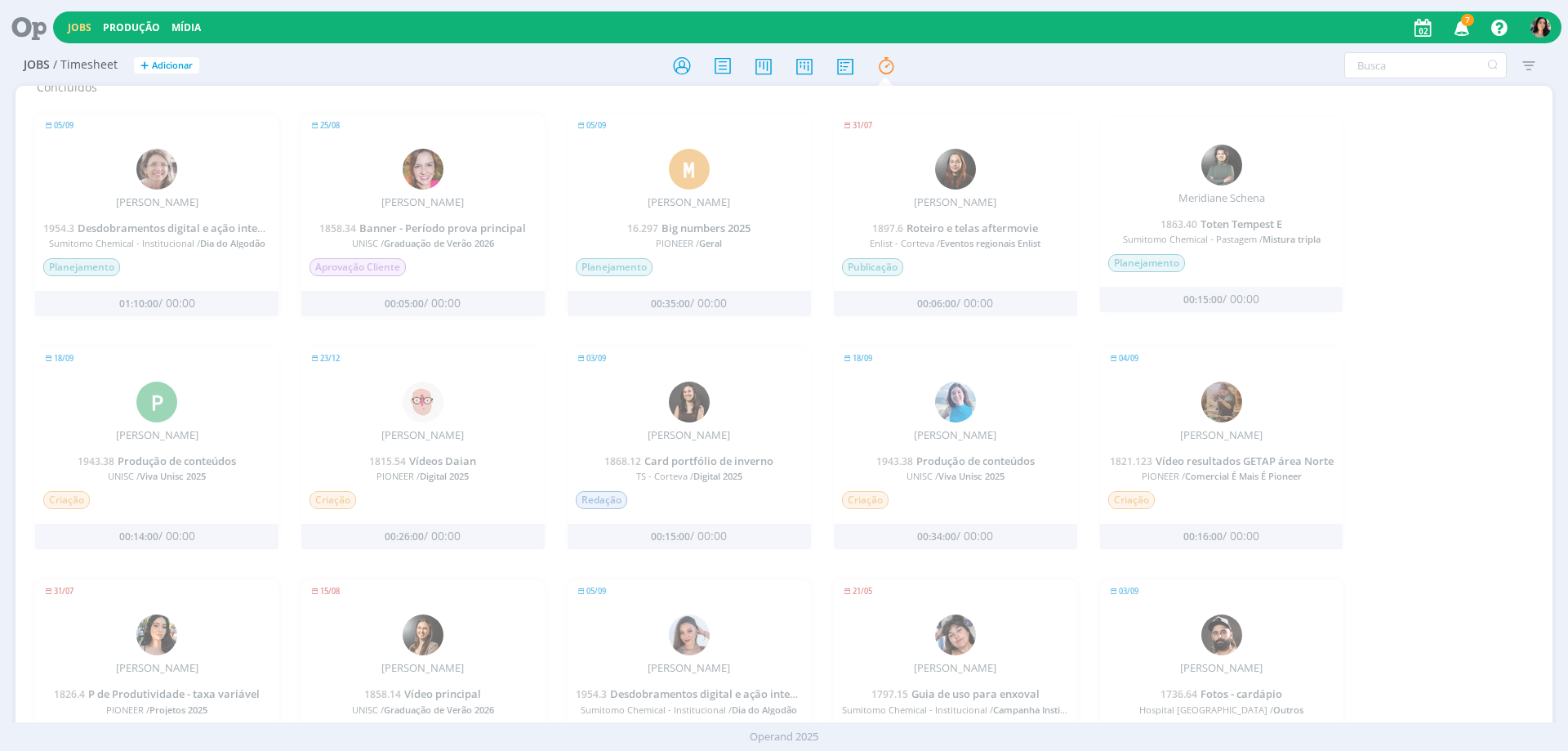
scroll to position [1255, 0]
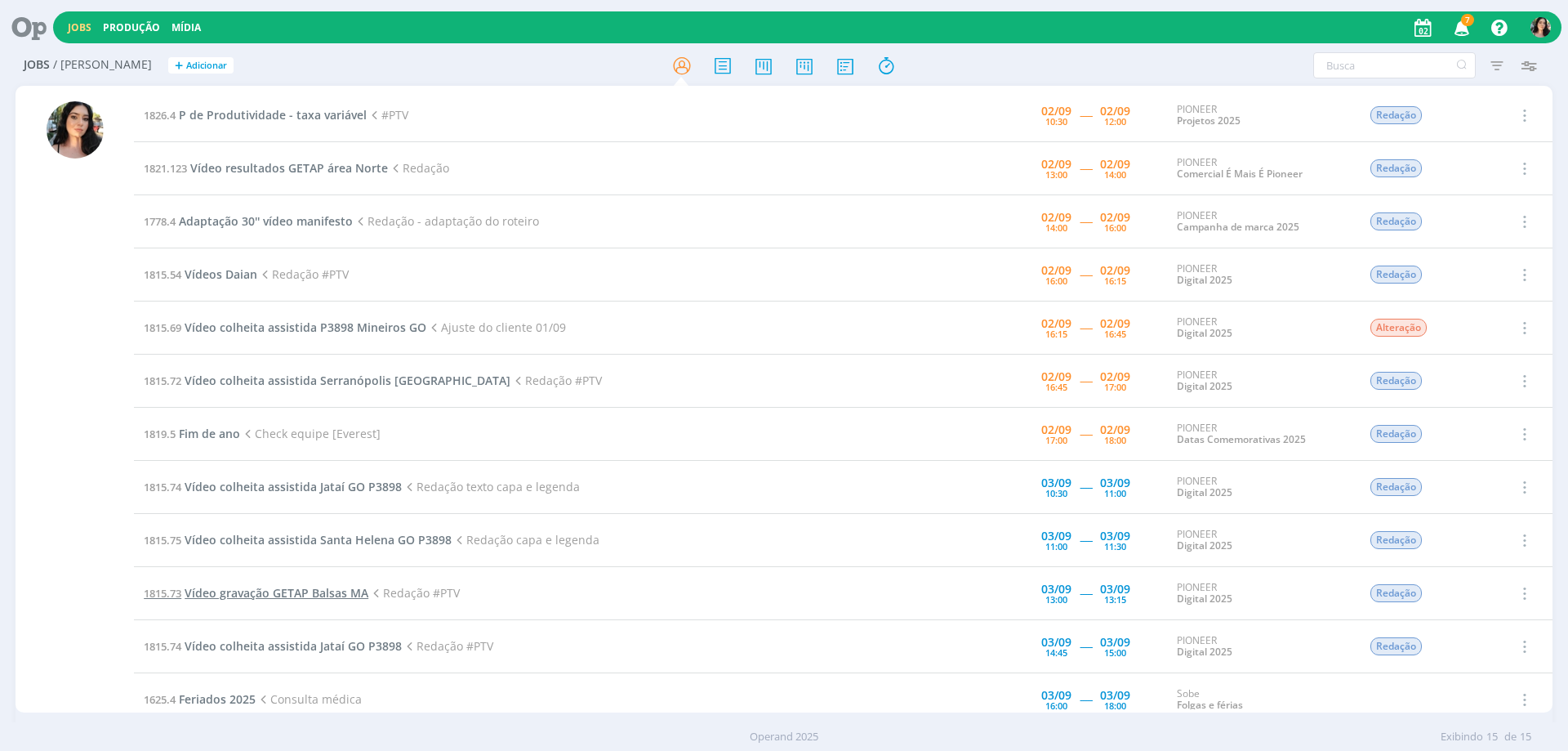
click at [323, 593] on span "Vídeo gravação GETAP Balsas MA" at bounding box center [276, 592] width 183 height 16
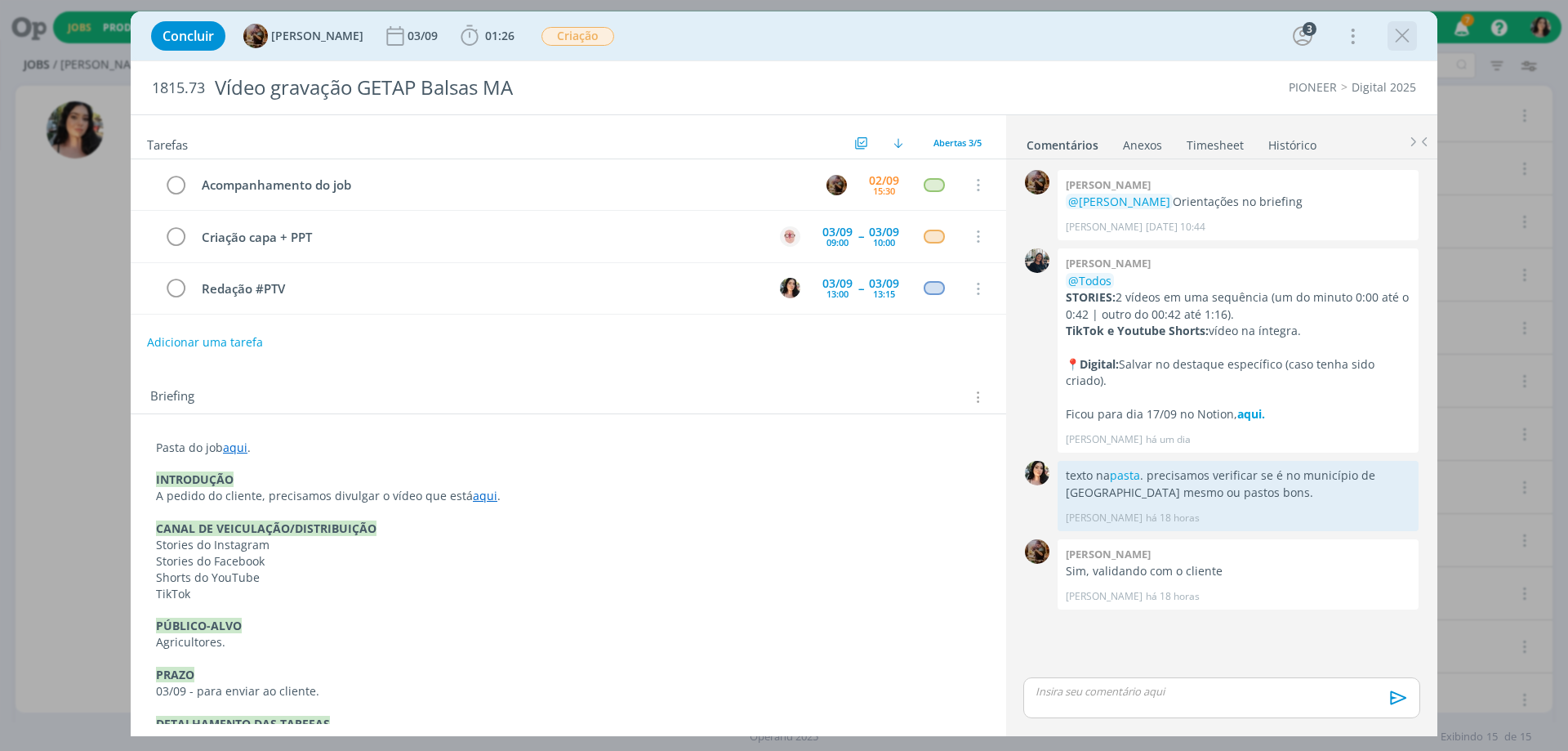
click at [1408, 35] on icon "dialog" at bounding box center [1403, 36] width 25 height 25
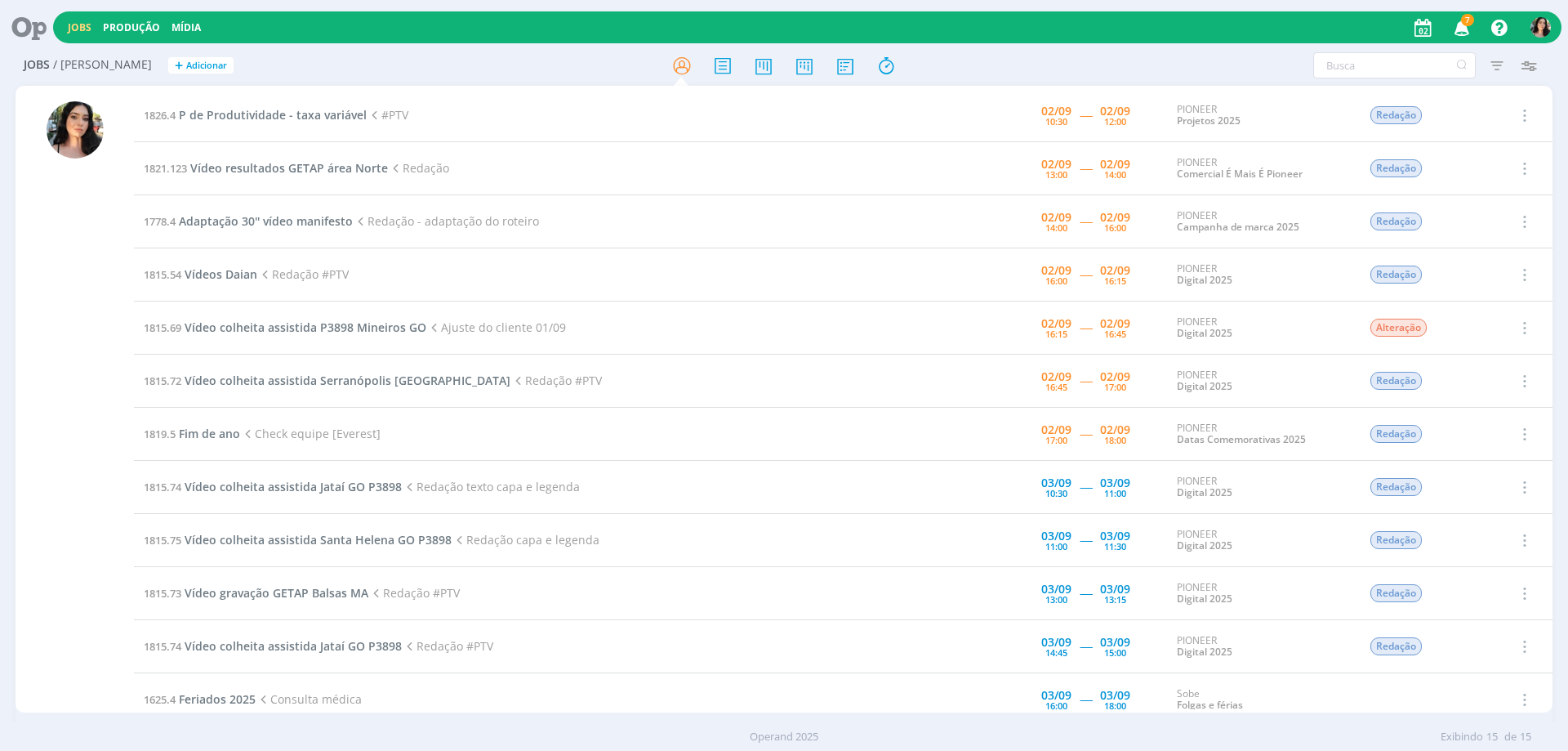
drag, startPoint x: 30, startPoint y: 35, endPoint x: 60, endPoint y: 36, distance: 30.0
click at [29, 35] on icon at bounding box center [23, 27] width 34 height 32
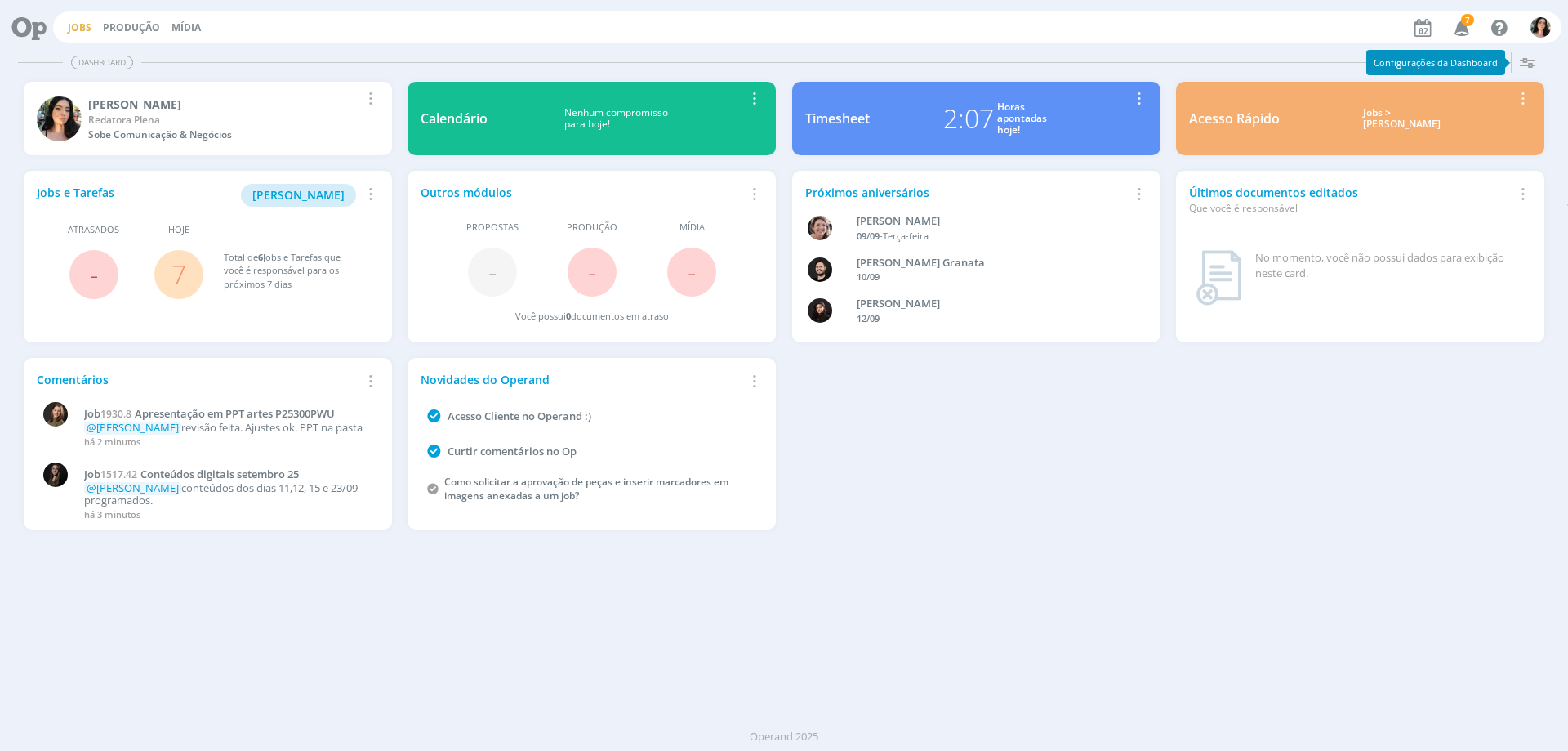
click at [83, 26] on link "Jobs" at bounding box center [79, 27] width 24 height 14
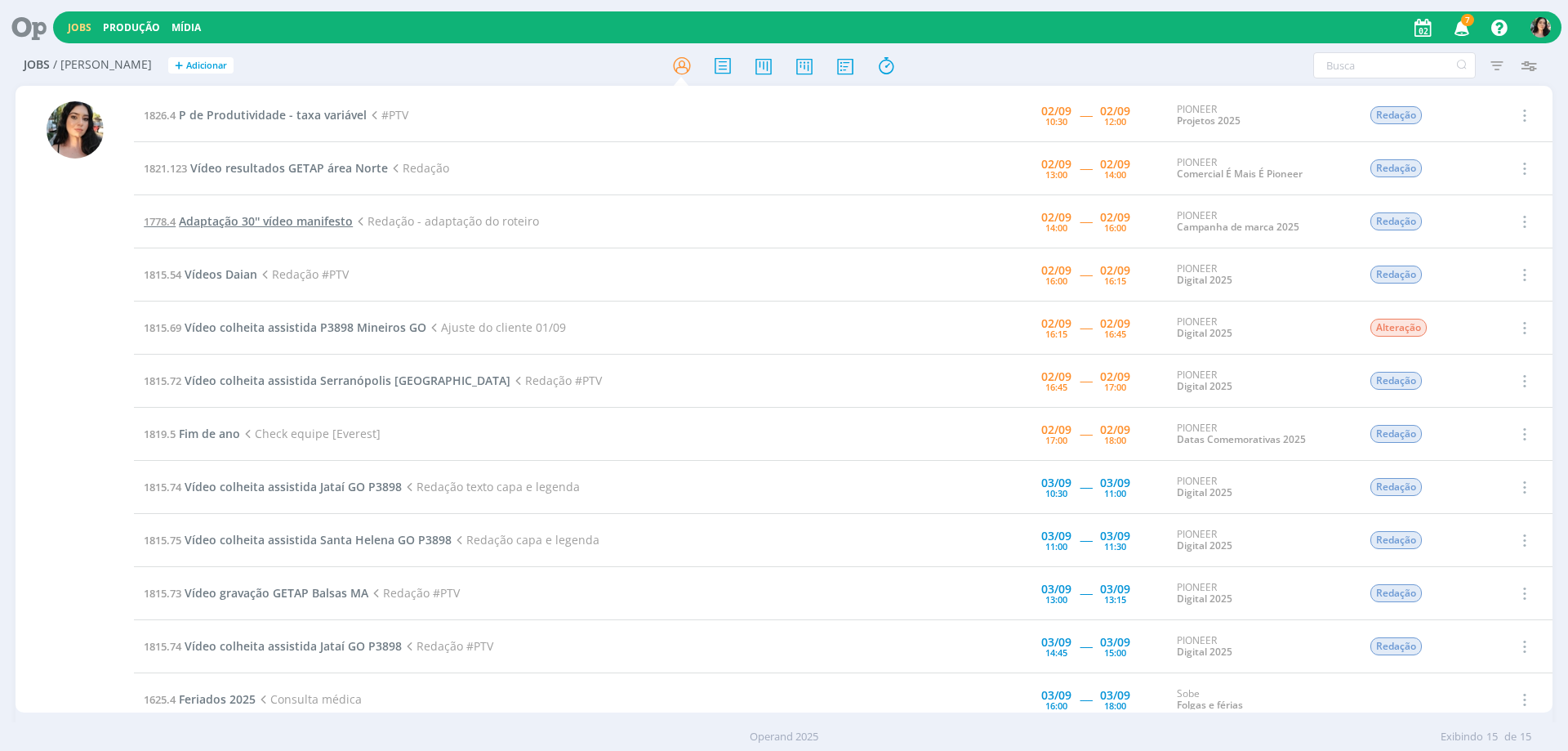
click at [312, 224] on span "Adaptação 30'' vídeo manifesto" at bounding box center [265, 220] width 174 height 16
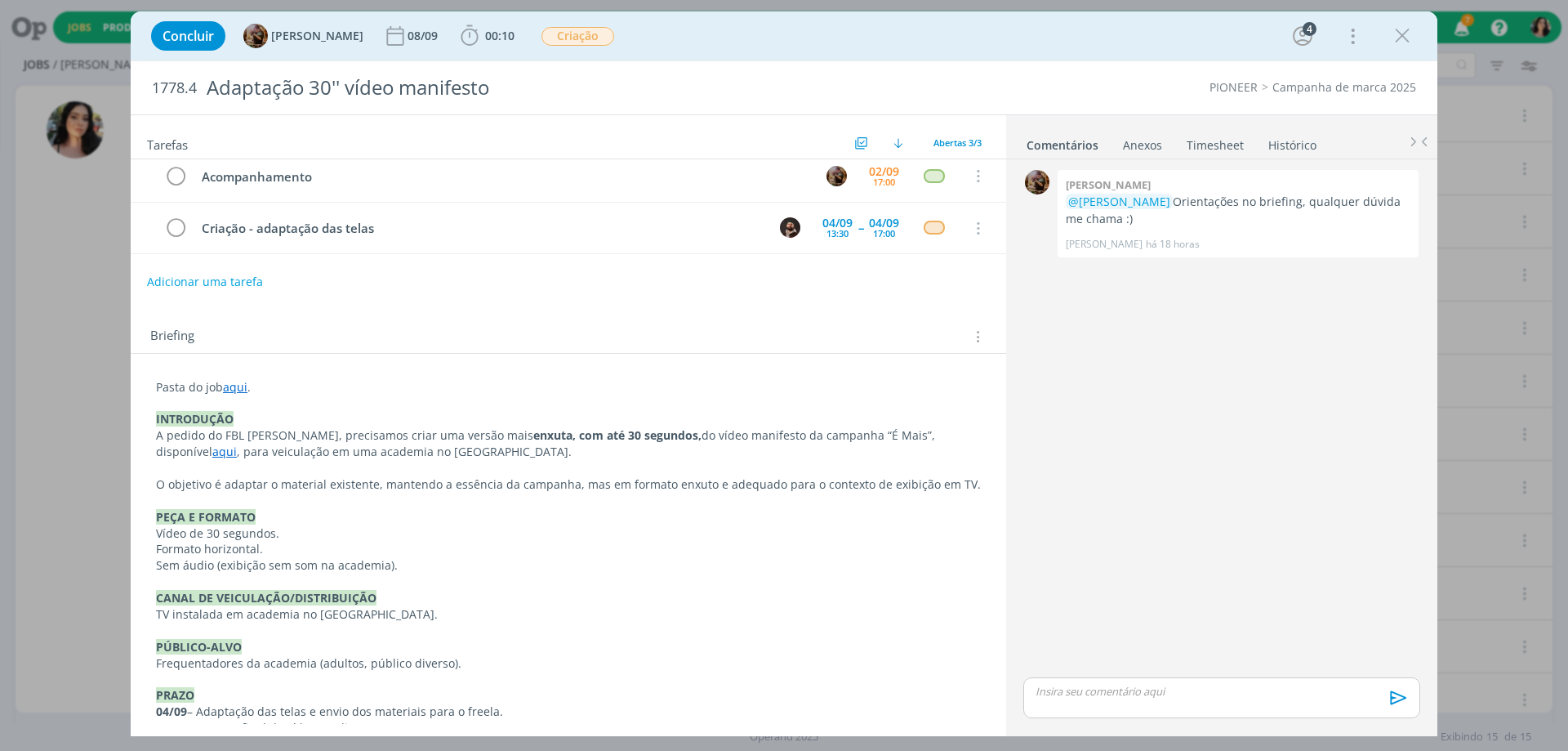
scroll to position [245, 0]
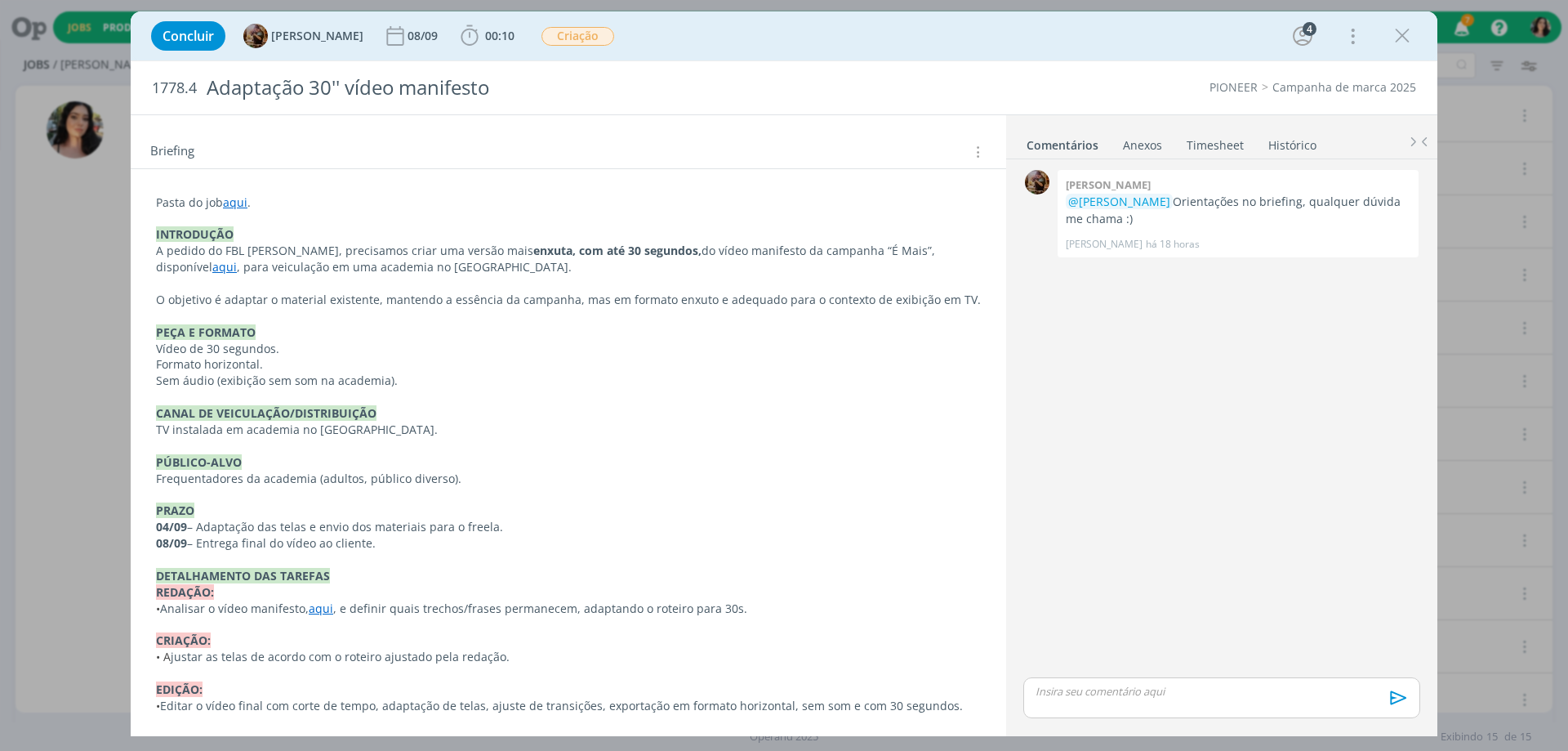
click at [682, 34] on div "Concluir Amanda Rodrigues 08/09 00:10 Iniciar Apontar Data * 02/09/2025 Horas *…" at bounding box center [784, 36] width 1282 height 39
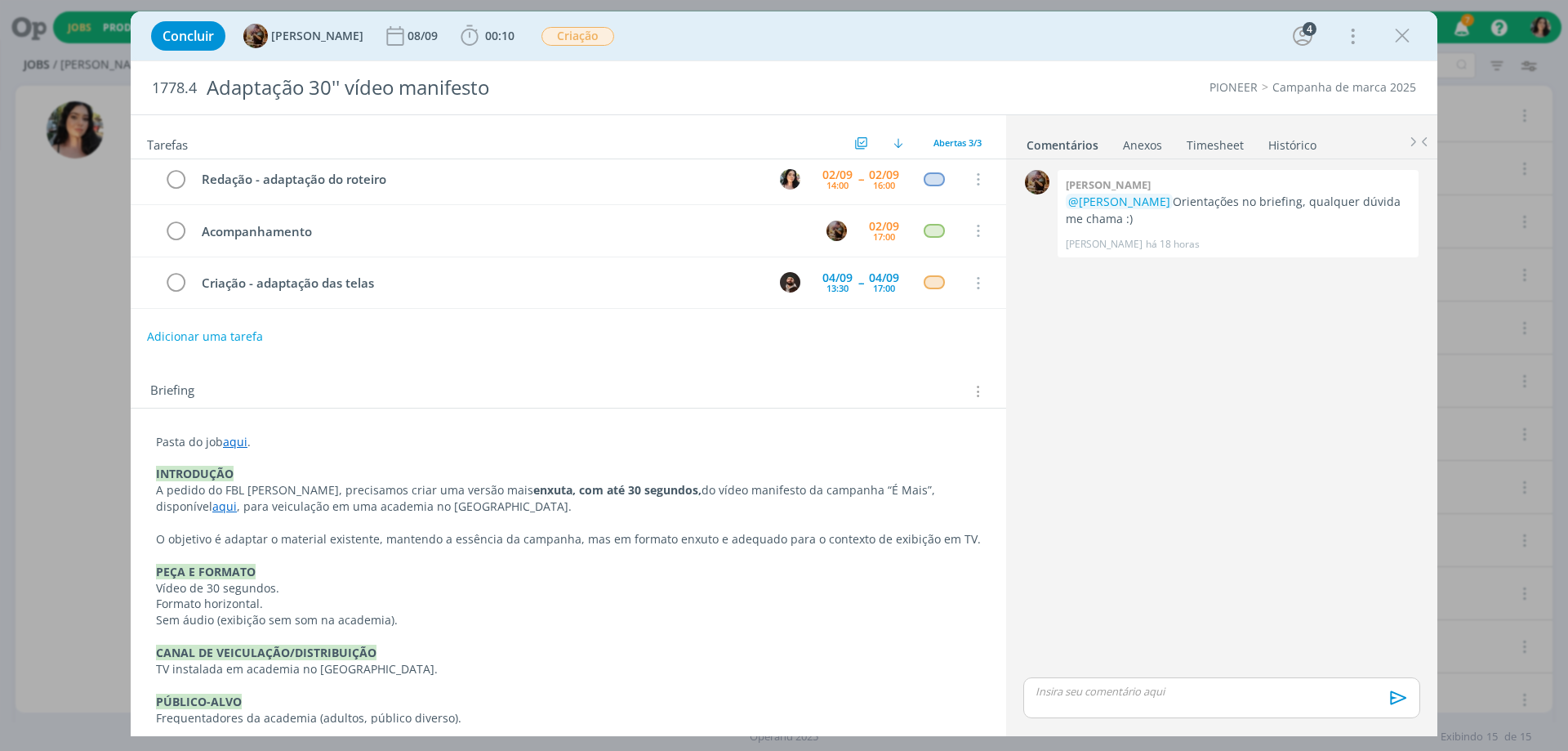
scroll to position [0, 0]
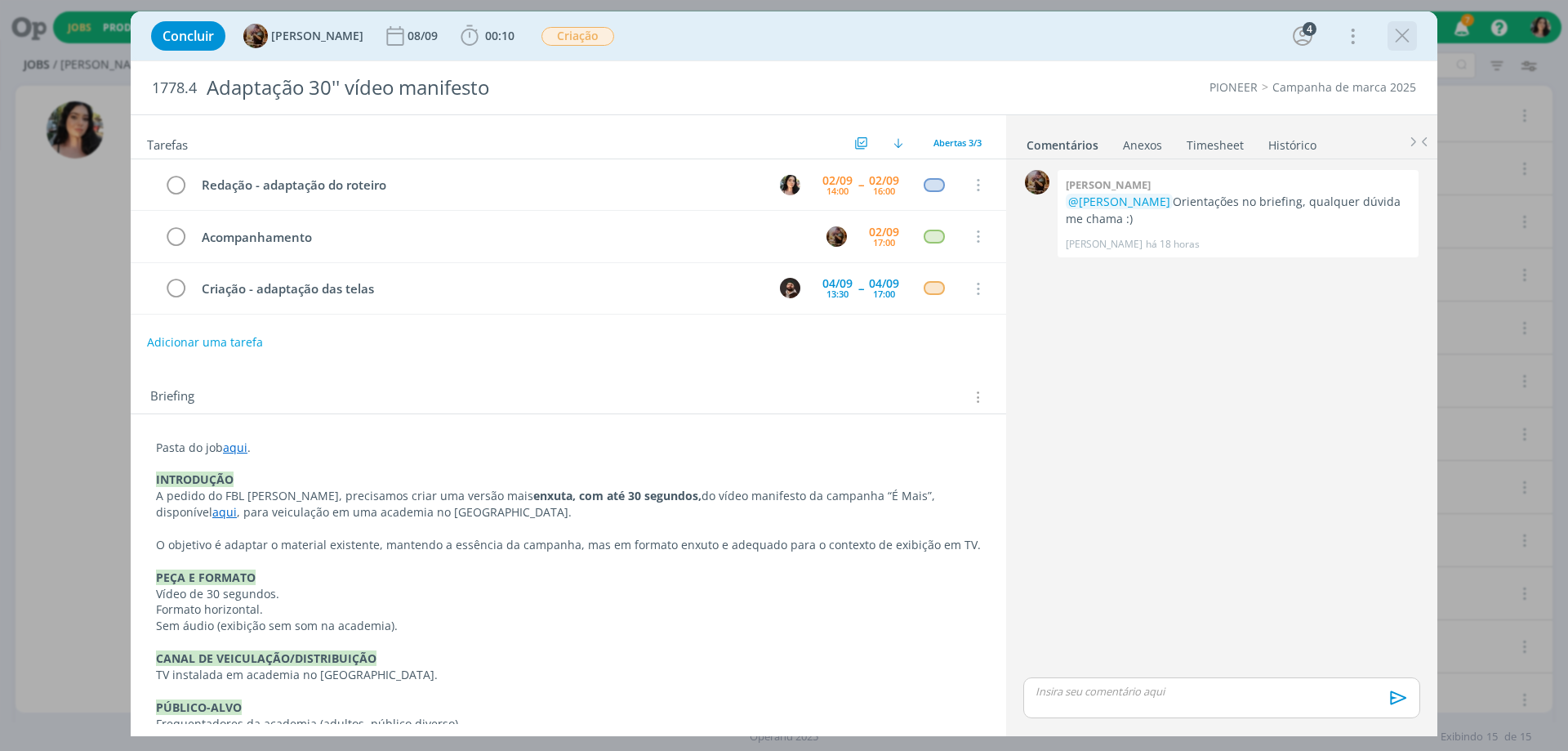
click at [1398, 36] on icon "dialog" at bounding box center [1403, 36] width 25 height 25
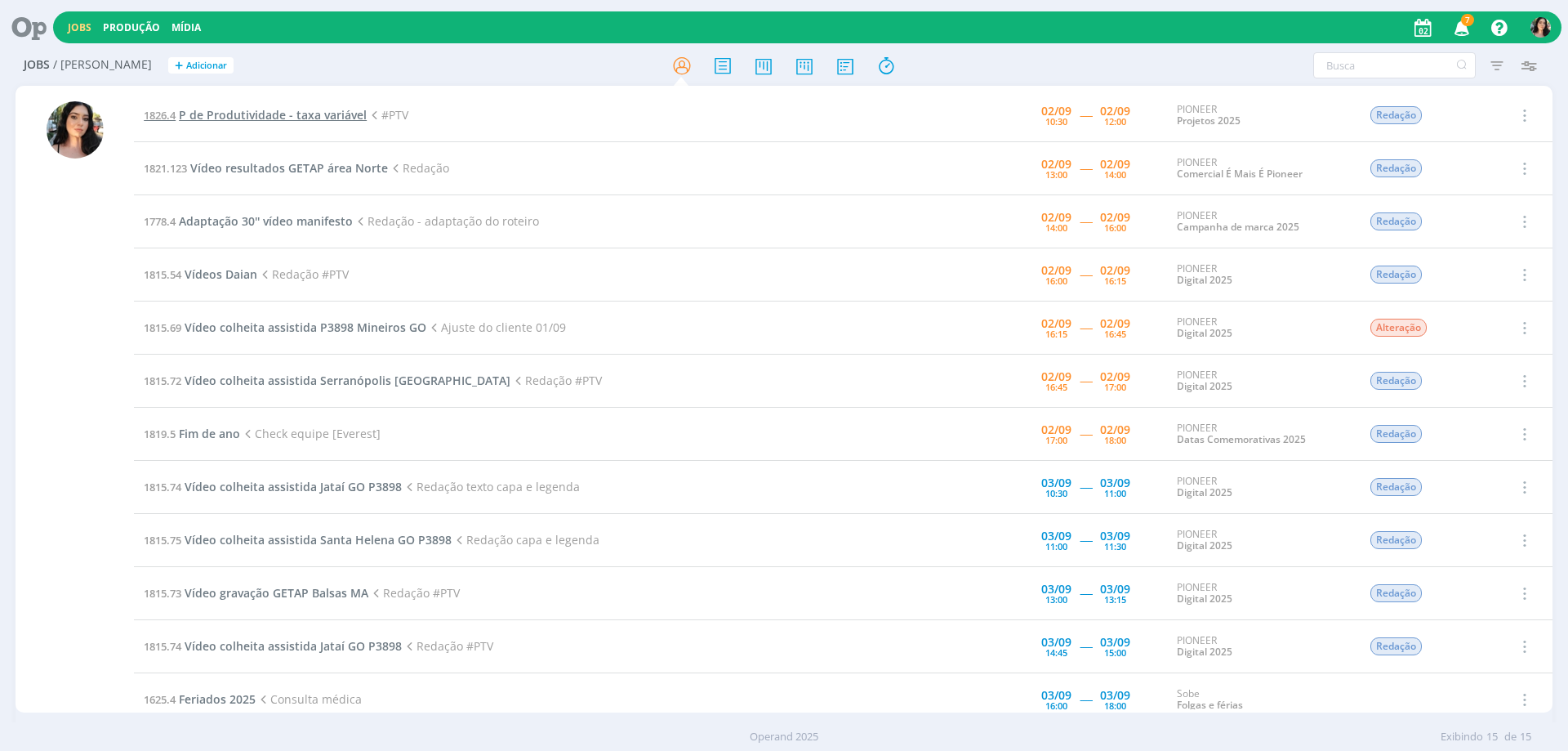
click at [260, 112] on span "P de Produtividade - taxa variável" at bounding box center [272, 115] width 188 height 16
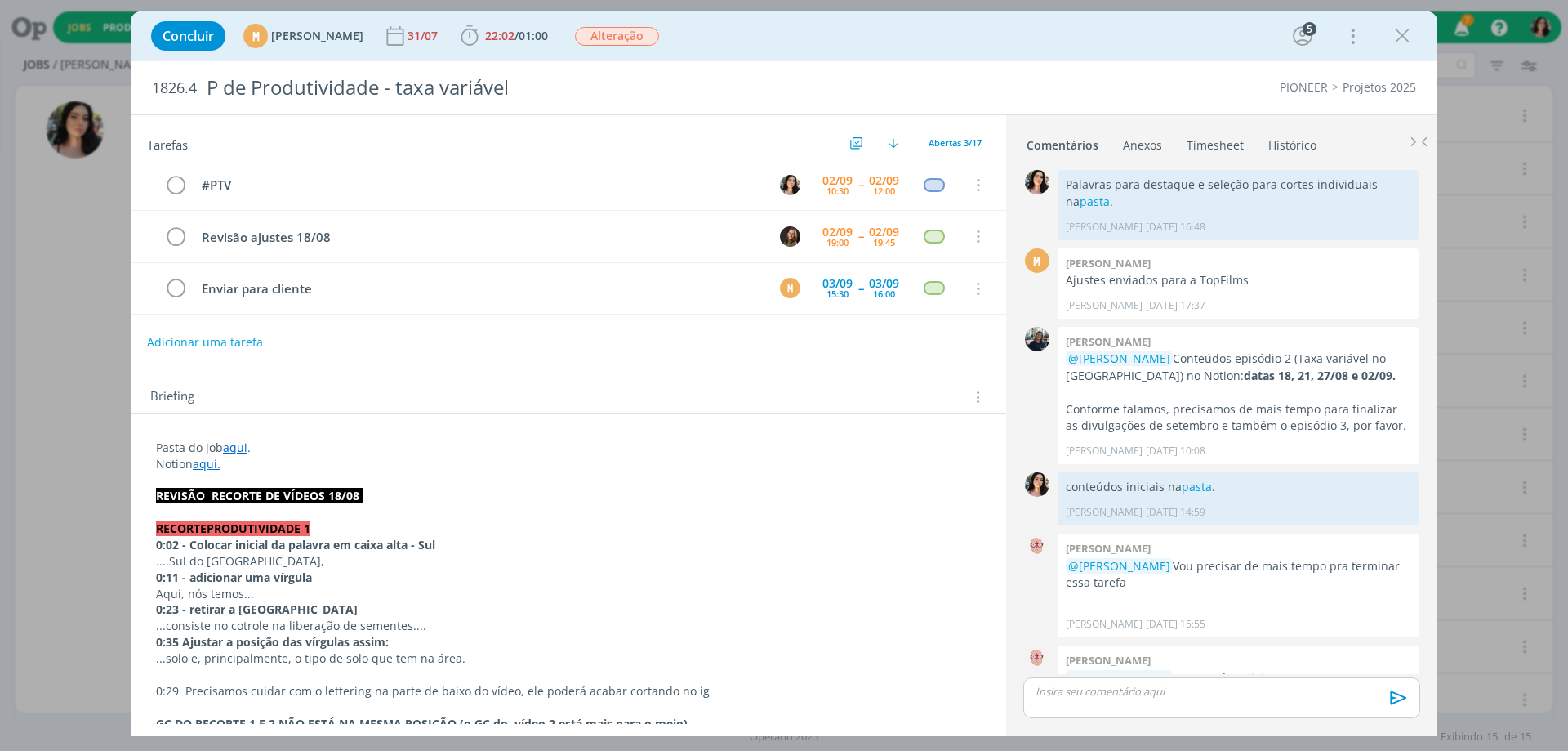
scroll to position [550, 0]
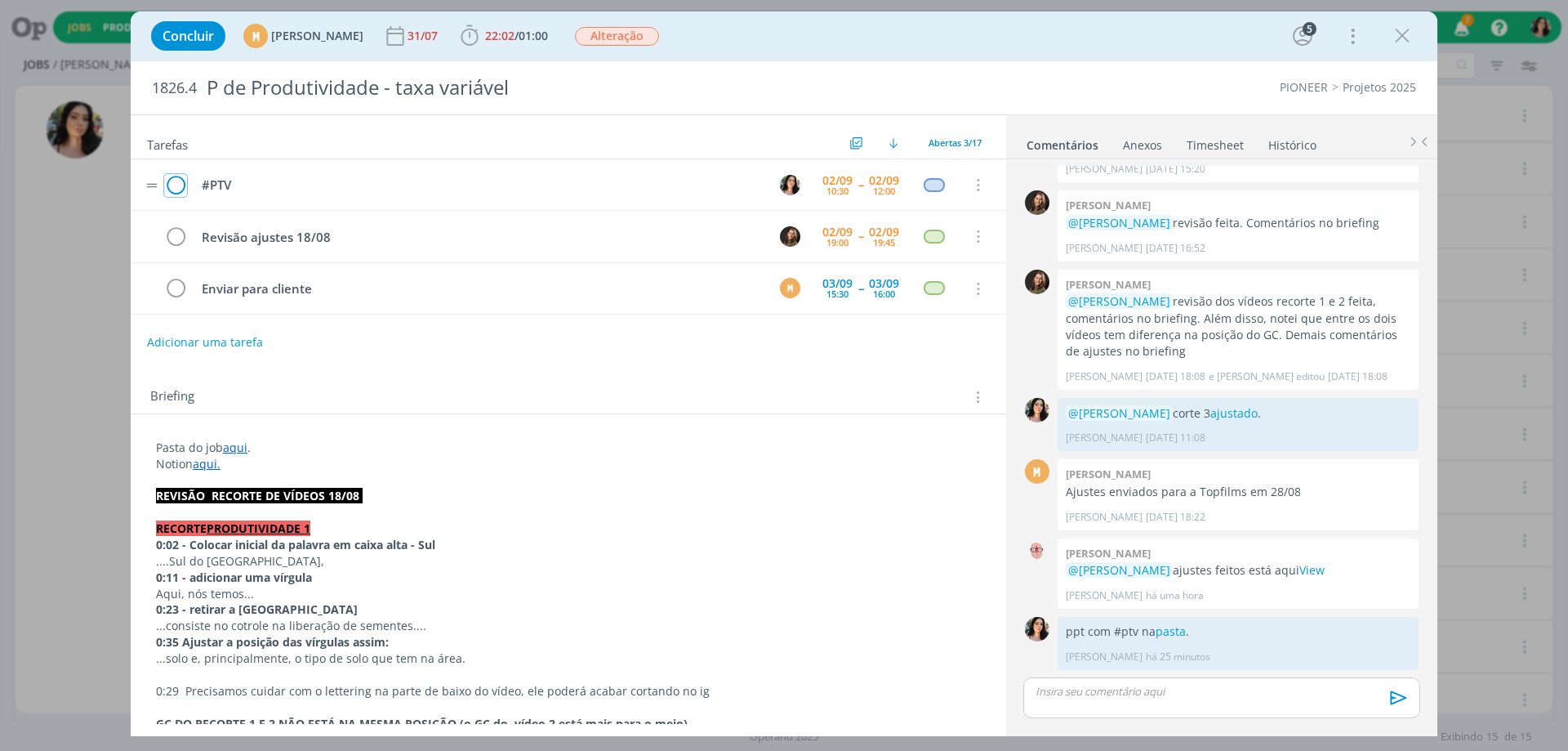
click at [170, 188] on icon "dialog" at bounding box center [175, 185] width 23 height 25
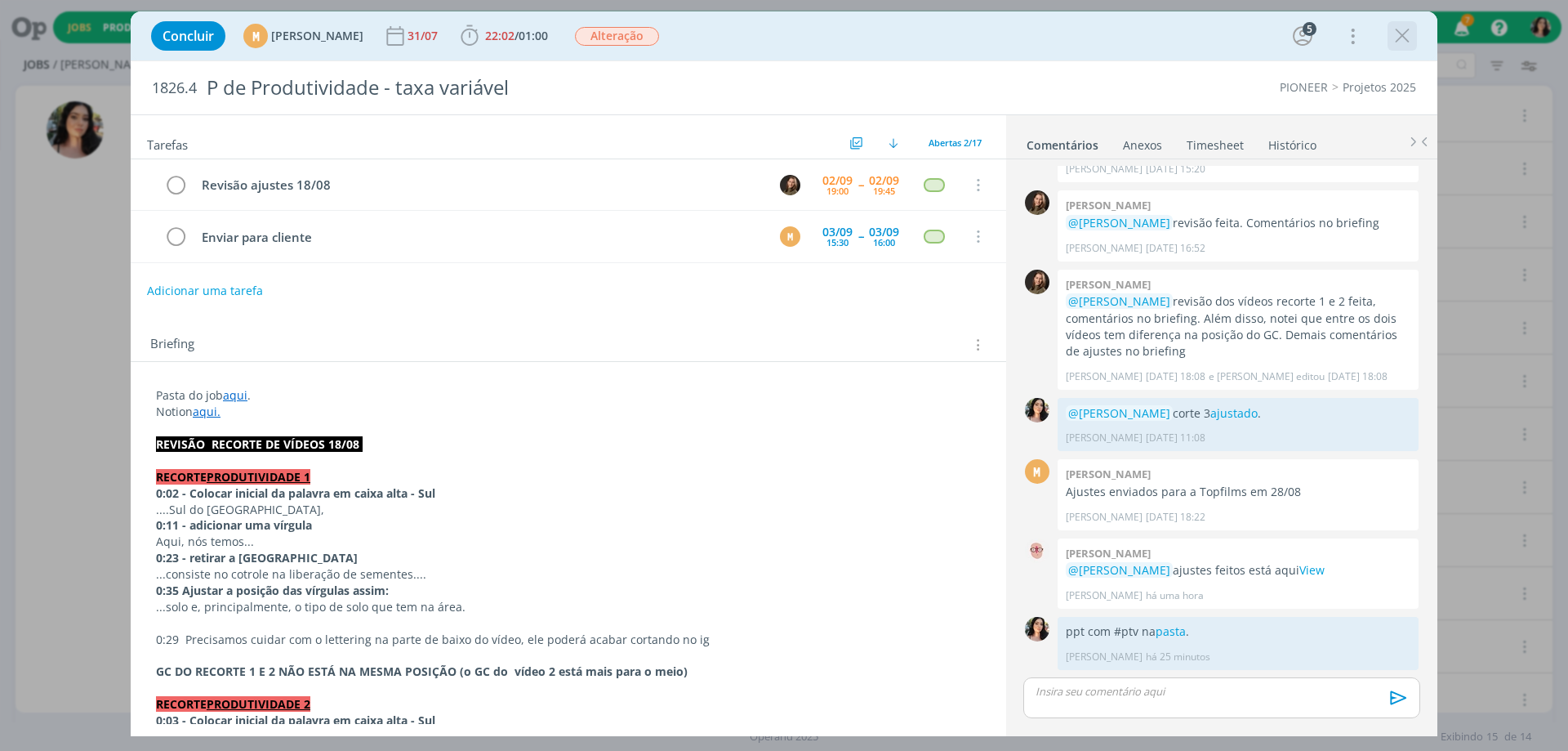
click at [1408, 38] on icon "dialog" at bounding box center [1403, 36] width 25 height 25
